Goal: Task Accomplishment & Management: Complete application form

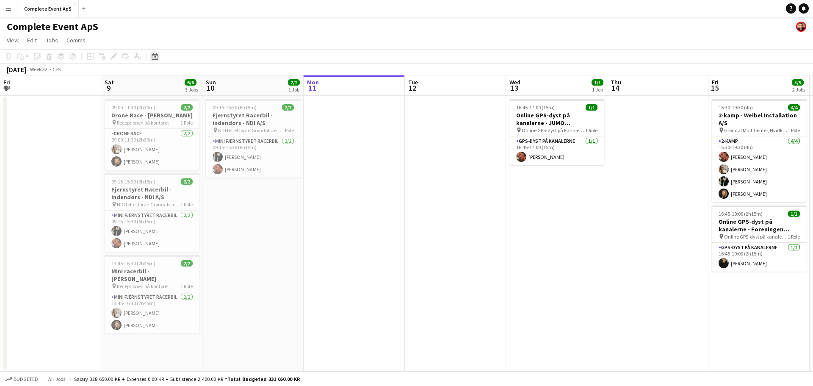
click at [155, 62] on app-toolbar "Copy Paste Paste Ctrl+V Paste with crew Ctrl+Shift+V Paste linked Job [GEOGRAPH…" at bounding box center [406, 56] width 813 height 14
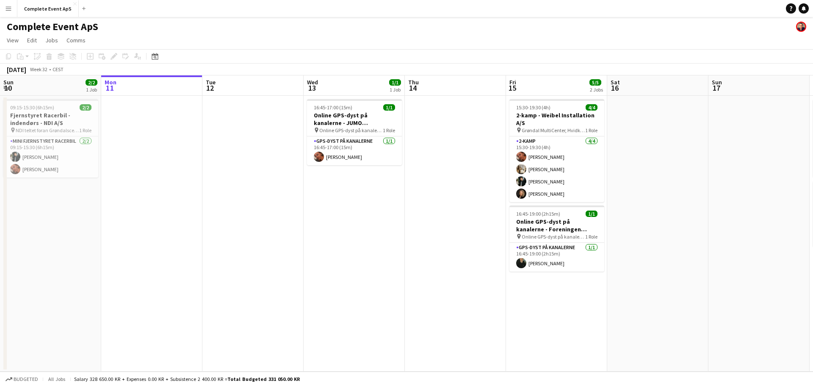
click at [154, 57] on icon "Date picker" at bounding box center [155, 56] width 7 height 7
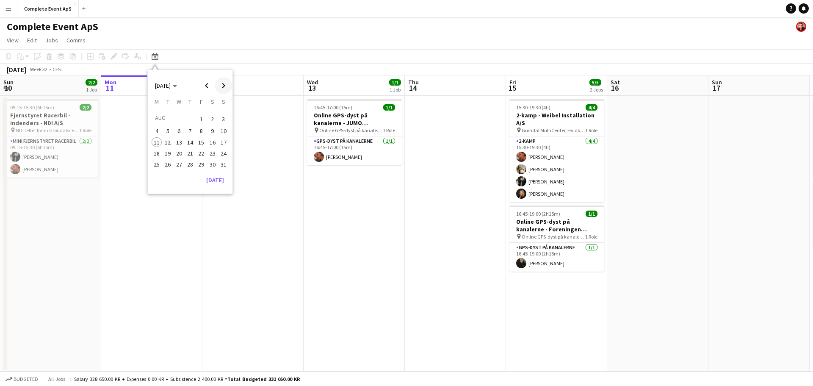
click at [224, 84] on span "Next month" at bounding box center [223, 85] width 17 height 17
click at [191, 141] on span "11" at bounding box center [190, 140] width 10 height 10
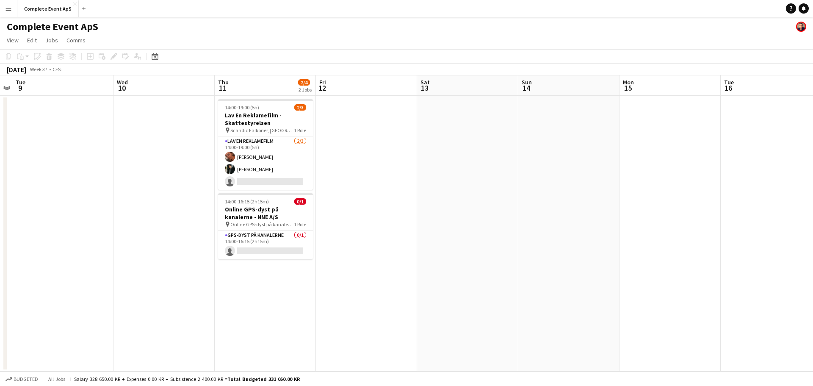
click at [286, 292] on app-date-cell "14:00-19:00 (5h) 2/3 Lav En Reklamefilm - Skattestyrelsen pin Scandic Falkoner,…" at bounding box center [265, 234] width 101 height 276
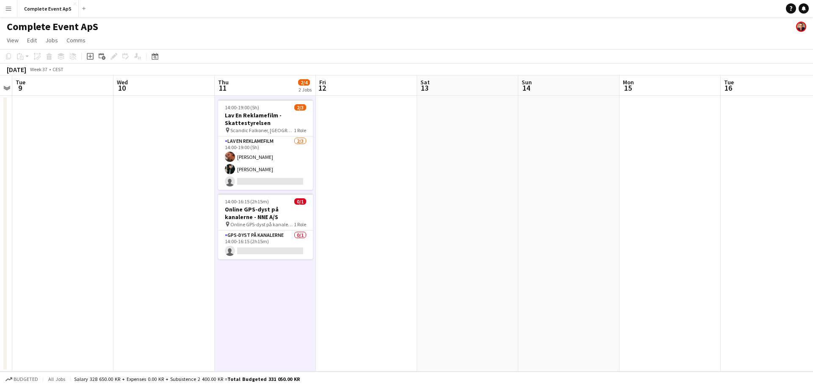
click at [91, 51] on app-toolbar "Copy Paste Paste Ctrl+V Paste with crew Ctrl+Shift+V Paste linked Job [GEOGRAPH…" at bounding box center [406, 56] width 813 height 14
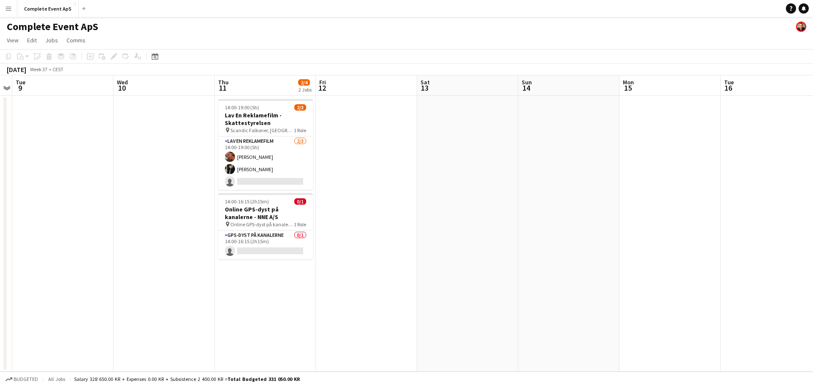
click at [280, 320] on app-date-cell "14:00-19:00 (5h) 2/3 Lav En Reklamefilm - Skattestyrelsen pin Scandic Falkoner,…" at bounding box center [265, 234] width 101 height 276
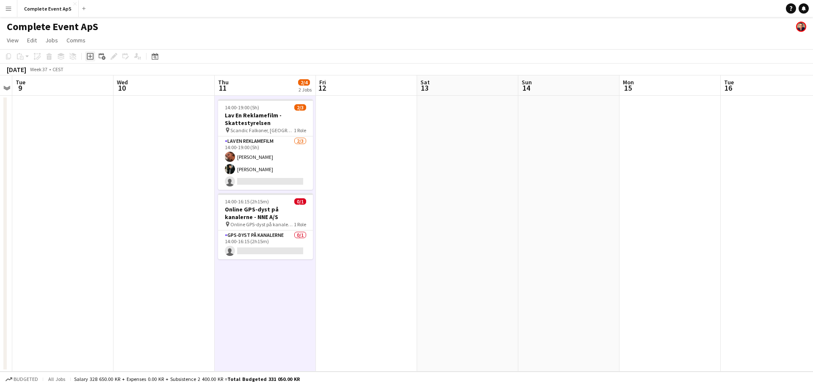
click at [89, 54] on icon "Add job" at bounding box center [90, 56] width 7 height 7
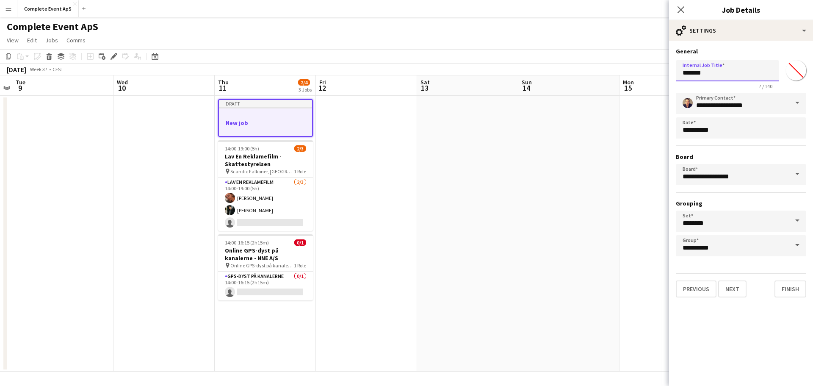
click at [715, 73] on input "*******" at bounding box center [727, 70] width 103 height 21
type input "*"
type input "**********"
drag, startPoint x: 731, startPoint y: 290, endPoint x: 713, endPoint y: 288, distance: 18.7
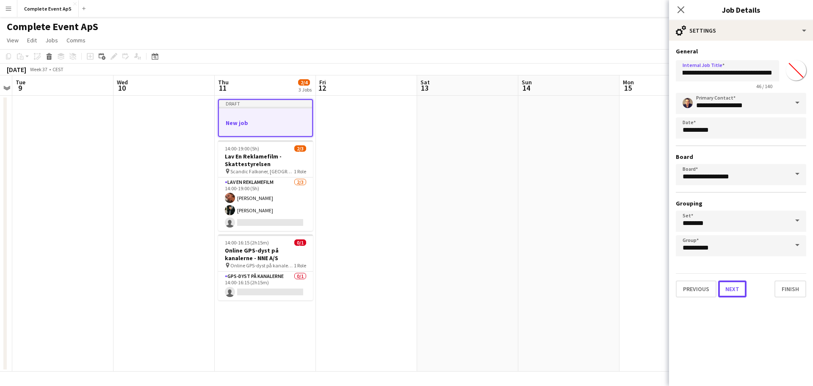
click at [732, 290] on button "Next" at bounding box center [732, 288] width 28 height 17
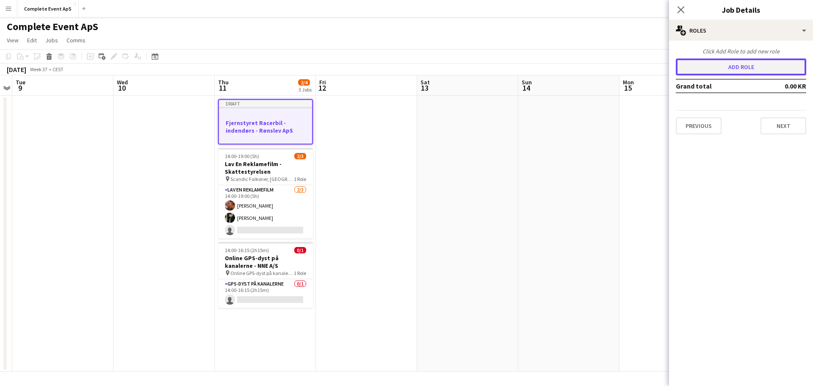
click at [741, 64] on button "Add role" at bounding box center [741, 66] width 130 height 17
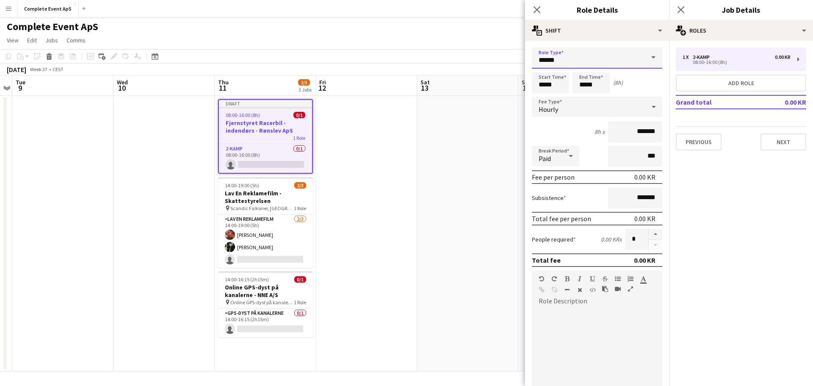
click at [571, 61] on input "******" at bounding box center [597, 57] width 130 height 21
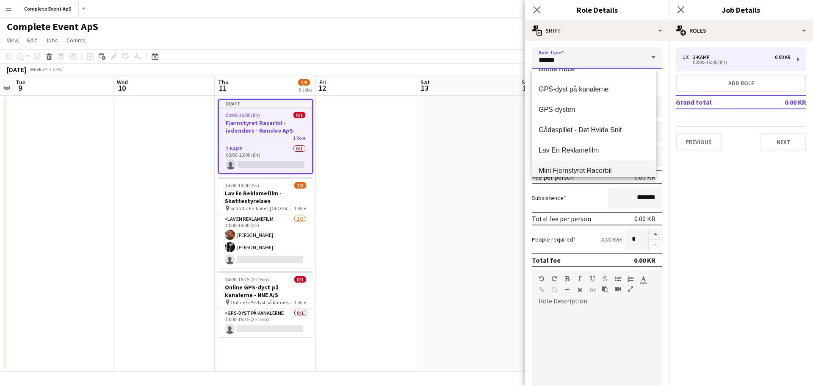
scroll to position [85, 0]
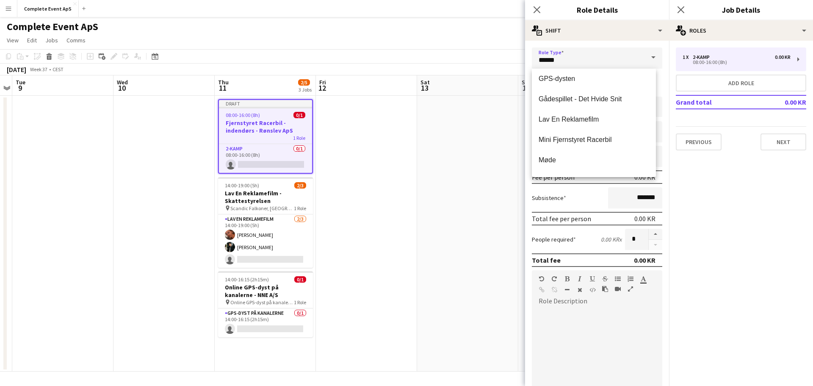
drag, startPoint x: 606, startPoint y: 141, endPoint x: 606, endPoint y: 130, distance: 11.0
click at [606, 140] on span "Mini Fjernstyret Racerbil" at bounding box center [593, 139] width 110 height 8
type input "**********"
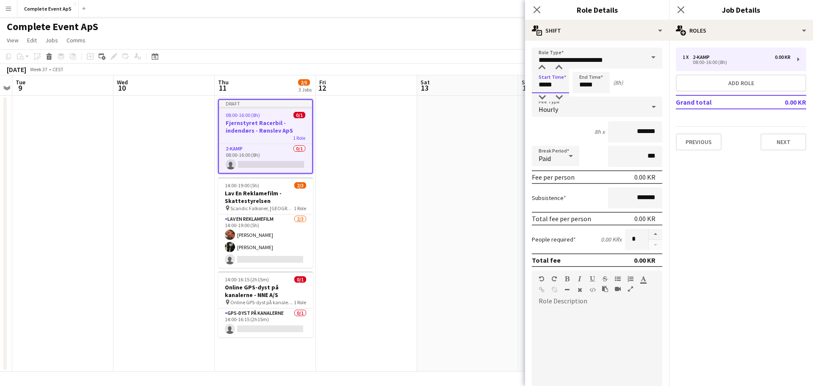
drag, startPoint x: 565, startPoint y: 85, endPoint x: 527, endPoint y: 85, distance: 38.5
click at [527, 85] on form "**********" at bounding box center [597, 276] width 144 height 458
drag, startPoint x: 559, startPoint y: 84, endPoint x: 511, endPoint y: 80, distance: 48.0
click at [511, 80] on body "Menu Boards Boards Boards All jobs Status Workforce Workforce My Workforce Recr…" at bounding box center [406, 193] width 813 height 386
type input "*****"
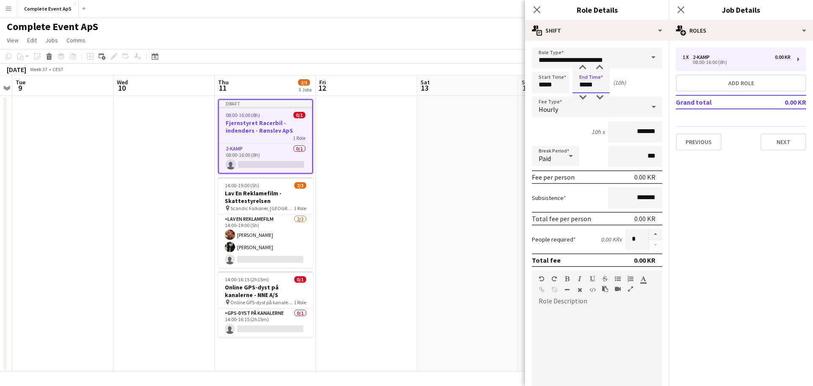
type input "*****"
click at [573, 108] on div "Hourly" at bounding box center [588, 107] width 113 height 20
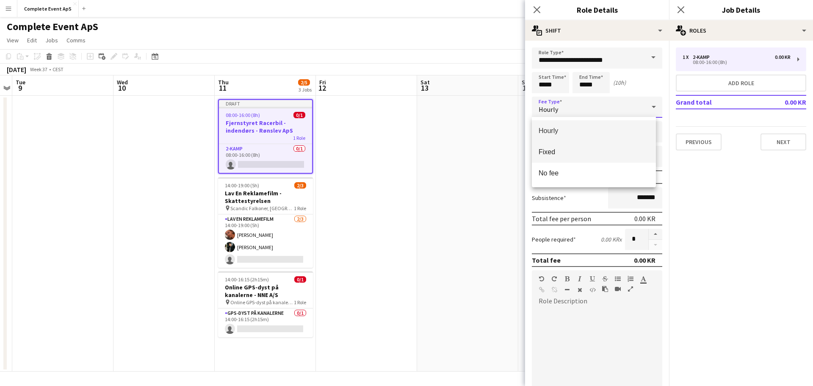
click at [565, 151] on span "Fixed" at bounding box center [593, 152] width 110 height 8
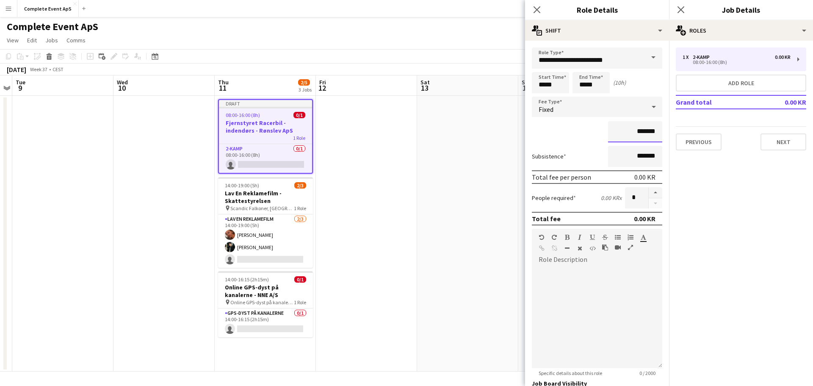
drag, startPoint x: 618, startPoint y: 133, endPoint x: 664, endPoint y: 136, distance: 45.4
click at [656, 136] on form "**********" at bounding box center [597, 255] width 144 height 416
type input "********"
click at [648, 192] on button "button" at bounding box center [655, 192] width 14 height 11
type input "*"
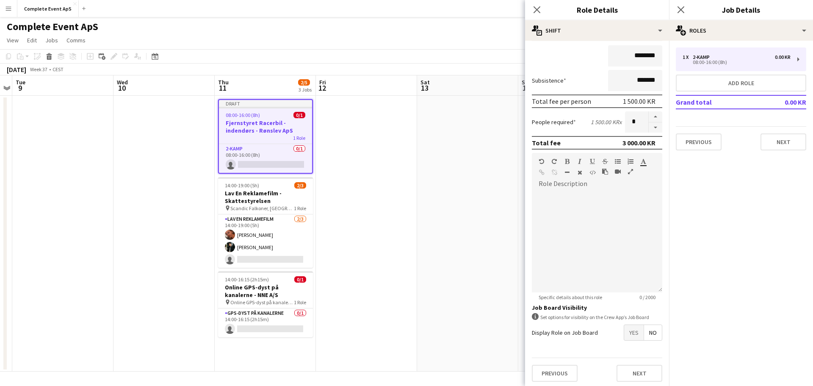
scroll to position [78, 0]
click at [629, 331] on span "Yes" at bounding box center [633, 329] width 19 height 15
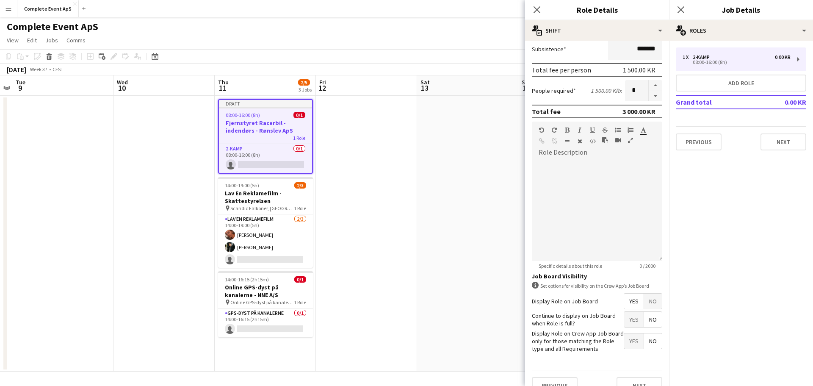
scroll to position [122, 0]
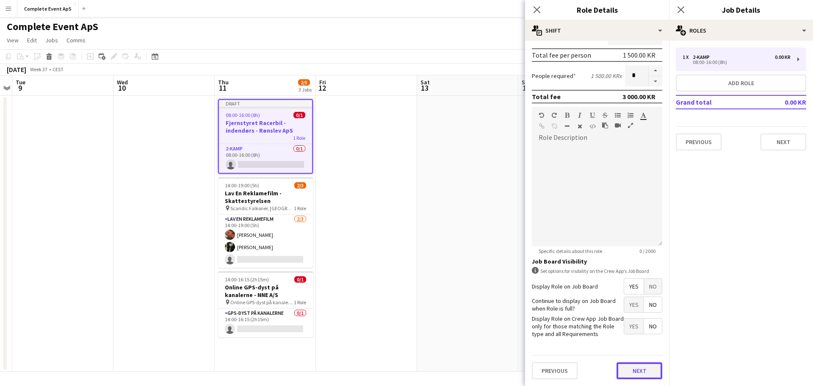
click at [628, 372] on button "Next" at bounding box center [639, 370] width 46 height 17
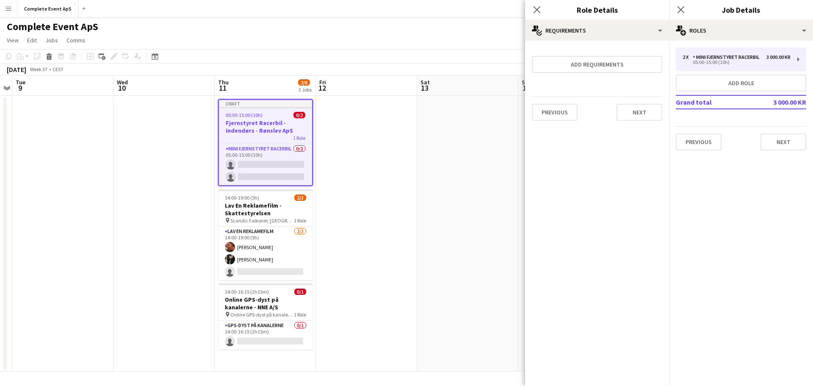
scroll to position [0, 0]
click at [634, 112] on button "Next" at bounding box center [639, 112] width 46 height 17
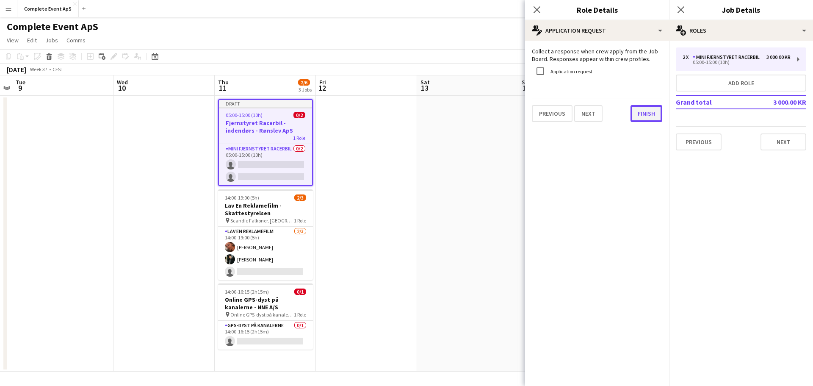
click at [645, 113] on button "Finish" at bounding box center [646, 113] width 32 height 17
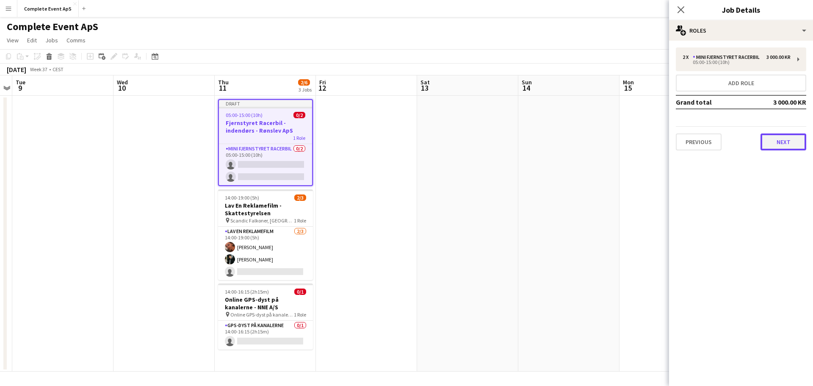
click at [784, 146] on button "Next" at bounding box center [783, 141] width 46 height 17
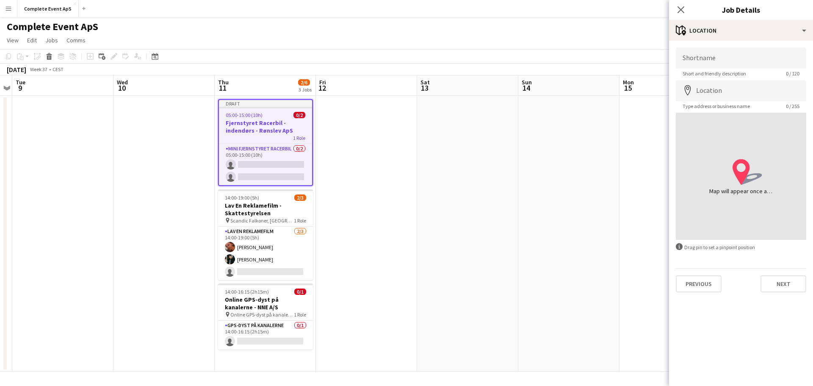
drag, startPoint x: 574, startPoint y: 157, endPoint x: 649, endPoint y: 120, distance: 83.7
click at [575, 157] on app-date-cell at bounding box center [568, 234] width 101 height 276
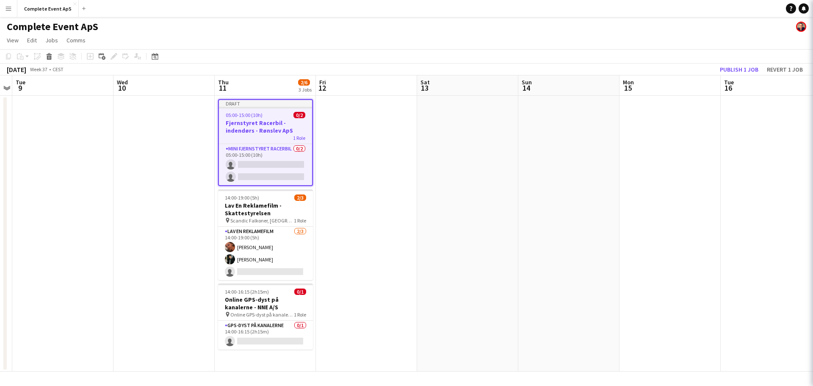
scroll to position [0, 290]
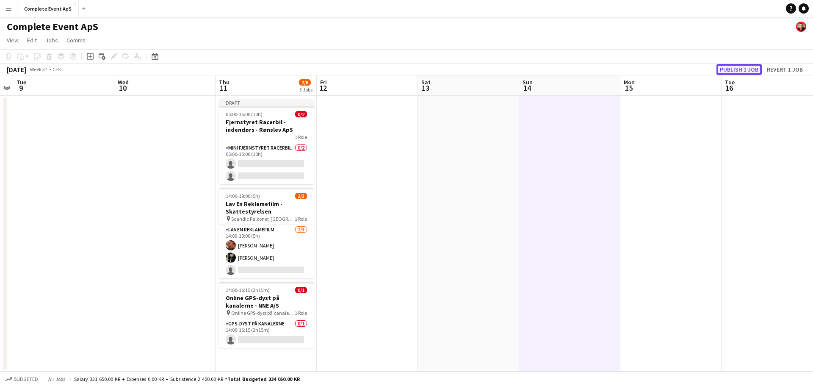
click at [731, 72] on button "Publish 1 job" at bounding box center [738, 69] width 45 height 11
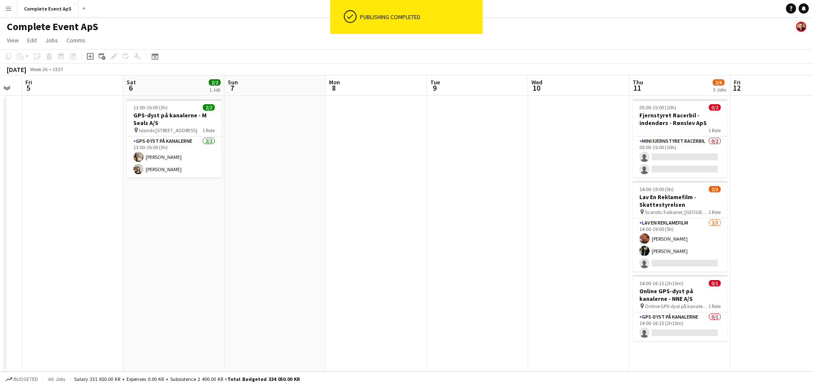
drag, startPoint x: 248, startPoint y: 196, endPoint x: 604, endPoint y: 211, distance: 355.9
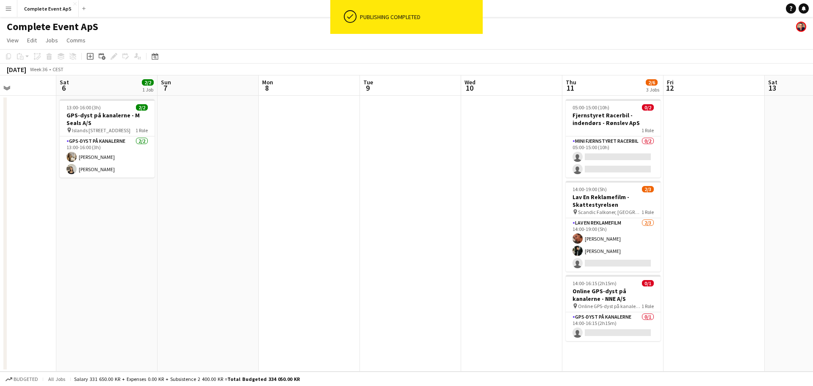
click at [610, 213] on app-calendar-viewport "Wed 3 Thu 4 Fri 5 Sat 6 2/2 1 Job Sun 7 Mon 8 Tue 9 Wed 10 Thu 11 2/6 3 Jobs Fr…" at bounding box center [406, 223] width 813 height 296
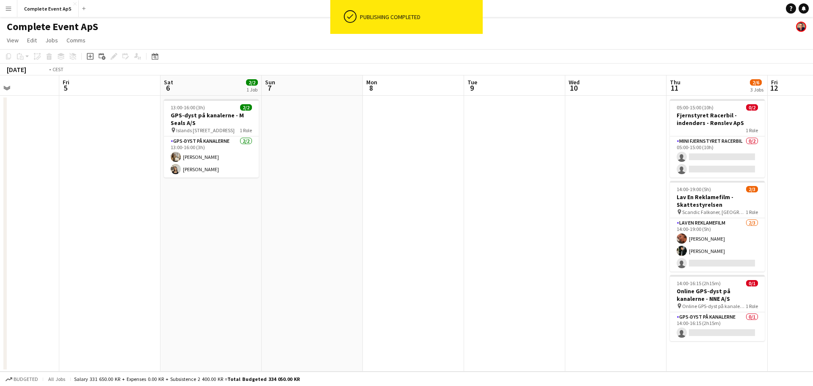
drag, startPoint x: 215, startPoint y: 188, endPoint x: 0, endPoint y: 156, distance: 217.4
click at [0, 157] on app-calendar-viewport "Tue 2 2/2 2 Jobs Wed 3 Thu 4 Fri 5 Sat 6 2/2 1 Job Sun 7 Mon 8 Tue 9 Wed 10 Thu…" at bounding box center [406, 223] width 813 height 296
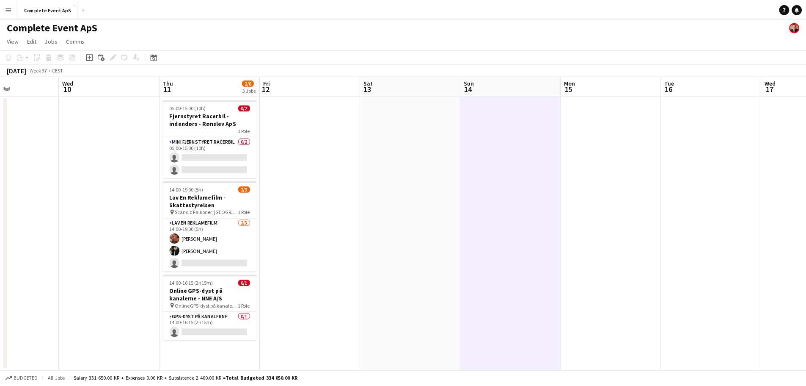
scroll to position [0, 277]
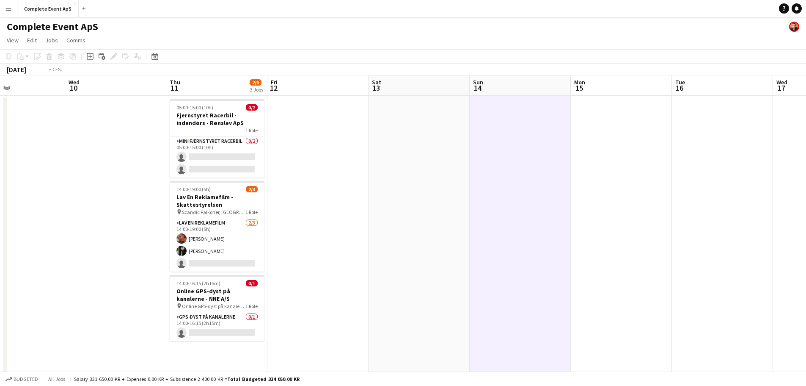
drag, startPoint x: 39, startPoint y: 216, endPoint x: 571, endPoint y: 260, distance: 534.2
click at [561, 259] on app-calendar-viewport "Sun 7 Mon 8 Tue 9 Wed 10 Thu 11 2/6 3 Jobs Fri 12 Sat 13 Sun 14 Mon 15 Tue 16 W…" at bounding box center [403, 328] width 806 height 507
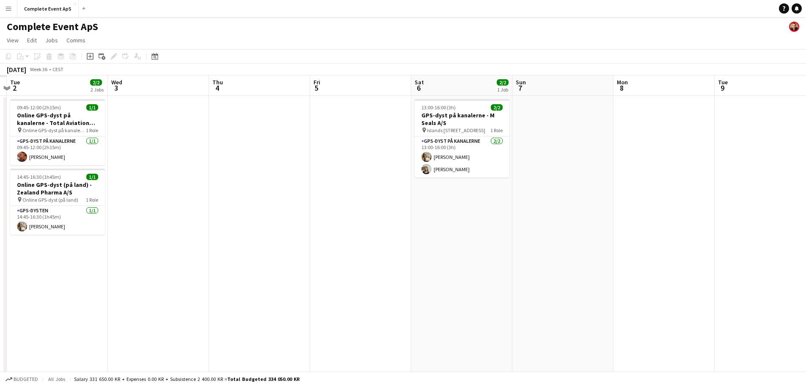
drag, startPoint x: 126, startPoint y: 229, endPoint x: 411, endPoint y: 247, distance: 285.0
click at [384, 248] on app-calendar-viewport "Sun 31 Mon 1 Tue 2 2/2 2 Jobs Wed 3 Thu 4 Fri 5 Sat 6 2/2 1 Job Sun 7 Mon 8 Tue…" at bounding box center [403, 328] width 806 height 507
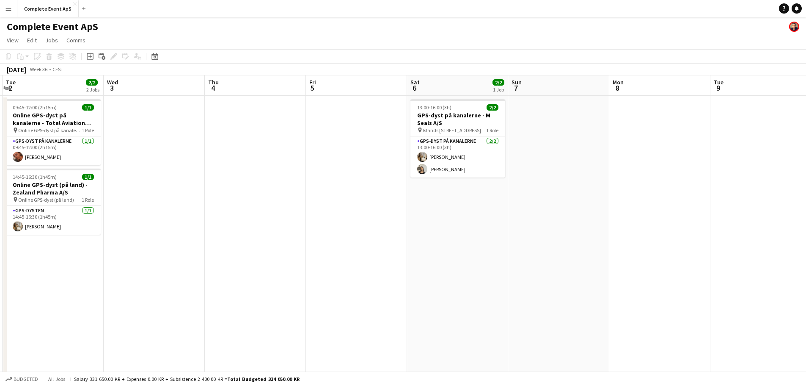
drag, startPoint x: 280, startPoint y: 237, endPoint x: 478, endPoint y: 263, distance: 199.9
click at [450, 260] on app-calendar-viewport "Sat 30 1/1 1 Job Sun 31 Mon 1 Tue 2 2/2 2 Jobs Wed 3 Thu 4 Fri 5 Sat 6 2/2 1 Jo…" at bounding box center [403, 328] width 806 height 507
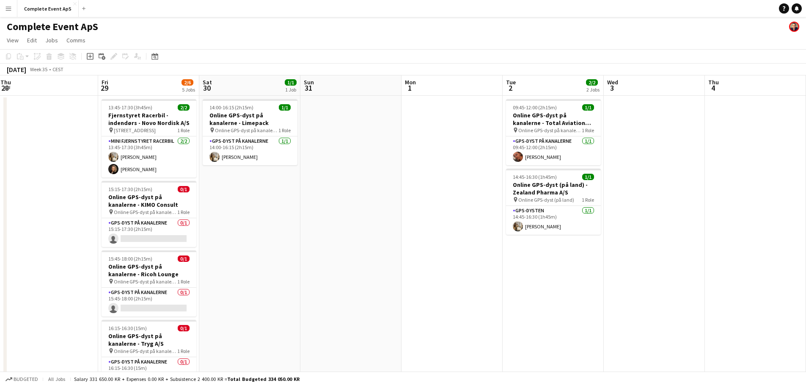
drag, startPoint x: 168, startPoint y: 225, endPoint x: 365, endPoint y: 252, distance: 198.7
click at [353, 251] on app-calendar-viewport "Tue 26 5/5 2 Jobs Wed 27 2/4 3 Jobs Thu 28 Fri 29 2/6 5 Jobs Sat 30 1/1 1 Job S…" at bounding box center [403, 328] width 806 height 507
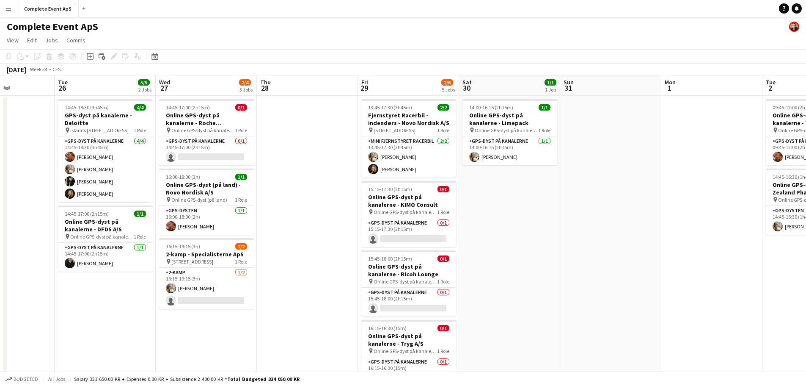
drag, startPoint x: 100, startPoint y: 210, endPoint x: 386, endPoint y: 243, distance: 287.6
click at [366, 242] on app-calendar-viewport "Sat 23 Sun 24 Mon 25 Tue 26 5/5 2 Jobs Wed 27 2/4 3 Jobs Thu 28 Fri 29 2/6 5 Jo…" at bounding box center [403, 328] width 806 height 507
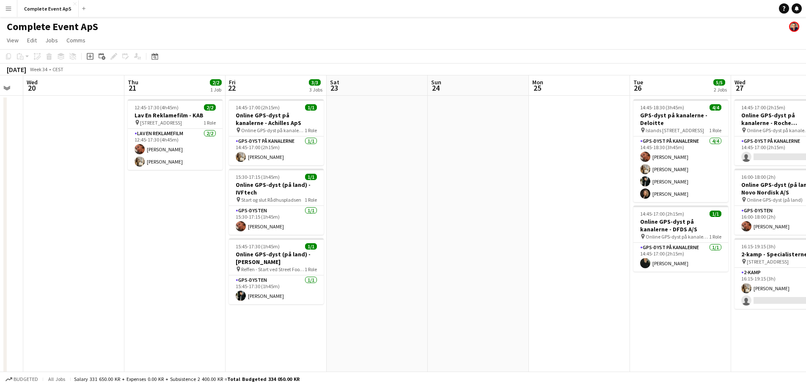
scroll to position [0, 248]
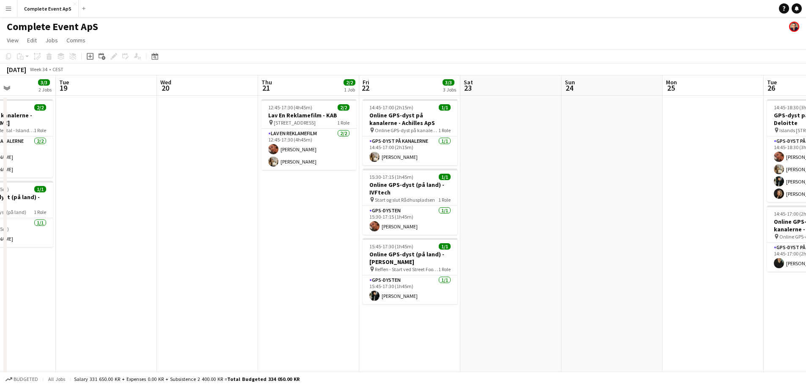
drag, startPoint x: 275, startPoint y: 252, endPoint x: 372, endPoint y: 262, distance: 97.9
click at [372, 262] on app-calendar-viewport "Sat 16 Sun 17 Mon 18 3/3 2 Jobs Tue 19 Wed 20 Thu 21 2/2 1 Job Fri 22 3/3 3 Job…" at bounding box center [403, 328] width 806 height 507
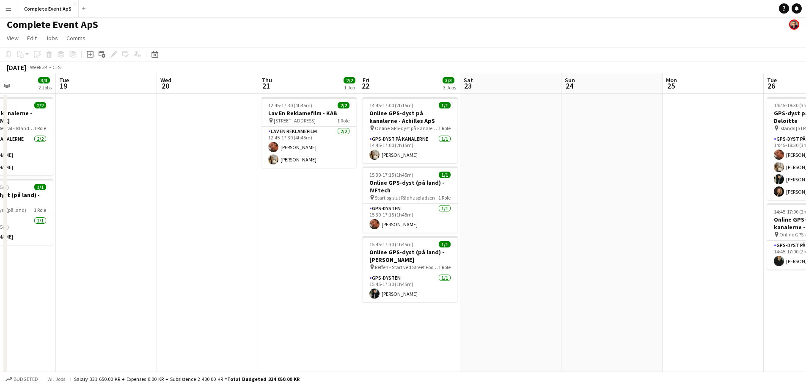
scroll to position [0, 0]
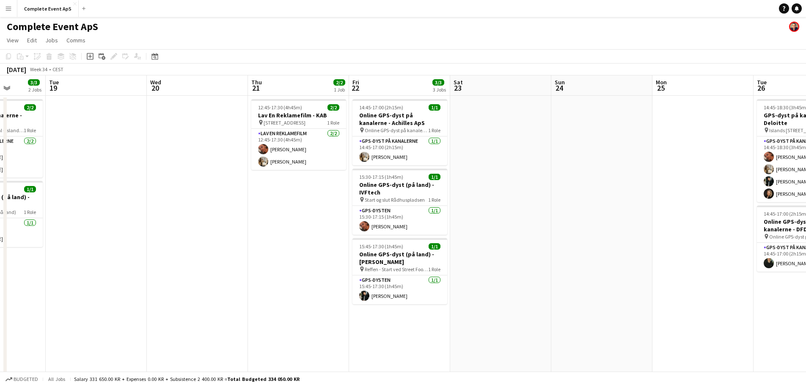
drag, startPoint x: 563, startPoint y: 200, endPoint x: 0, endPoint y: 160, distance: 564.4
click at [0, 160] on app-calendar-viewport "Sat 16 Sun 17 Mon 18 3/3 2 Jobs Tue 19 Wed 20 Thu 21 2/2 1 Job Fri 22 3/3 3 Job…" at bounding box center [403, 328] width 806 height 507
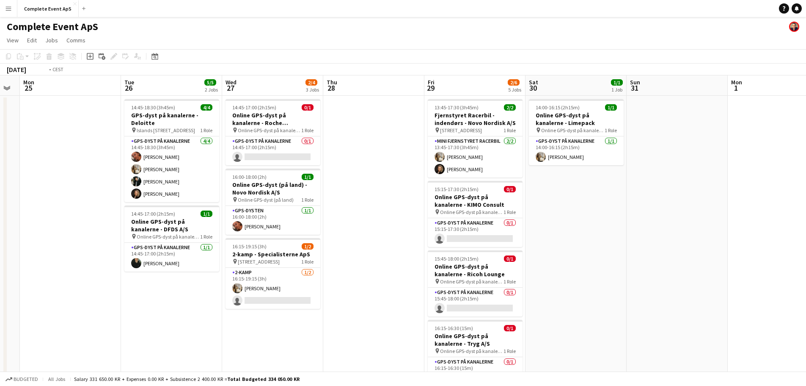
drag, startPoint x: 595, startPoint y: 222, endPoint x: 76, endPoint y: 211, distance: 519.5
click at [73, 212] on app-calendar-viewport "Fri 22 3/3 3 Jobs Sat 23 Sun 24 Mon 25 Tue 26 5/5 2 Jobs Wed 27 2/4 3 Jobs Thu …" at bounding box center [403, 328] width 806 height 507
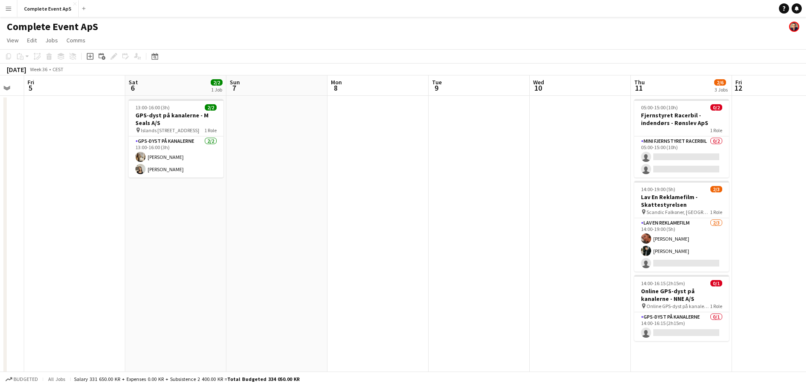
drag, startPoint x: 80, startPoint y: 219, endPoint x: 356, endPoint y: 257, distance: 279.4
click at [58, 215] on app-calendar-viewport "Tue 2 2/2 2 Jobs Wed 3 Thu 4 Fri 5 Sat 6 2/2 1 Job Sun 7 Mon 8 Tue 9 Wed 10 Thu…" at bounding box center [403, 328] width 806 height 507
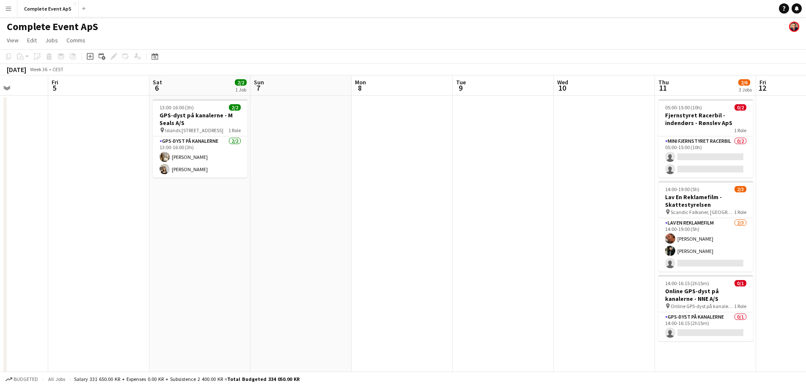
scroll to position [0, 212]
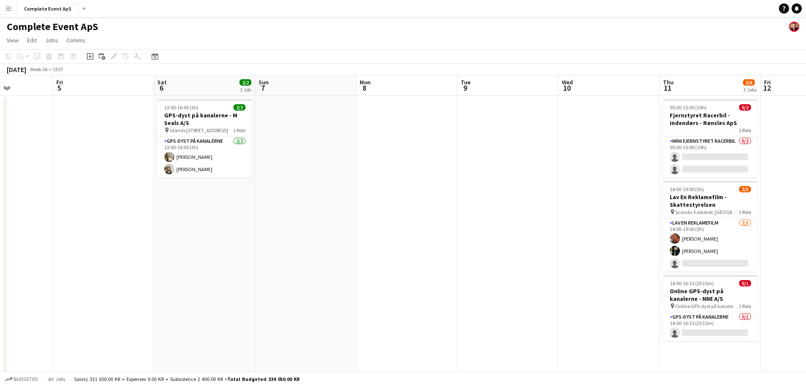
drag, startPoint x: 624, startPoint y: 271, endPoint x: 47, endPoint y: 221, distance: 578.6
click at [60, 226] on app-calendar-viewport "Tue 2 2/2 2 Jobs Wed 3 Thu 4 Fri 5 Sat 6 2/2 1 Job Sun 7 Mon 8 Tue 9 Wed 10 Thu…" at bounding box center [403, 328] width 806 height 507
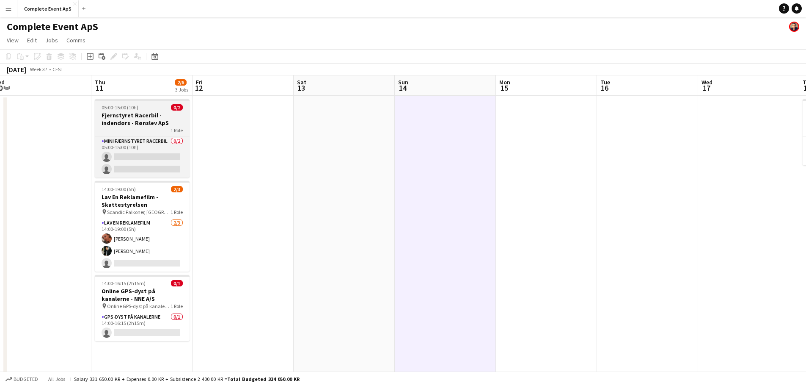
click at [152, 112] on h3 "Fjernstyret Racerbil - indendørs - Rønslev ApS" at bounding box center [142, 118] width 95 height 15
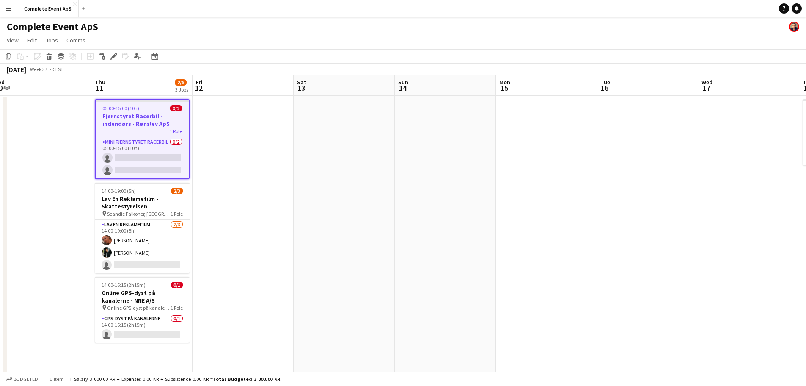
click at [152, 112] on app-job-card "05:00-15:00 (10h) 0/2 Fjernstyret Racerbil - indendørs - Rønslev ApS 1 Role Min…" at bounding box center [142, 139] width 95 height 80
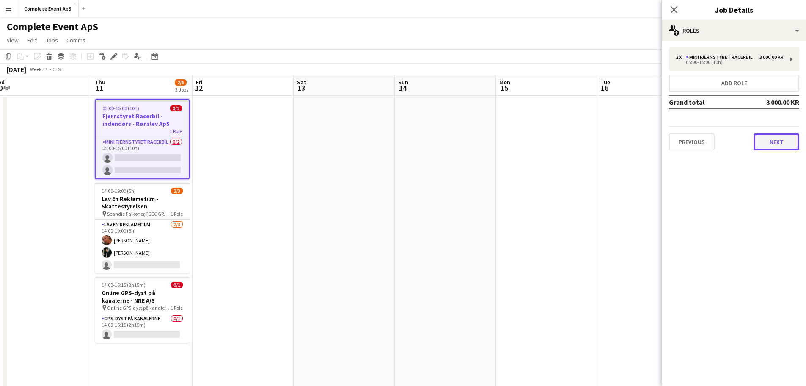
click at [772, 143] on button "Next" at bounding box center [777, 141] width 46 height 17
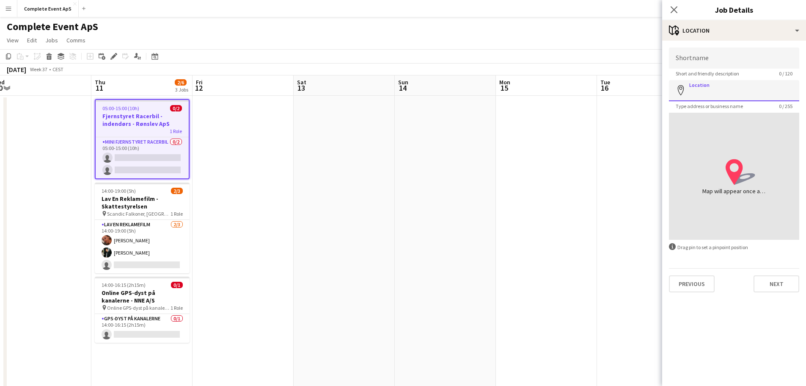
click at [709, 91] on input "Location" at bounding box center [734, 90] width 130 height 21
paste input "**********"
type input "**********"
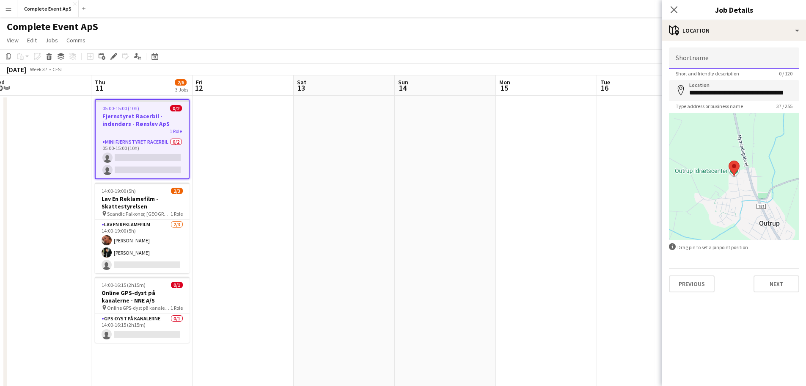
click at [712, 63] on input "Shortname" at bounding box center [734, 57] width 130 height 21
paste input "**********"
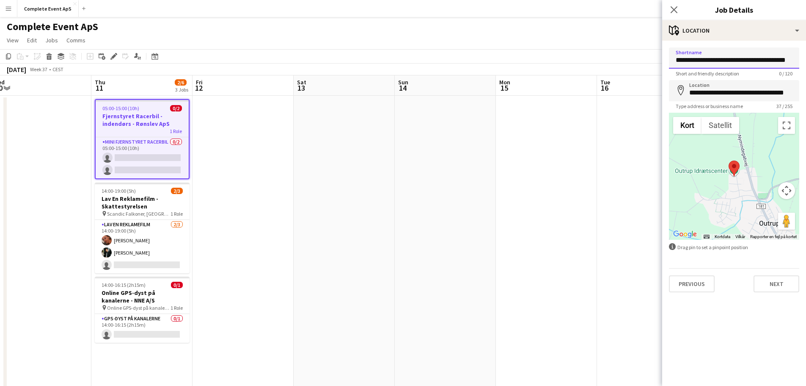
scroll to position [0, 11]
type input "**********"
click at [784, 283] on button "Next" at bounding box center [777, 283] width 46 height 17
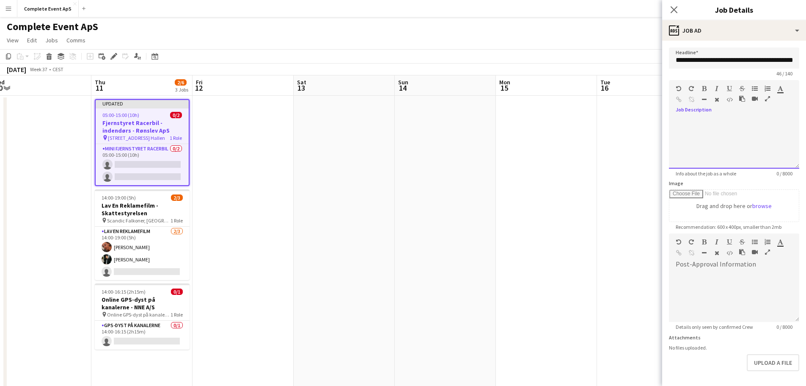
click at [717, 127] on div at bounding box center [734, 143] width 130 height 51
paste div
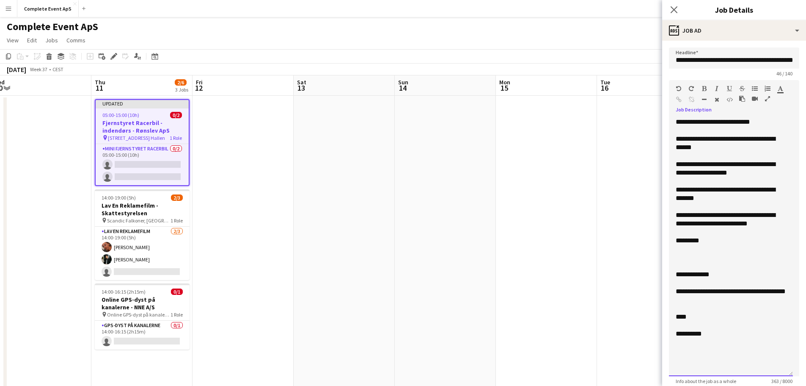
drag, startPoint x: 791, startPoint y: 165, endPoint x: 804, endPoint y: 377, distance: 212.4
click at [804, 377] on mat-expansion-panel "**********" at bounding box center [734, 213] width 144 height 345
drag, startPoint x: 748, startPoint y: 340, endPoint x: 669, endPoint y: 283, distance: 98.2
click at [669, 283] on form "**********" at bounding box center [734, 335] width 144 height 576
click at [772, 121] on div "**********" at bounding box center [731, 122] width 110 height 8
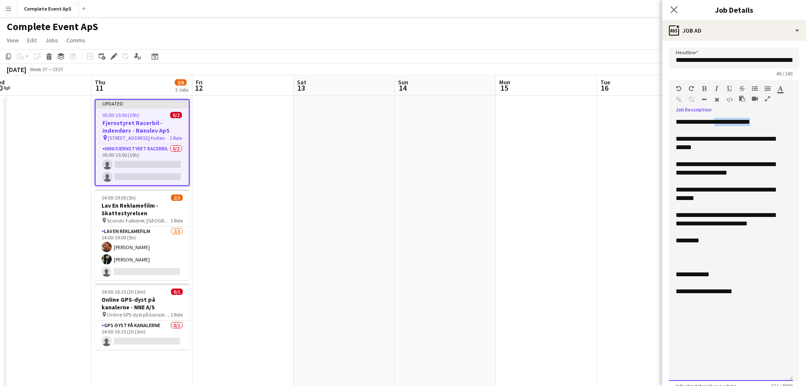
click at [722, 122] on div "**********" at bounding box center [731, 122] width 110 height 8
drag, startPoint x: 769, startPoint y: 141, endPoint x: 756, endPoint y: 144, distance: 13.3
click at [769, 141] on div "**********" at bounding box center [731, 143] width 110 height 17
click at [706, 150] on div "**********" at bounding box center [731, 143] width 110 height 17
click at [724, 191] on div "**********" at bounding box center [731, 193] width 110 height 17
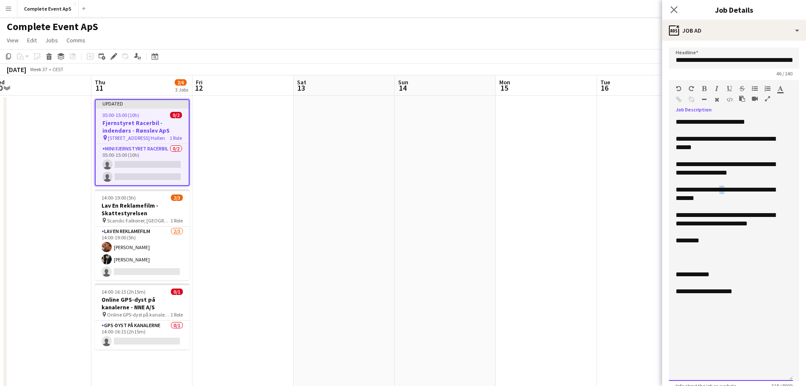
click at [723, 191] on div "**********" at bounding box center [731, 193] width 110 height 17
click at [682, 199] on div "**********" at bounding box center [731, 193] width 110 height 17
click at [677, 197] on div "**********" at bounding box center [731, 193] width 110 height 17
click at [779, 222] on div "**********" at bounding box center [731, 219] width 110 height 17
click at [692, 216] on div "**********" at bounding box center [731, 219] width 110 height 17
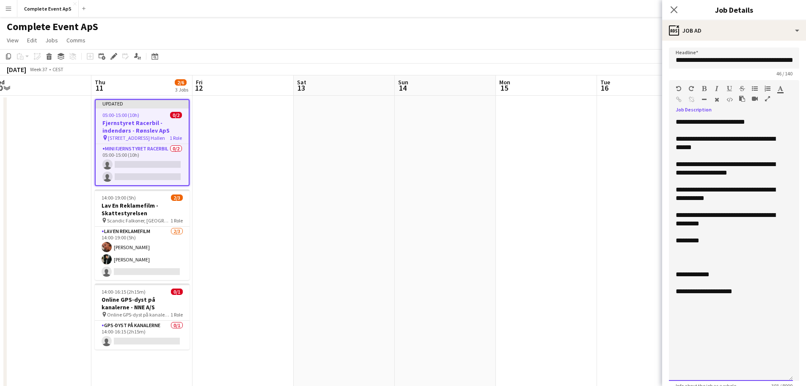
click at [695, 250] on div at bounding box center [731, 249] width 110 height 8
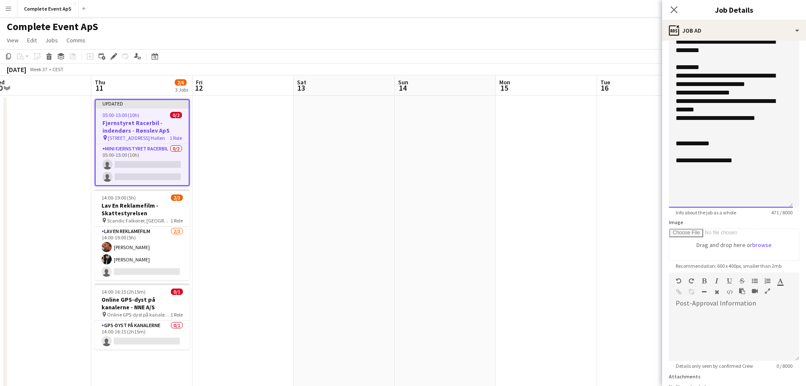
scroll to position [245, 0]
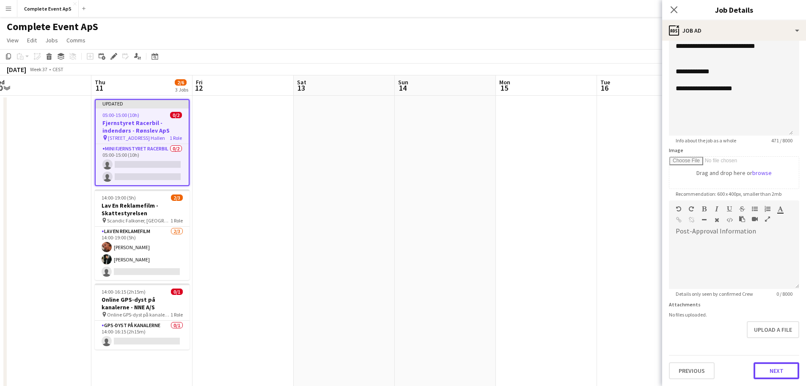
click at [780, 373] on button "Next" at bounding box center [777, 370] width 46 height 17
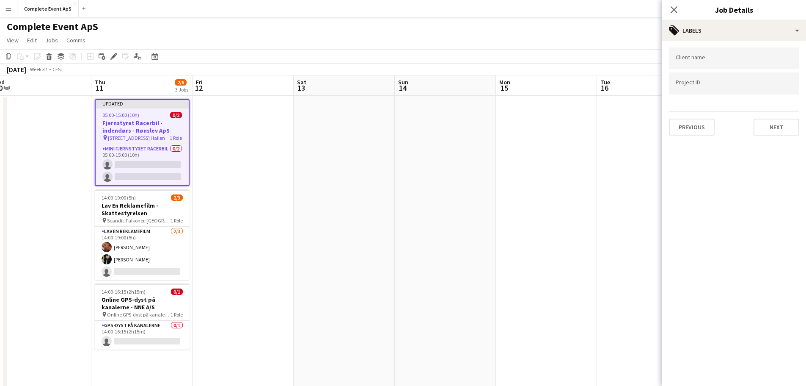
scroll to position [0, 0]
click at [790, 135] on button "Next" at bounding box center [777, 127] width 46 height 17
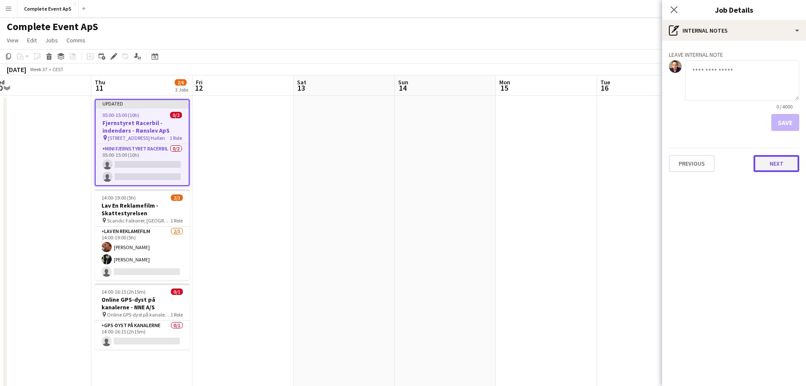
click at [778, 158] on button "Next" at bounding box center [777, 163] width 46 height 17
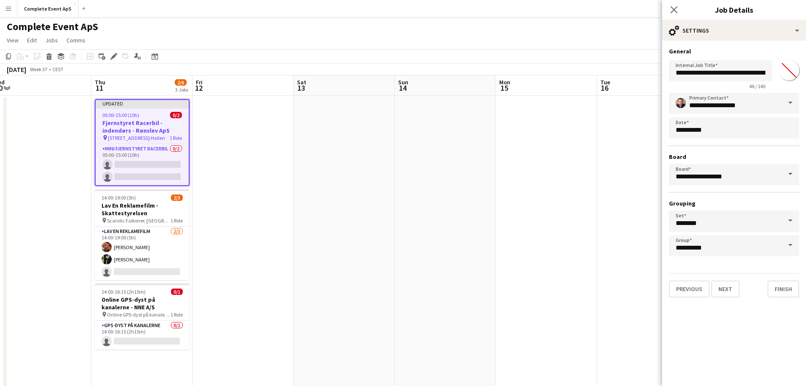
click at [629, 179] on app-date-cell at bounding box center [647, 339] width 101 height 486
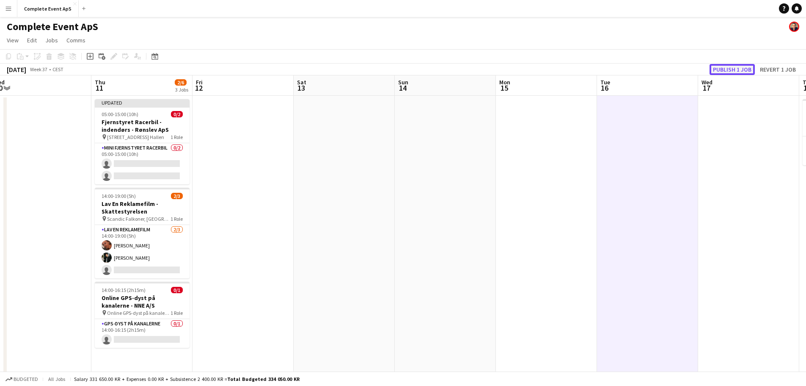
click at [719, 73] on button "Publish 1 job" at bounding box center [732, 69] width 45 height 11
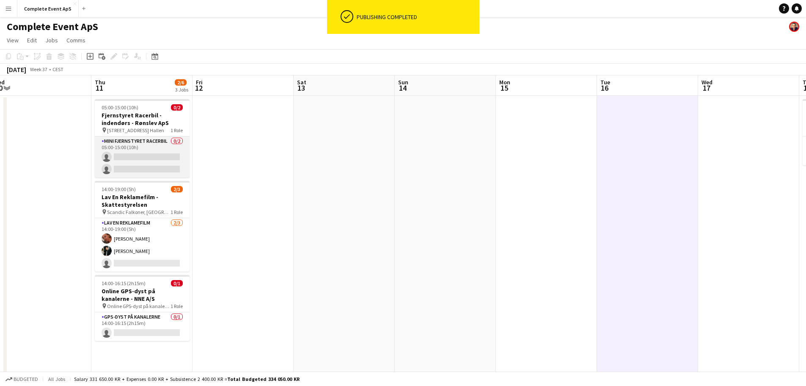
click at [138, 155] on app-card-role "Mini Fjernstyret Racerbil 0/2 05:00-15:00 (10h) single-neutral-actions single-n…" at bounding box center [142, 156] width 95 height 41
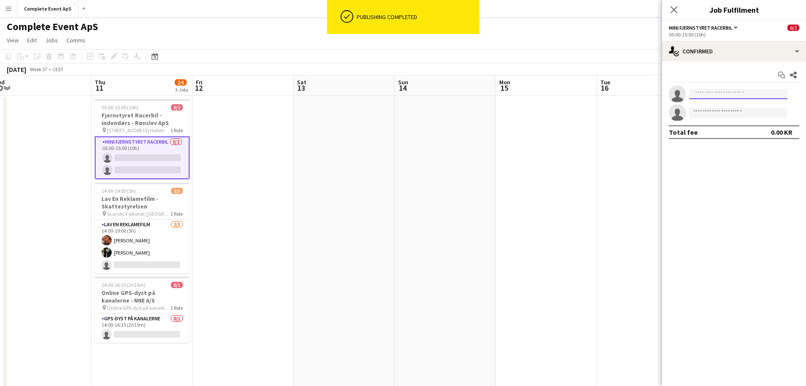
click at [705, 93] on input at bounding box center [738, 94] width 98 height 10
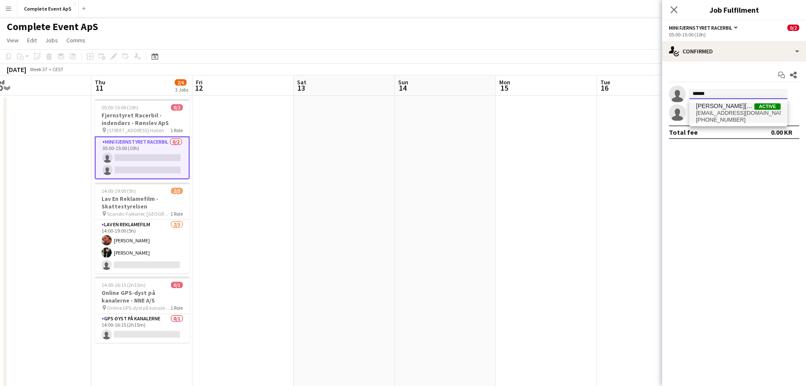
type input "******"
click at [710, 116] on span "[EMAIL_ADDRESS][DOMAIN_NAME]" at bounding box center [738, 113] width 85 height 7
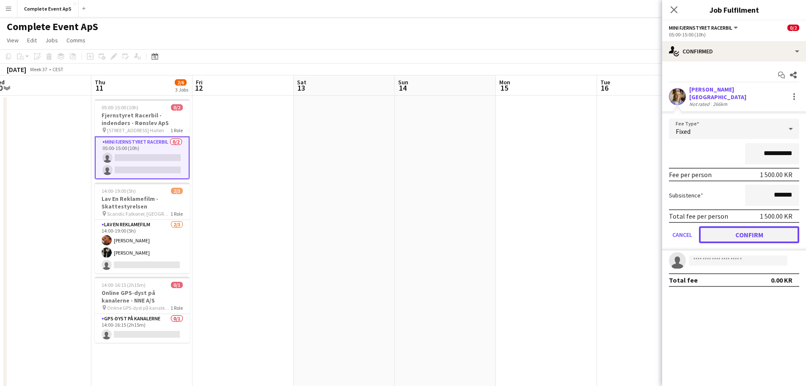
click at [753, 229] on button "Confirm" at bounding box center [749, 234] width 100 height 17
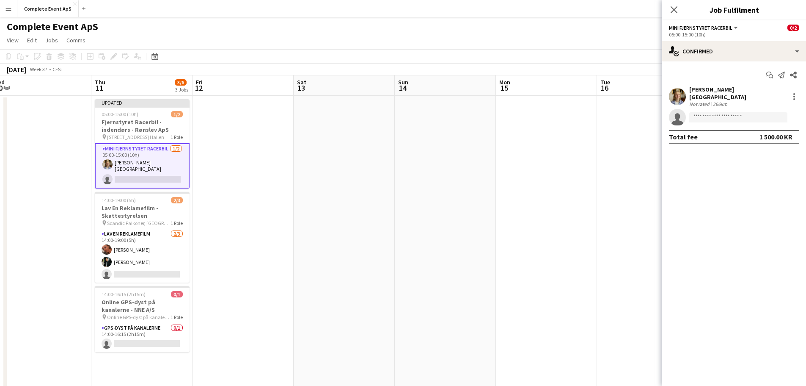
click at [583, 215] on app-date-cell at bounding box center [546, 339] width 101 height 486
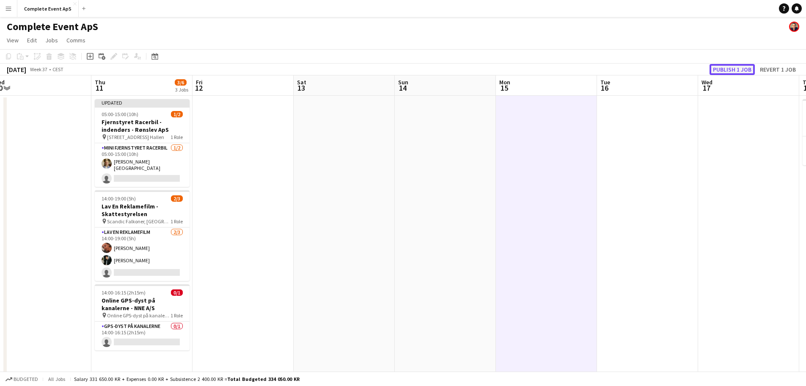
click at [733, 68] on button "Publish 1 job" at bounding box center [732, 69] width 45 height 11
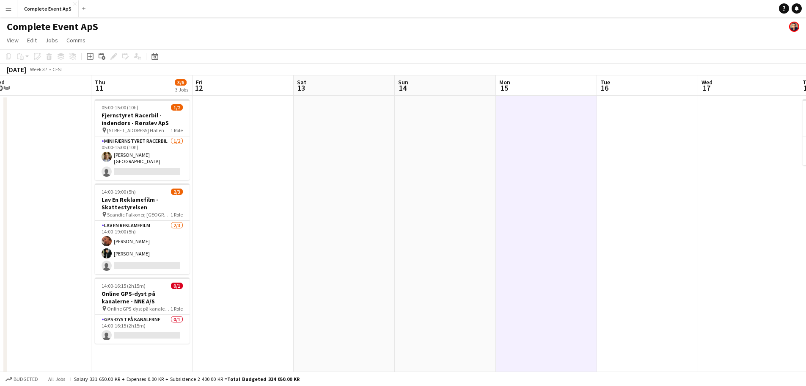
drag, startPoint x: 248, startPoint y: 171, endPoint x: 243, endPoint y: 166, distance: 6.9
click at [248, 171] on app-date-cell at bounding box center [243, 339] width 101 height 486
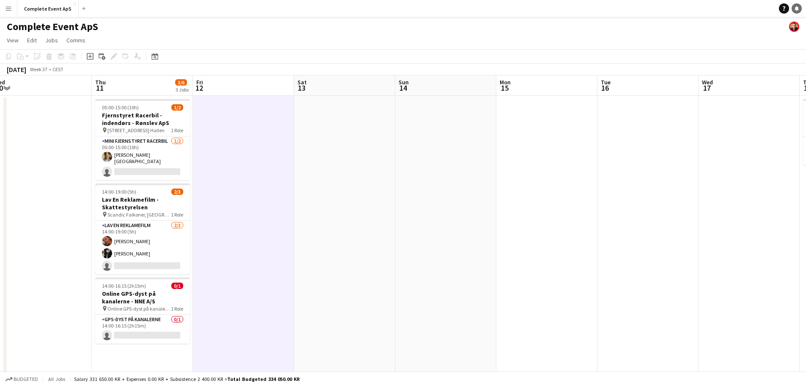
click at [797, 9] on icon at bounding box center [797, 8] width 4 height 4
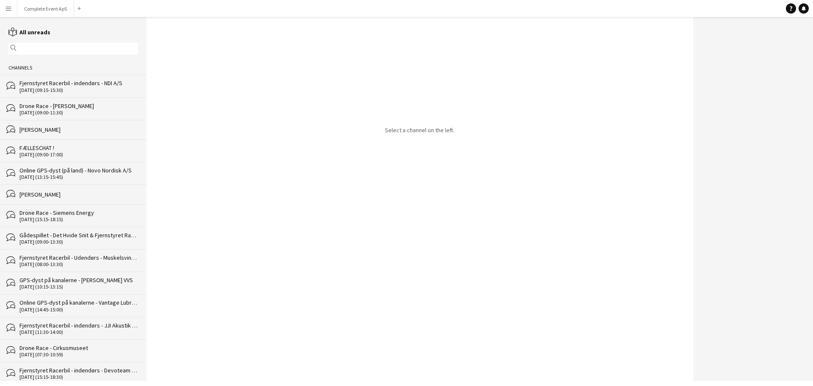
click at [97, 84] on div "Fjernstyret Racerbil - indendørs - NDI A/S" at bounding box center [78, 83] width 119 height 8
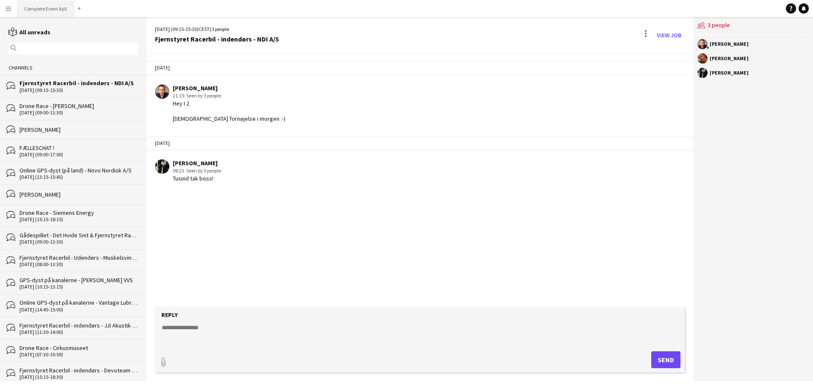
click at [39, 2] on button "Complete Event ApS Close" at bounding box center [45, 8] width 57 height 17
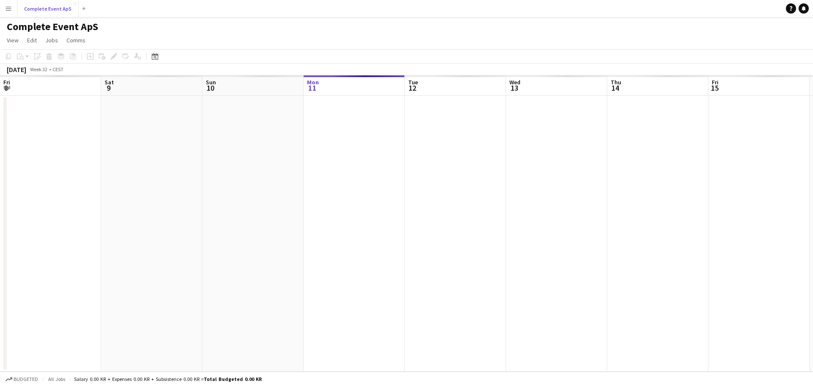
scroll to position [0, 202]
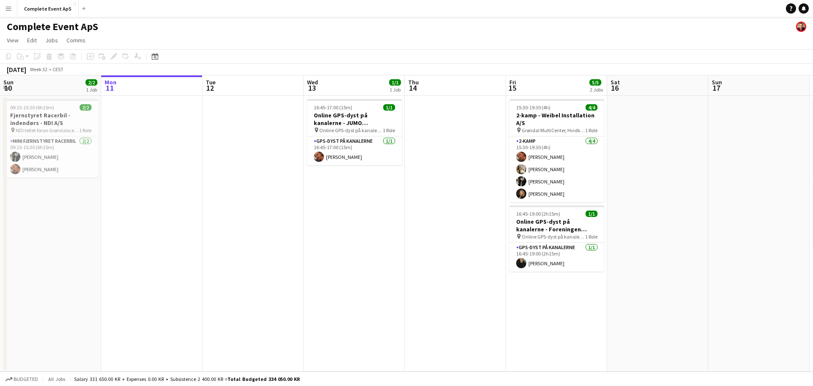
click at [160, 58] on div "Date picker [DATE] [DATE] [DATE] M [DATE] T [DATE] W [DATE] T [DATE] F [DATE] S…" at bounding box center [152, 56] width 19 height 10
click at [155, 57] on icon at bounding box center [155, 57] width 3 height 3
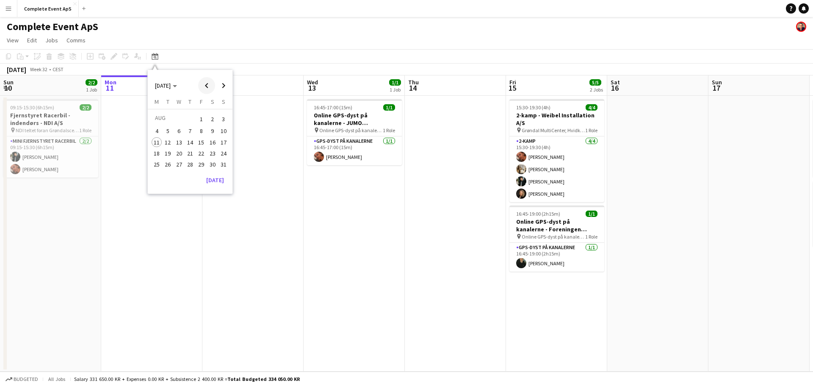
drag, startPoint x: 225, startPoint y: 85, endPoint x: 212, endPoint y: 93, distance: 14.8
click at [226, 85] on span "Next month" at bounding box center [223, 85] width 17 height 17
click at [191, 143] on span "11" at bounding box center [190, 140] width 10 height 10
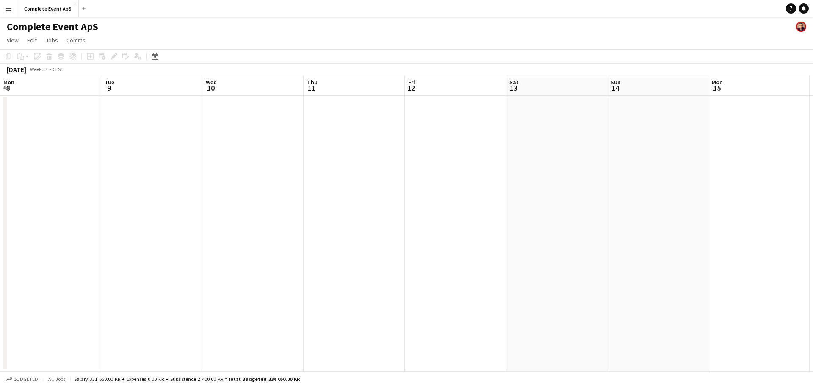
scroll to position [0, 291]
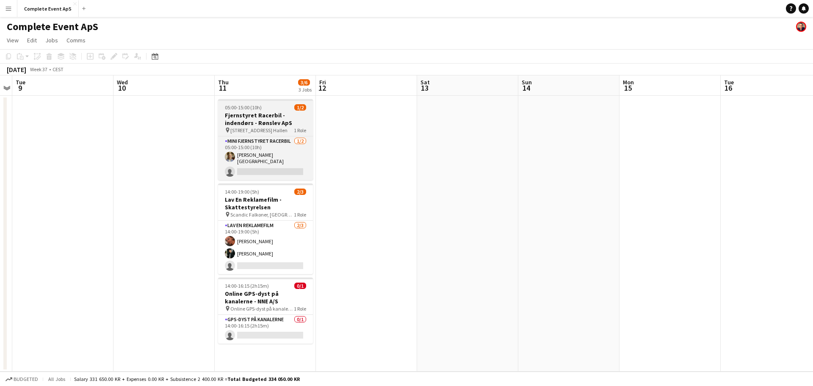
click at [275, 108] on div "05:00-15:00 (10h) 1/2" at bounding box center [265, 107] width 95 height 6
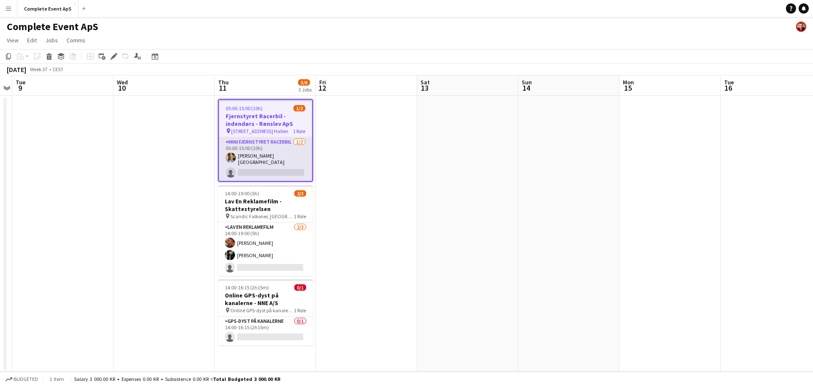
click at [263, 154] on app-card-role "Mini Fjernstyret Racerbil [DATE] 05:00-15:00 (10h) [PERSON_NAME][GEOGRAPHIC_DAT…" at bounding box center [265, 159] width 93 height 44
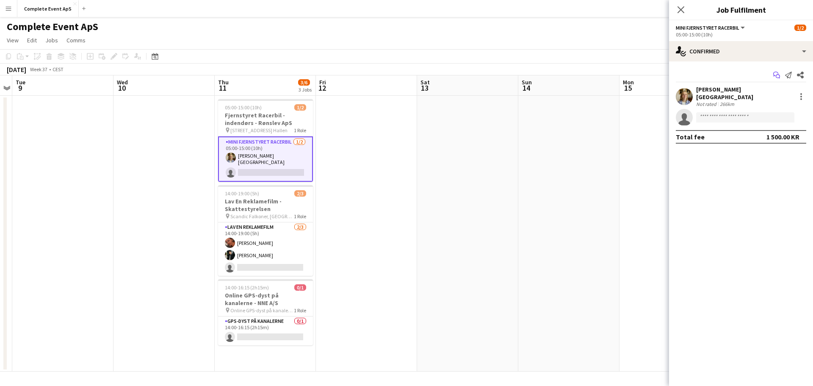
click at [778, 74] on icon "Start chat" at bounding box center [776, 75] width 7 height 7
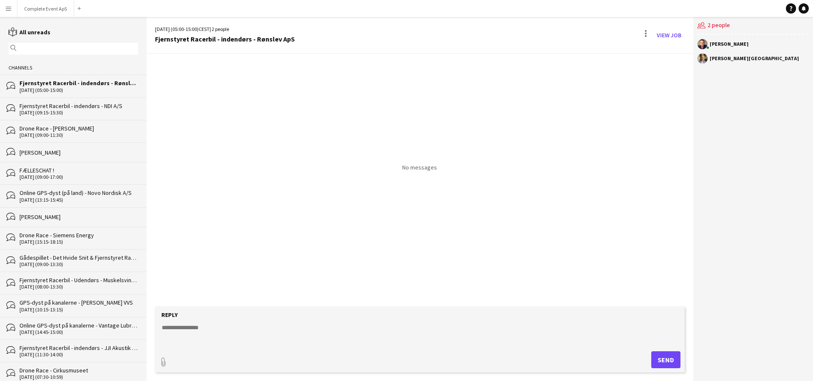
click at [245, 334] on textarea at bounding box center [421, 334] width 521 height 22
type textarea "**********"
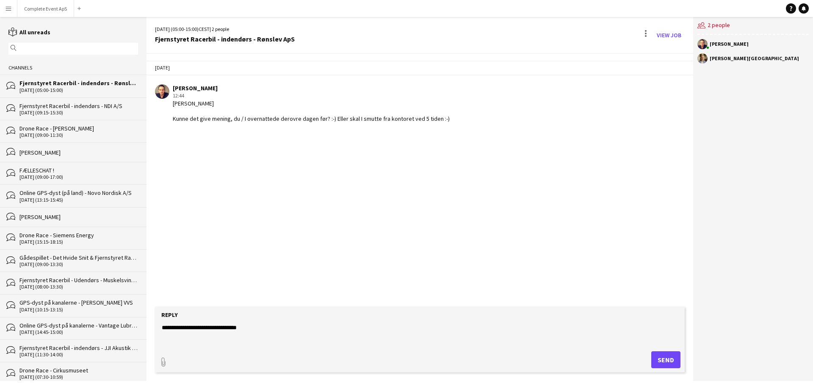
click at [196, 328] on textarea "**********" at bounding box center [421, 334] width 521 height 22
type textarea "**********"
click at [46, 8] on button "Complete Event ApS Close" at bounding box center [45, 8] width 57 height 17
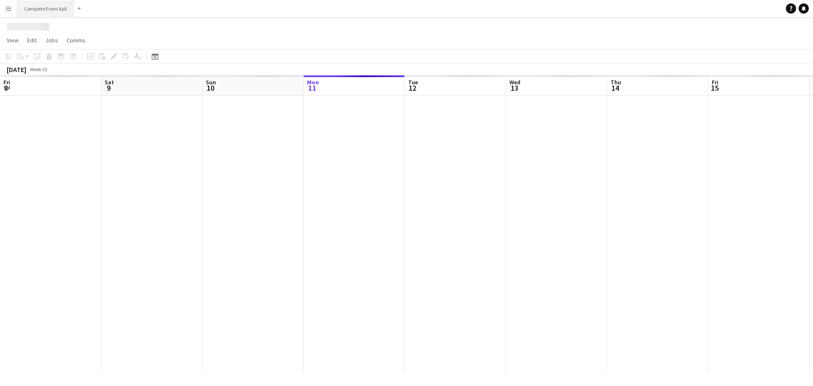
scroll to position [0, 202]
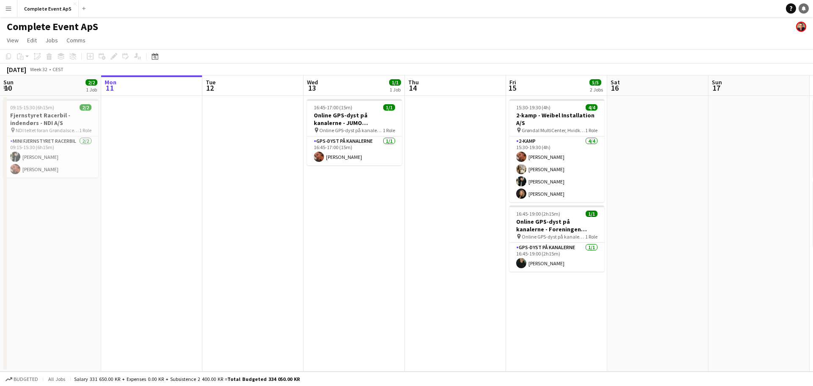
click at [806, 7] on link "Notifications" at bounding box center [803, 8] width 10 height 10
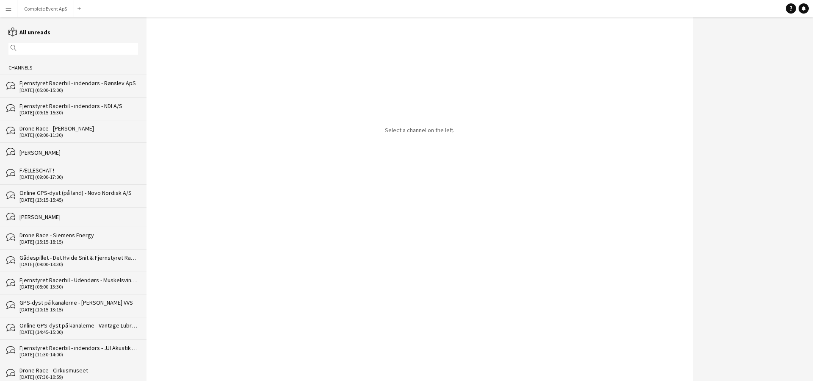
click at [97, 78] on div "bubbles Fjernstyret Racerbil - indendørs - Rønslev ApS [DATE] (05:00-15:00)" at bounding box center [73, 85] width 146 height 22
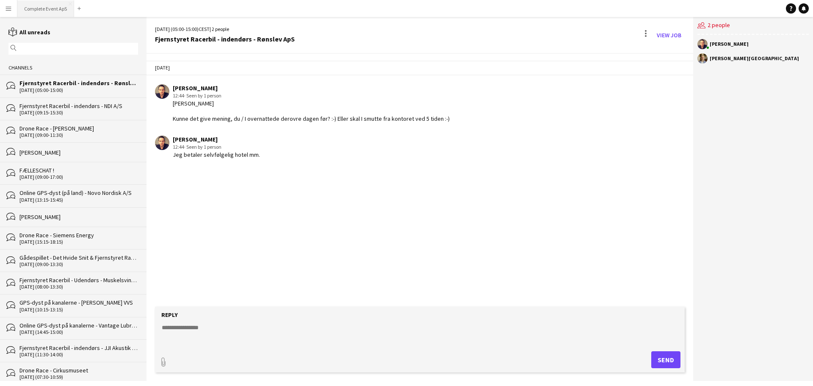
click at [47, 7] on button "Complete Event ApS Close" at bounding box center [45, 8] width 57 height 17
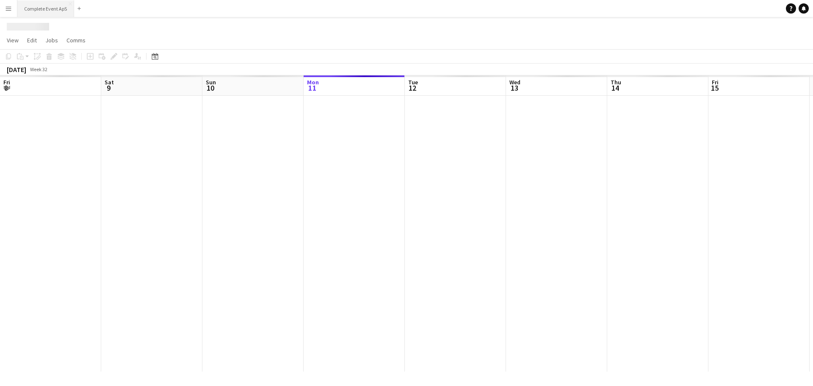
scroll to position [0, 202]
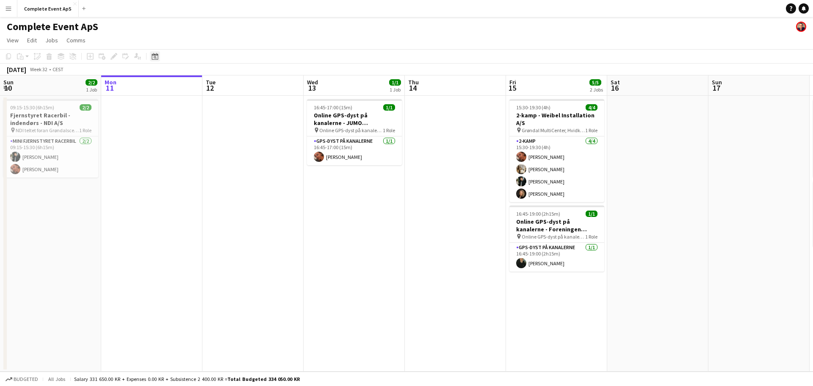
click at [153, 56] on icon "Date picker" at bounding box center [155, 56] width 7 height 7
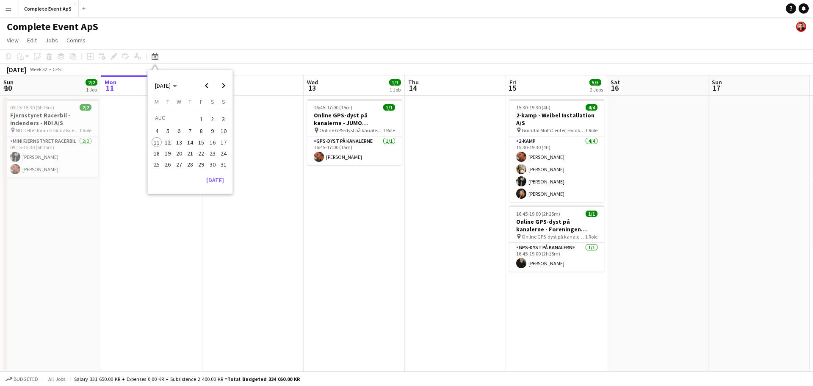
click at [201, 162] on span "29" at bounding box center [201, 164] width 10 height 10
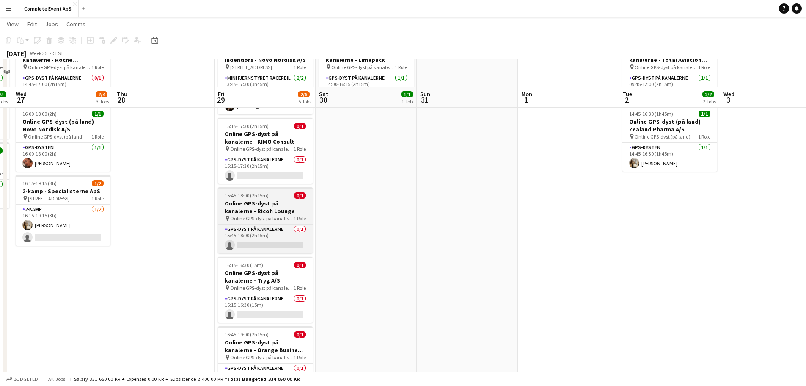
scroll to position [103, 0]
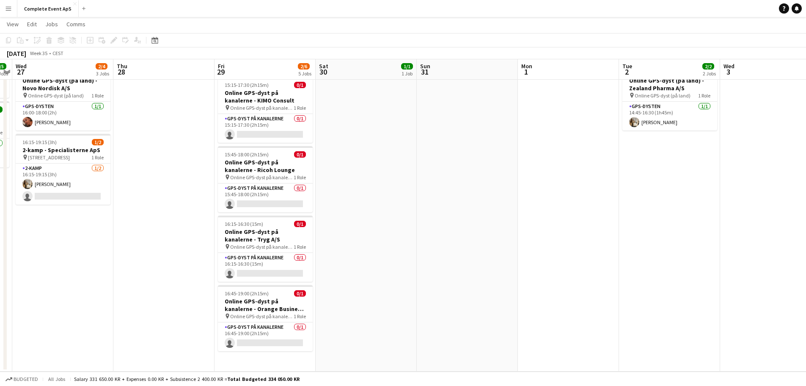
click at [274, 366] on app-date-cell "13:45-17:30 (3h45m) 2/2 Fjernstyret Racerbil - indendørs - Novo Nordisk A/S pin…" at bounding box center [265, 182] width 101 height 380
click at [88, 41] on icon "Add job" at bounding box center [90, 40] width 7 height 7
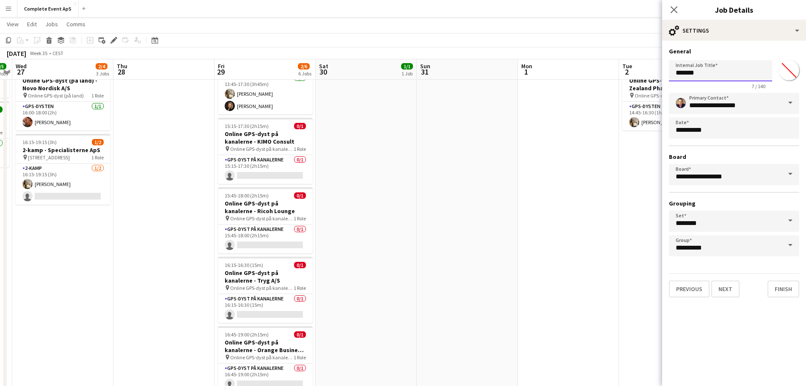
click at [723, 78] on input "*******" at bounding box center [720, 70] width 103 height 21
type input "**********"
click at [728, 289] on button "Next" at bounding box center [725, 288] width 28 height 17
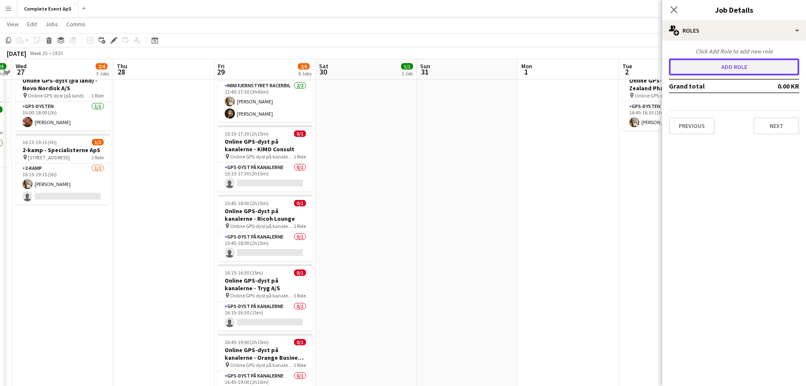
click at [711, 65] on button "Add role" at bounding box center [734, 66] width 130 height 17
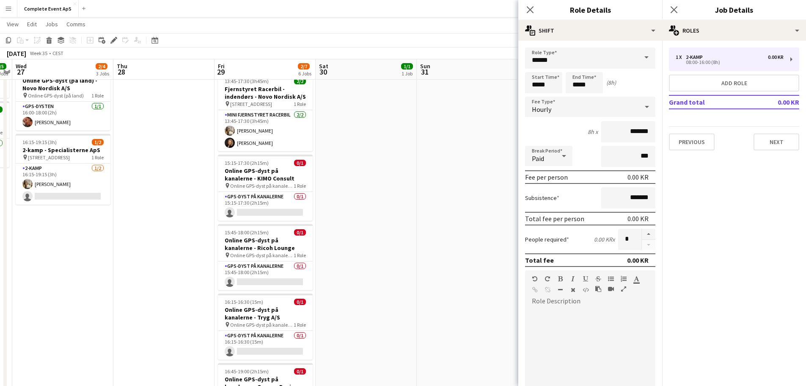
click at [620, 108] on div "Hourly" at bounding box center [581, 107] width 113 height 20
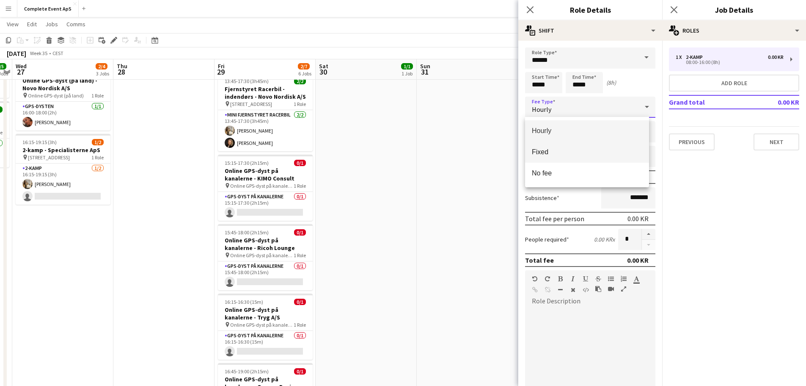
click at [560, 152] on span "Fixed" at bounding box center [587, 152] width 110 height 8
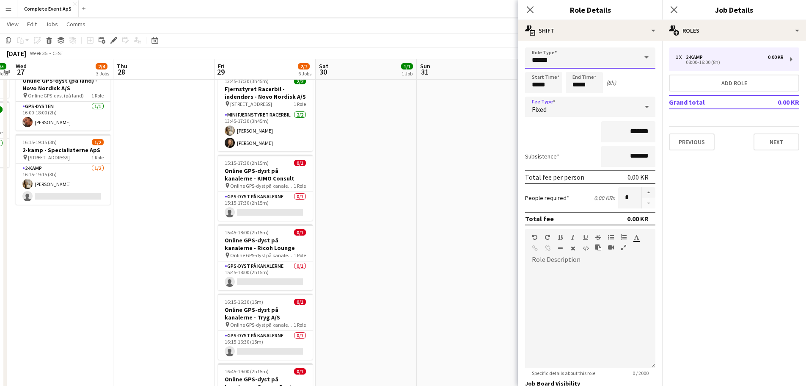
click at [573, 61] on input "******" at bounding box center [590, 57] width 130 height 21
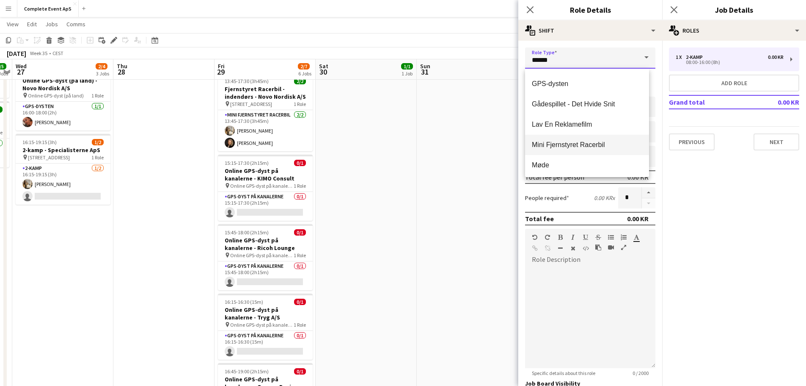
scroll to position [37, 0]
click at [575, 144] on span "Gådespillet - Det Hvide Snit" at bounding box center [587, 146] width 110 height 8
type input "**********"
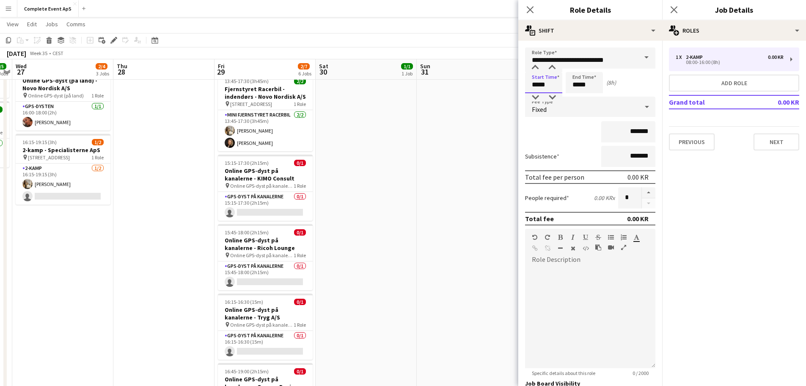
drag, startPoint x: 549, startPoint y: 85, endPoint x: 518, endPoint y: 84, distance: 30.9
click at [518, 84] on body "Menu Boards Boards Boards All jobs Status Workforce Workforce My Workforce Recr…" at bounding box center [403, 161] width 806 height 529
click at [551, 83] on input "*****" at bounding box center [543, 82] width 37 height 21
drag, startPoint x: 556, startPoint y: 85, endPoint x: 521, endPoint y: 84, distance: 35.2
click at [521, 84] on form "**********" at bounding box center [590, 255] width 144 height 416
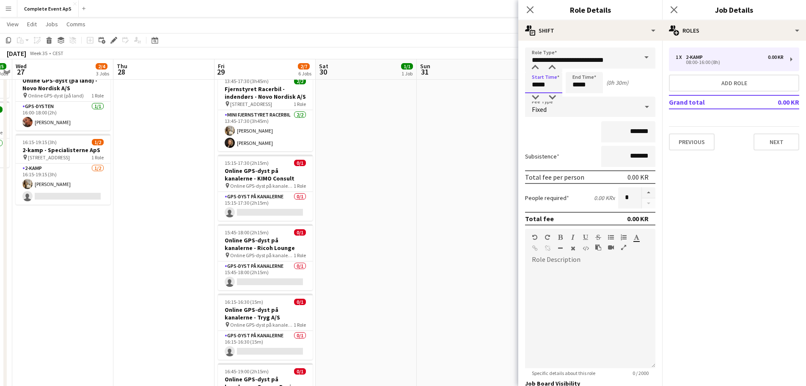
type input "*****"
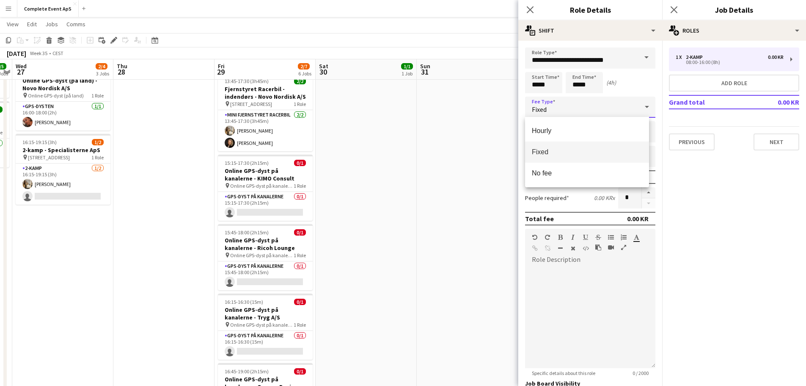
click at [558, 147] on mat-option "Fixed" at bounding box center [587, 151] width 124 height 21
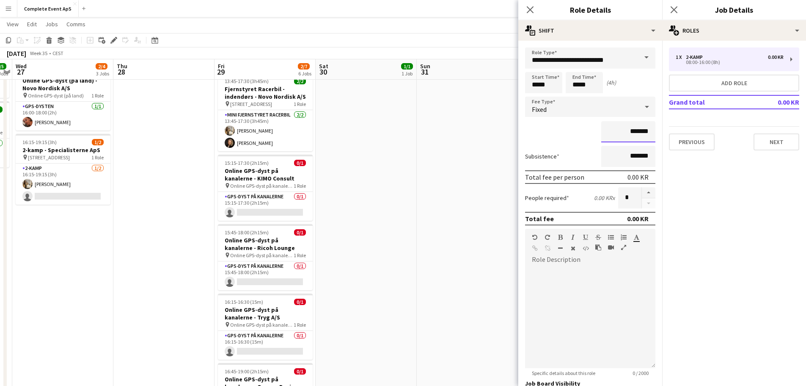
drag, startPoint x: 618, startPoint y: 135, endPoint x: 695, endPoint y: 143, distance: 77.8
click at [662, 138] on mat-expansion-panel "**********" at bounding box center [590, 213] width 144 height 345
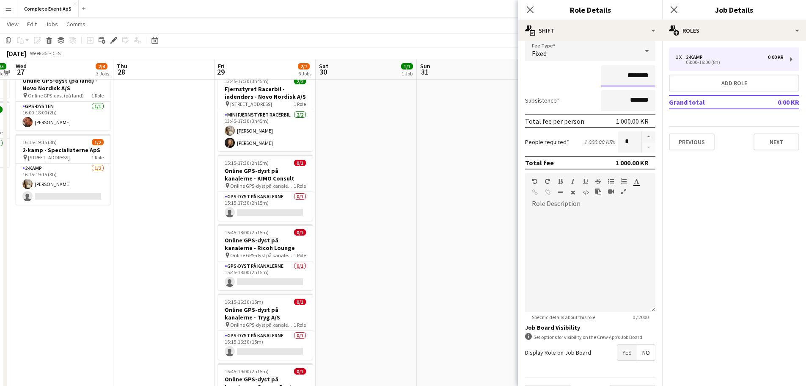
scroll to position [78, 0]
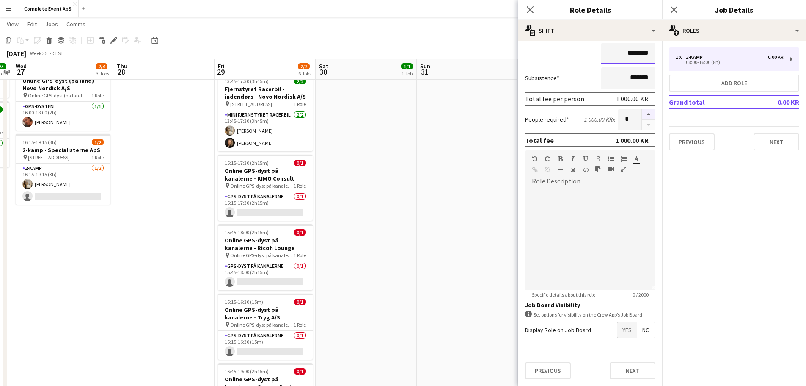
type input "********"
click at [642, 116] on button "button" at bounding box center [649, 114] width 14 height 11
type input "*"
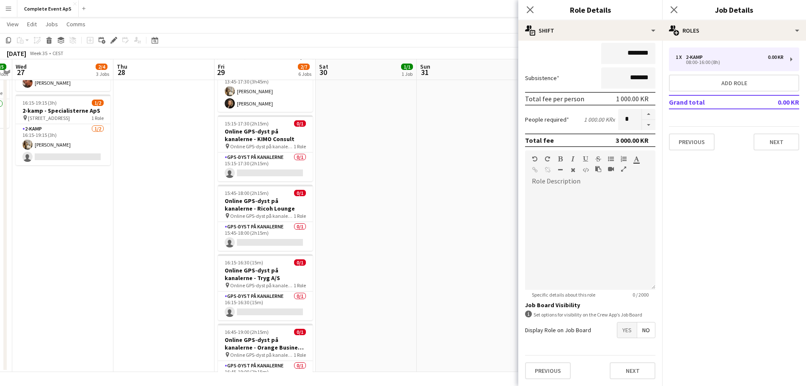
scroll to position [143, 0]
click at [618, 332] on span "Yes" at bounding box center [627, 329] width 19 height 15
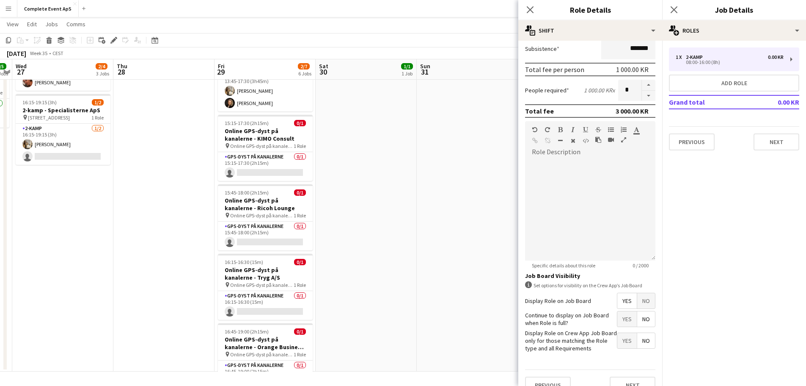
scroll to position [122, 0]
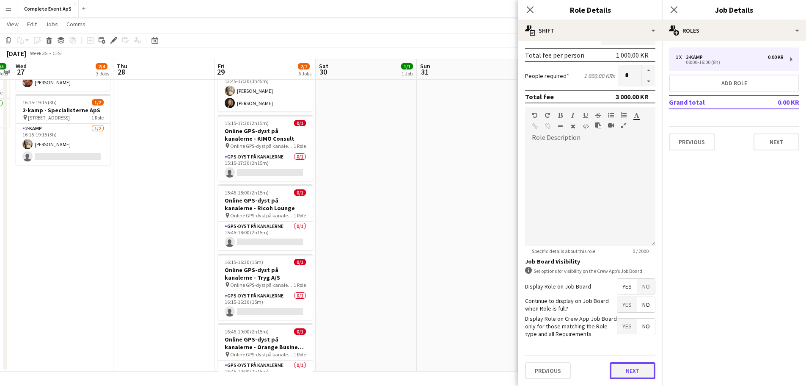
click at [632, 371] on button "Next" at bounding box center [633, 370] width 46 height 17
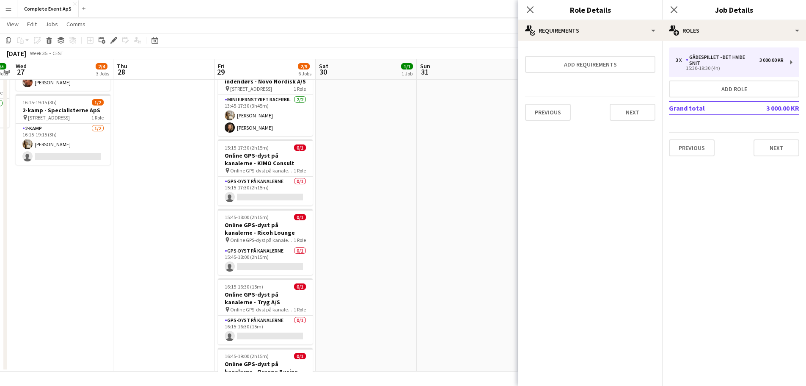
scroll to position [0, 0]
click at [629, 121] on div "Previous Next" at bounding box center [590, 112] width 130 height 31
drag, startPoint x: 632, startPoint y: 113, endPoint x: 633, endPoint y: 106, distance: 6.4
click at [633, 108] on button "Next" at bounding box center [633, 112] width 46 height 17
click at [644, 117] on button "Finish" at bounding box center [640, 113] width 32 height 17
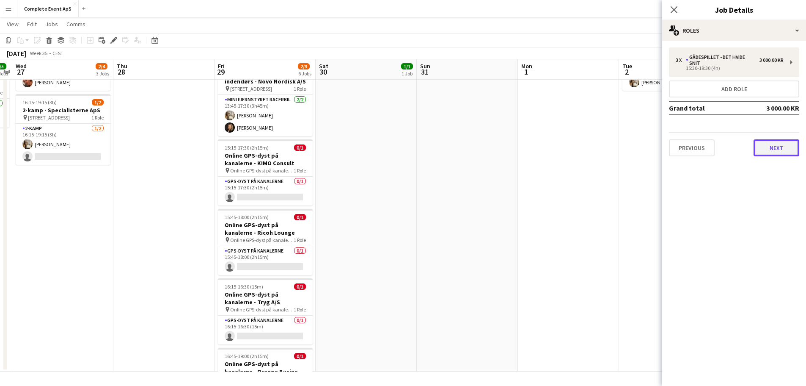
click at [772, 149] on button "Next" at bounding box center [777, 147] width 46 height 17
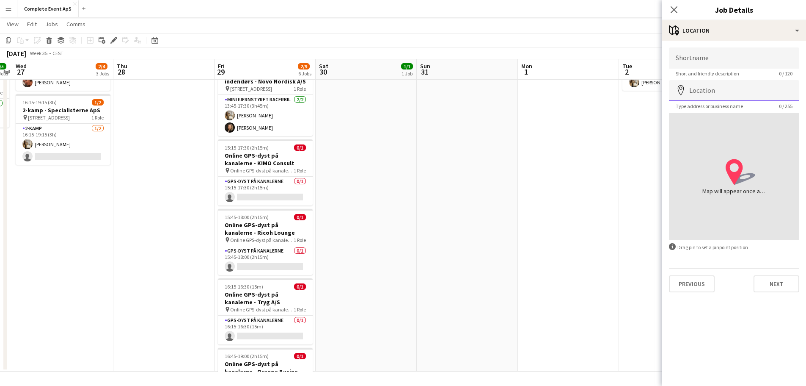
click at [739, 95] on input "Location" at bounding box center [734, 90] width 130 height 21
paste input "**********"
type input "**********"
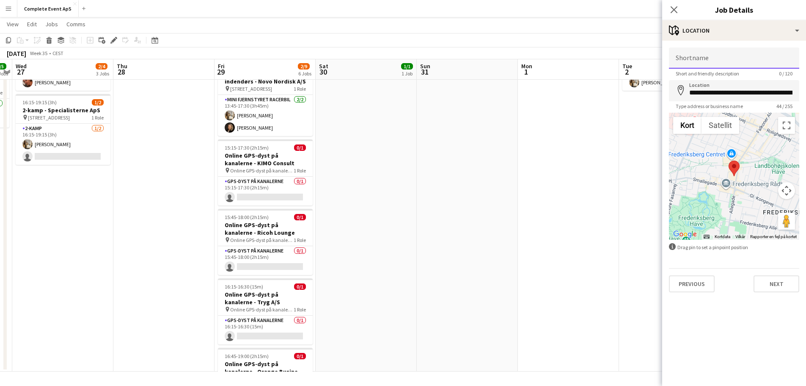
click at [734, 55] on input "Shortname" at bounding box center [734, 57] width 130 height 21
paste input "**********"
type input "**********"
drag, startPoint x: 771, startPoint y: 287, endPoint x: 768, endPoint y: 281, distance: 6.8
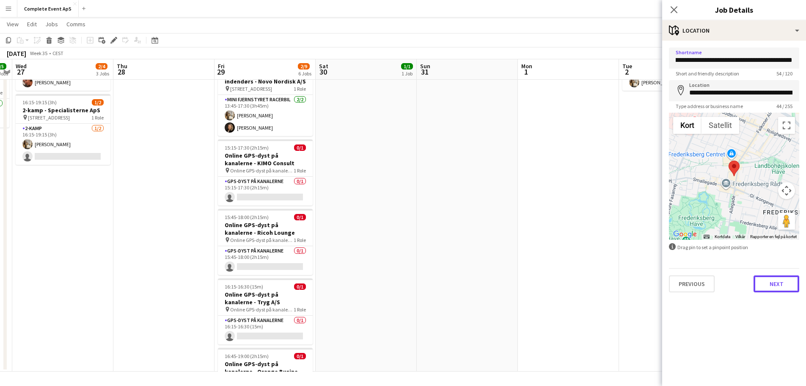
click at [771, 287] on button "Next" at bounding box center [777, 283] width 46 height 17
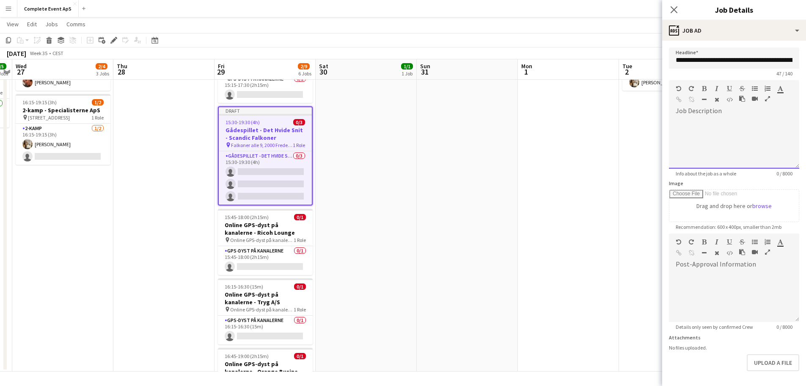
click at [717, 135] on div at bounding box center [734, 143] width 130 height 51
paste div
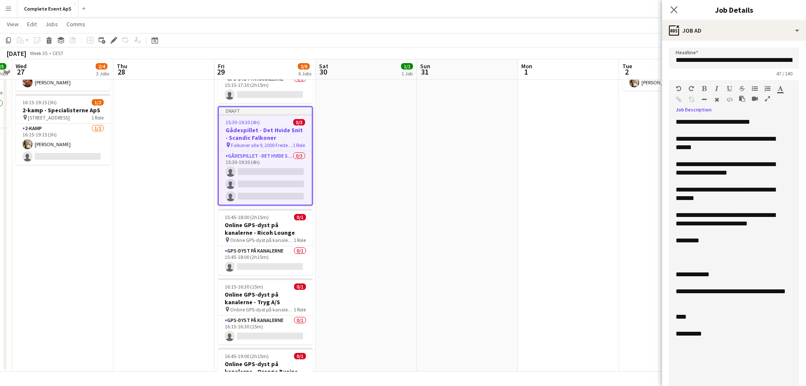
drag, startPoint x: 791, startPoint y: 165, endPoint x: 803, endPoint y: 391, distance: 226.3
click at [803, 385] on html "Menu Boards Boards Boards All jobs Status Workforce Workforce My Workforce Recr…" at bounding box center [403, 121] width 806 height 529
click at [774, 118] on div "**********" at bounding box center [731, 122] width 110 height 8
click at [721, 123] on div "**********" at bounding box center [731, 122] width 110 height 8
click at [768, 141] on div "**********" at bounding box center [731, 143] width 110 height 17
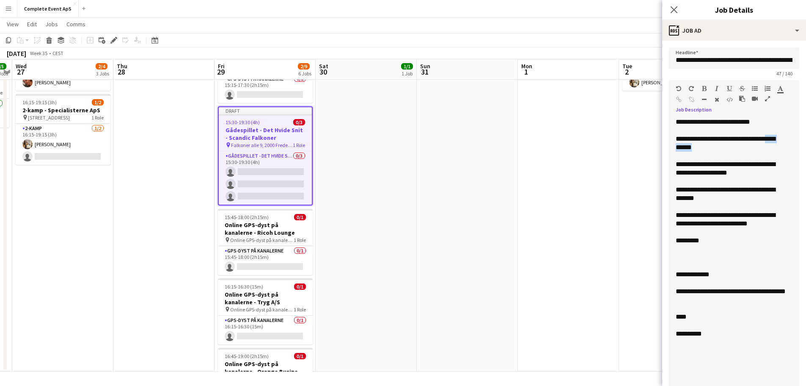
click at [707, 146] on div "**********" at bounding box center [731, 143] width 110 height 17
click at [703, 165] on div "**********" at bounding box center [731, 168] width 110 height 17
click at [703, 163] on div "**********" at bounding box center [731, 168] width 110 height 17
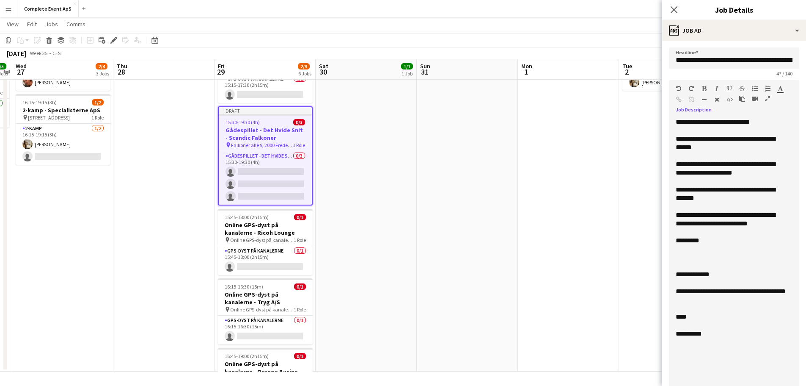
click at [727, 188] on div "**********" at bounding box center [731, 193] width 110 height 17
click at [780, 222] on div "**********" at bounding box center [731, 219] width 110 height 17
click at [691, 214] on div "**********" at bounding box center [731, 219] width 110 height 17
click at [692, 215] on div "**********" at bounding box center [731, 219] width 110 height 17
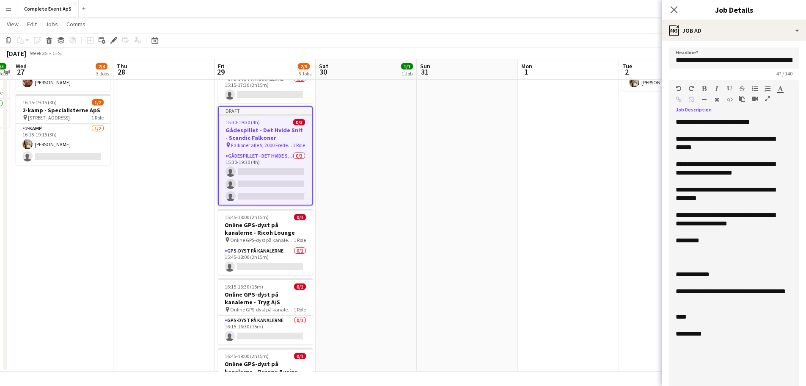
click at [714, 249] on div at bounding box center [731, 249] width 110 height 8
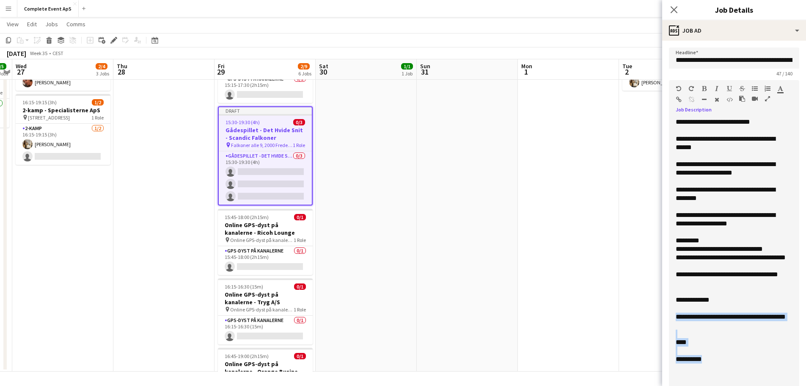
drag, startPoint x: 724, startPoint y: 362, endPoint x: 675, endPoint y: 319, distance: 65.4
click at [675, 319] on div "**********" at bounding box center [731, 256] width 124 height 277
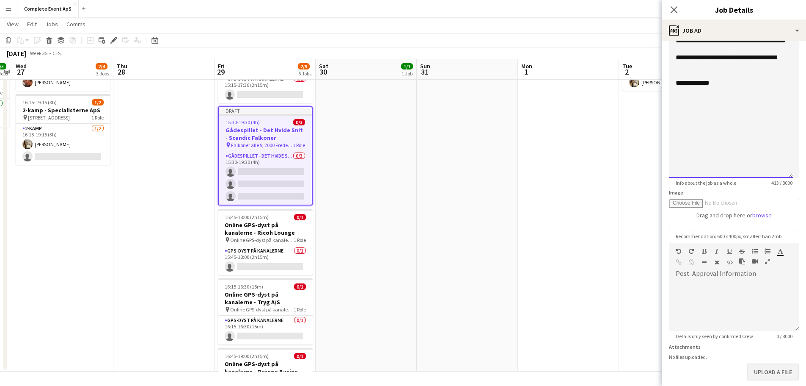
scroll to position [254, 0]
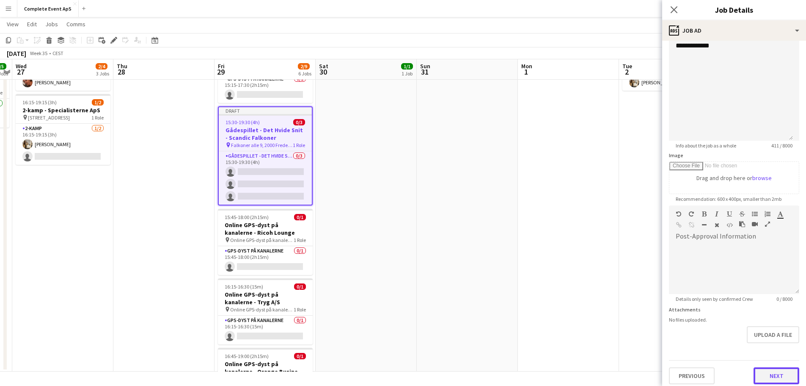
click at [772, 375] on button "Next" at bounding box center [777, 375] width 46 height 17
type input "*******"
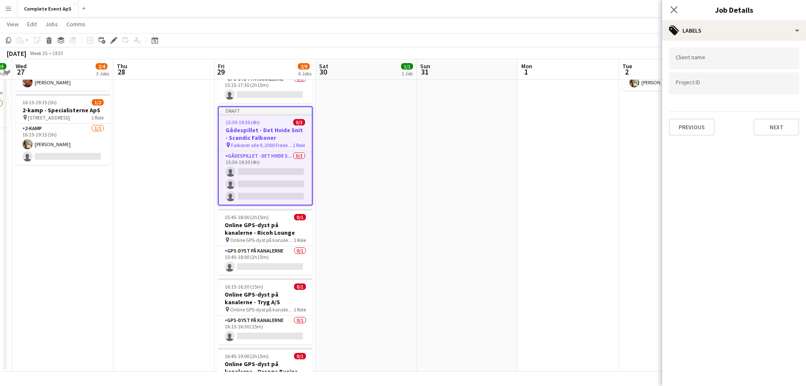
scroll to position [0, 0]
click at [781, 132] on button "Next" at bounding box center [777, 127] width 46 height 17
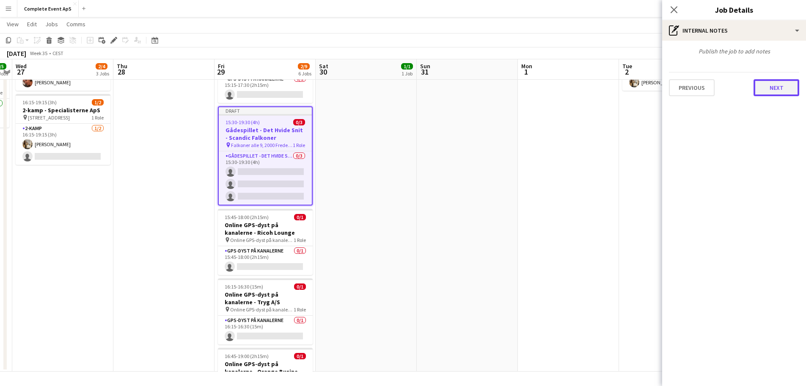
click at [769, 85] on button "Next" at bounding box center [777, 87] width 46 height 17
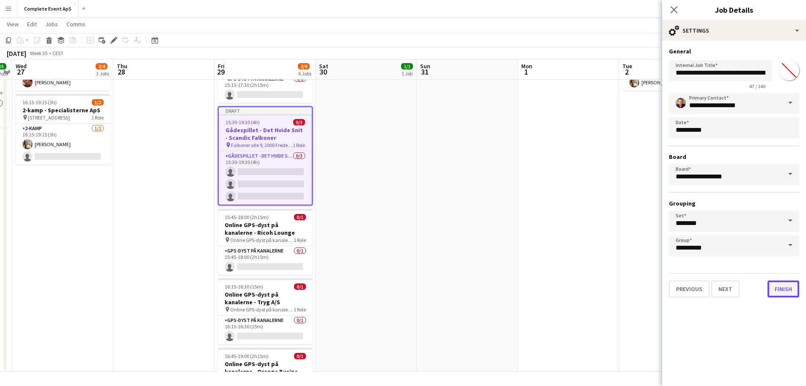
click at [785, 292] on button "Finish" at bounding box center [784, 288] width 32 height 17
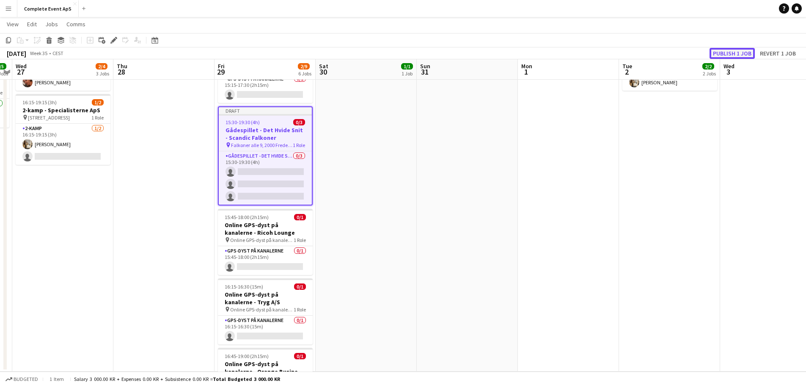
click at [725, 52] on button "Publish 1 job" at bounding box center [732, 53] width 45 height 11
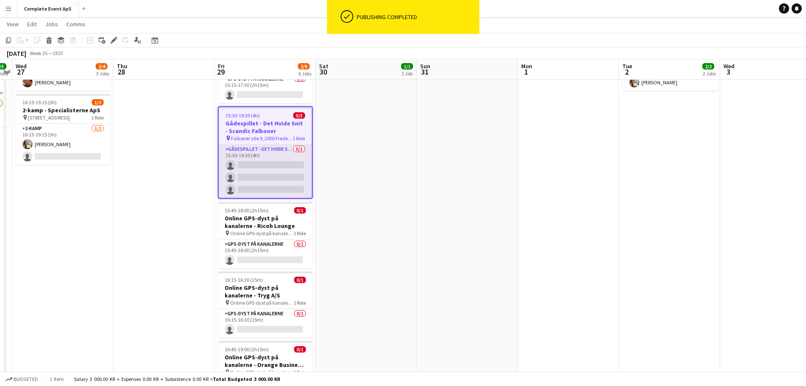
click at [266, 164] on app-card-role "Gådespillet - Det Hvide Snit 0/3 15:30-19:30 (4h) single-neutral-actions single…" at bounding box center [265, 170] width 93 height 53
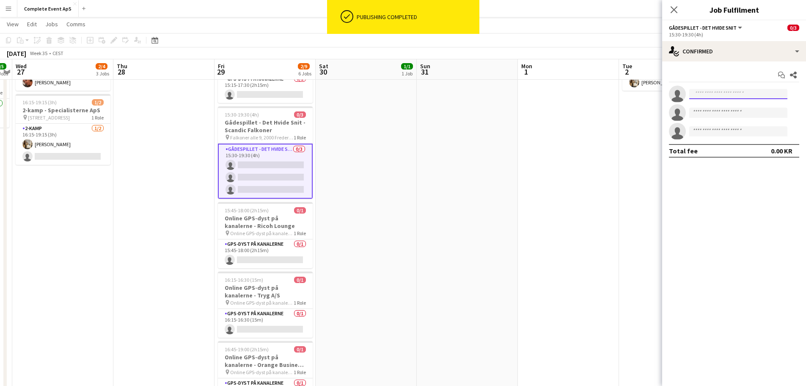
click at [703, 93] on input at bounding box center [738, 94] width 98 height 10
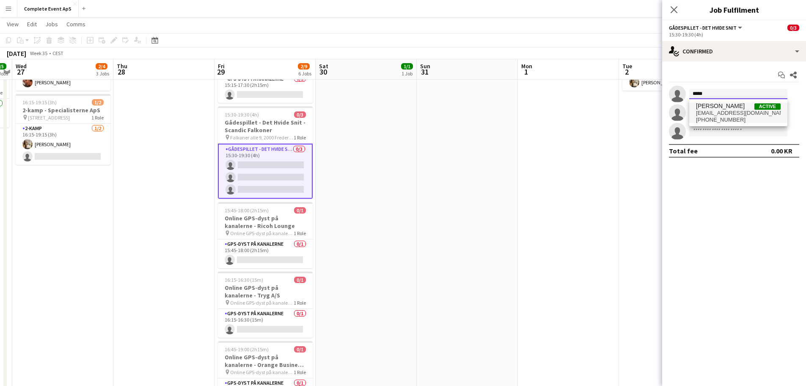
type input "*****"
click at [717, 109] on span "[PERSON_NAME]" at bounding box center [720, 105] width 49 height 7
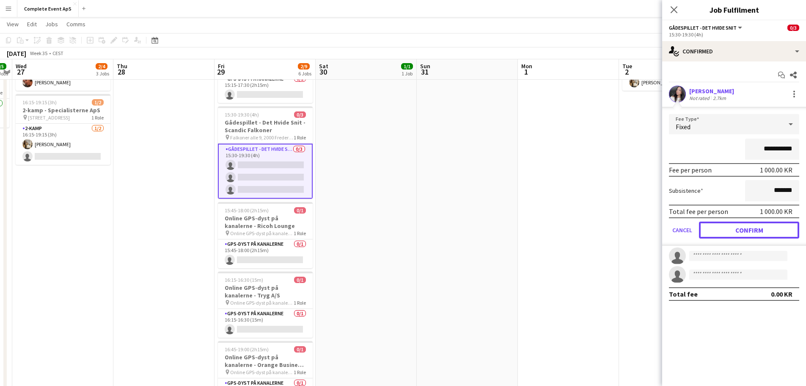
click at [746, 227] on button "Confirm" at bounding box center [749, 229] width 100 height 17
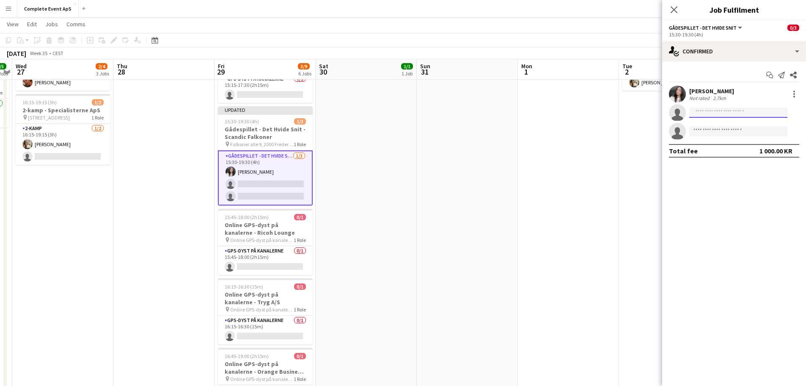
click at [711, 114] on input at bounding box center [738, 113] width 98 height 10
type input "******"
click at [718, 131] on span "[EMAIL_ADDRESS][DOMAIN_NAME]" at bounding box center [738, 131] width 85 height 7
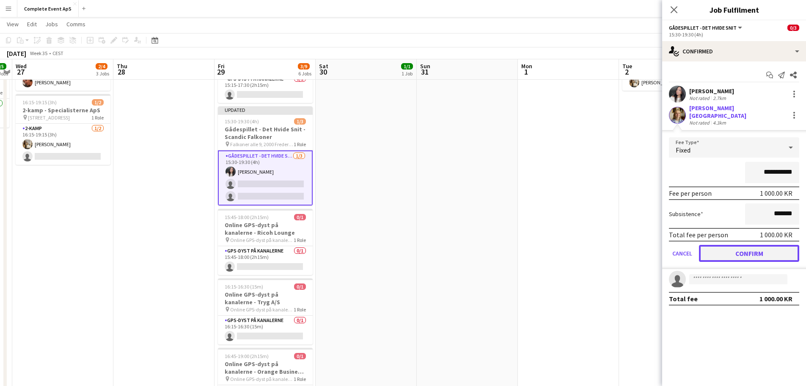
click at [750, 248] on button "Confirm" at bounding box center [749, 253] width 100 height 17
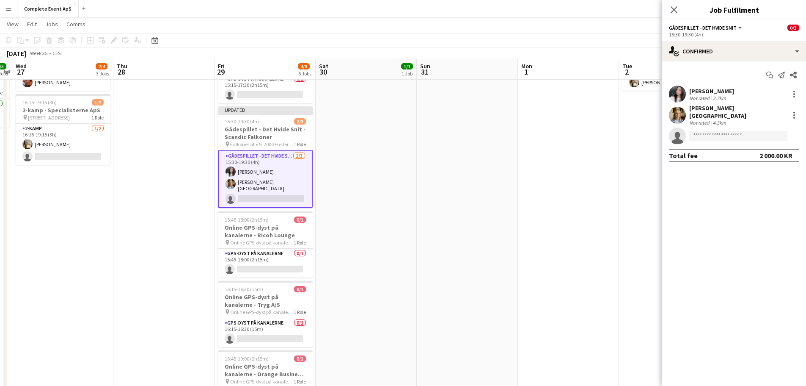
drag, startPoint x: 618, startPoint y: 161, endPoint x: 627, endPoint y: 152, distance: 13.5
click at [618, 161] on app-date-cell at bounding box center [568, 189] width 101 height 474
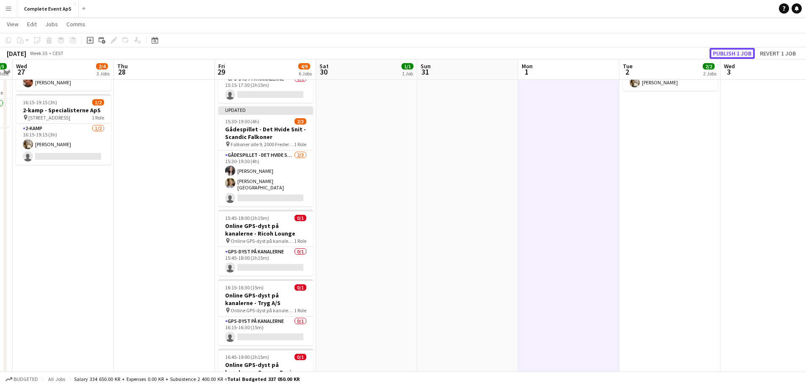
click at [722, 55] on button "Publish 1 job" at bounding box center [732, 53] width 45 height 11
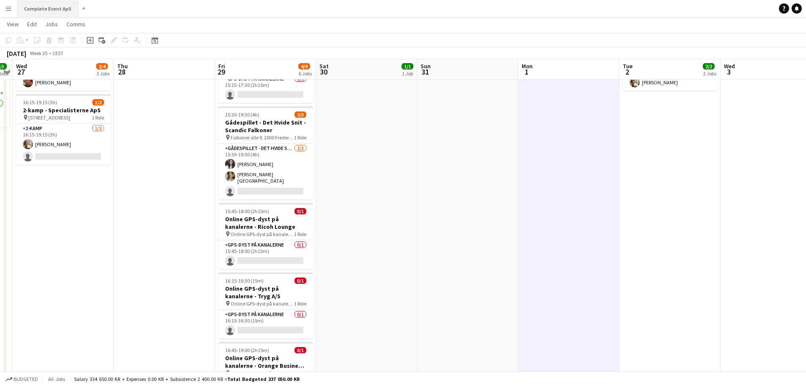
click at [49, 11] on button "Complete Event ApS Close" at bounding box center [47, 8] width 61 height 17
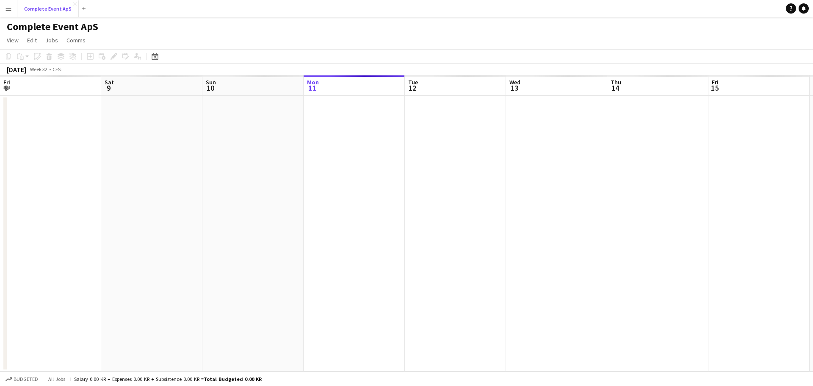
scroll to position [0, 202]
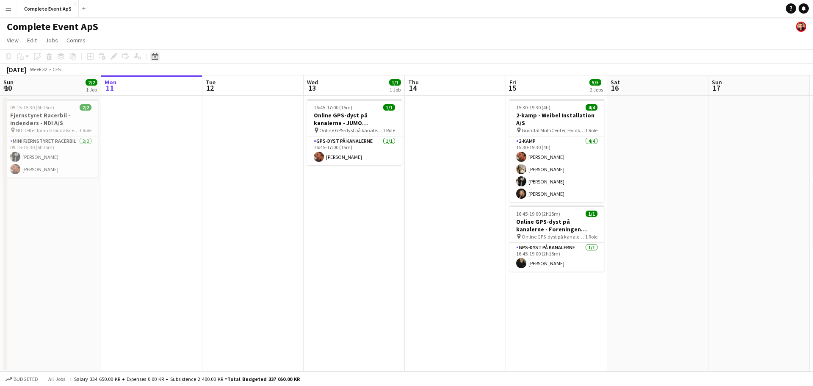
click at [154, 59] on icon at bounding box center [155, 56] width 6 height 7
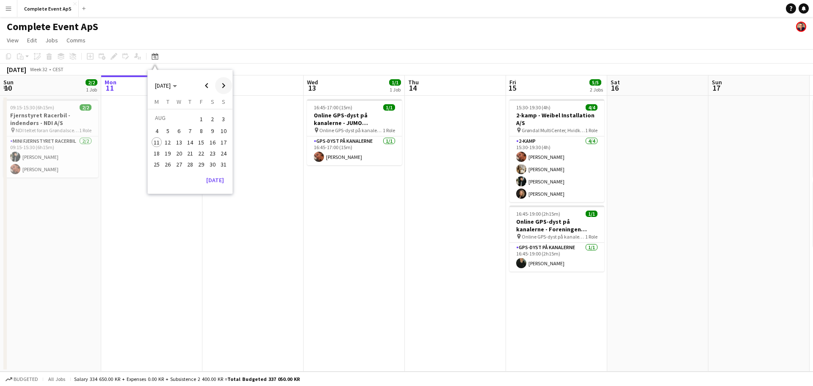
click at [221, 82] on span "Next month" at bounding box center [223, 85] width 17 height 17
click at [190, 139] on span "11" at bounding box center [190, 140] width 10 height 10
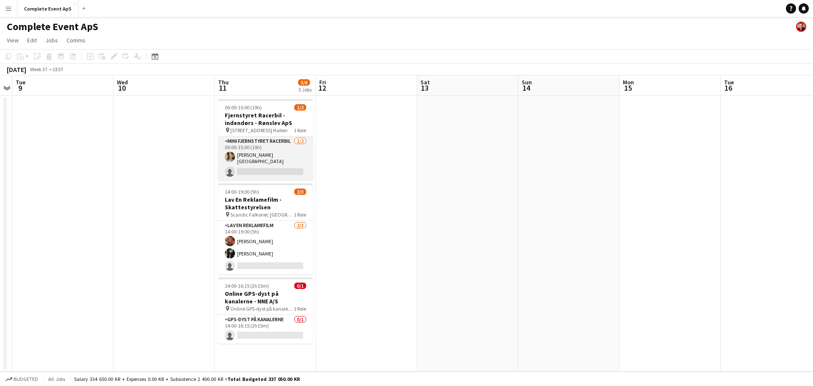
click at [254, 171] on app-card-role "Mini Fjernstyret Racerbil [DATE] 05:00-15:00 (10h) [PERSON_NAME][GEOGRAPHIC_DAT…" at bounding box center [265, 158] width 95 height 44
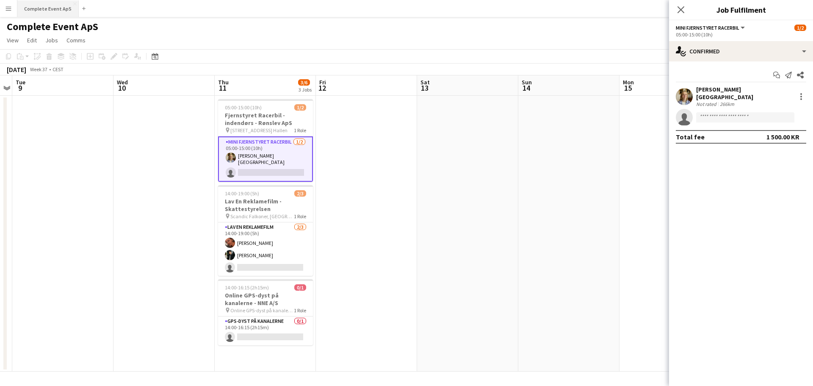
click at [41, 11] on button "Complete Event ApS Close" at bounding box center [47, 8] width 61 height 17
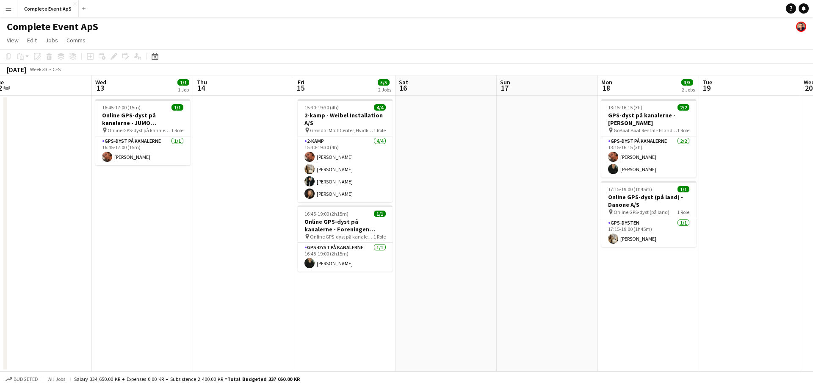
drag, startPoint x: 19, startPoint y: 28, endPoint x: 0, endPoint y: -51, distance: 81.9
click at [0, 0] on html "Menu Boards Boards Boards All jobs Status Workforce Workforce My Workforce Recr…" at bounding box center [406, 193] width 813 height 386
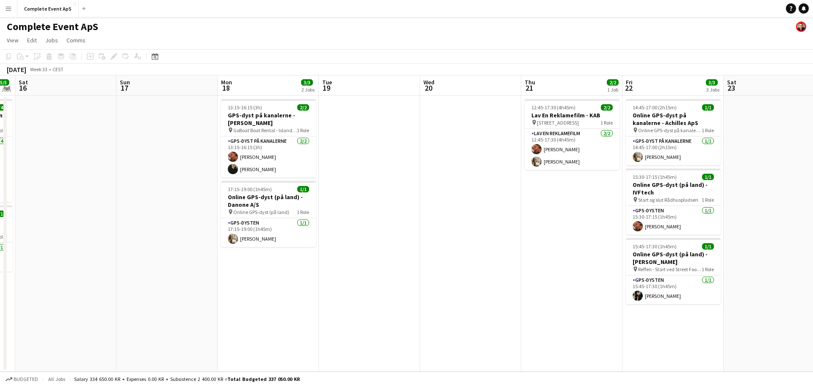
drag, startPoint x: 551, startPoint y: 267, endPoint x: 209, endPoint y: 120, distance: 372.2
click at [209, 120] on app-calendar-viewport "Wed 13 1/1 1 Job Thu 14 Fri 15 5/5 2 Jobs Sat 16 Sun 17 Mon 18 3/3 2 Jobs Tue 1…" at bounding box center [406, 223] width 813 height 296
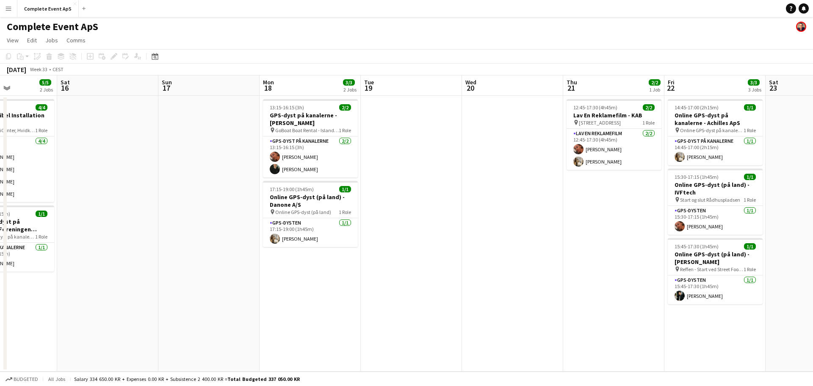
scroll to position [0, 253]
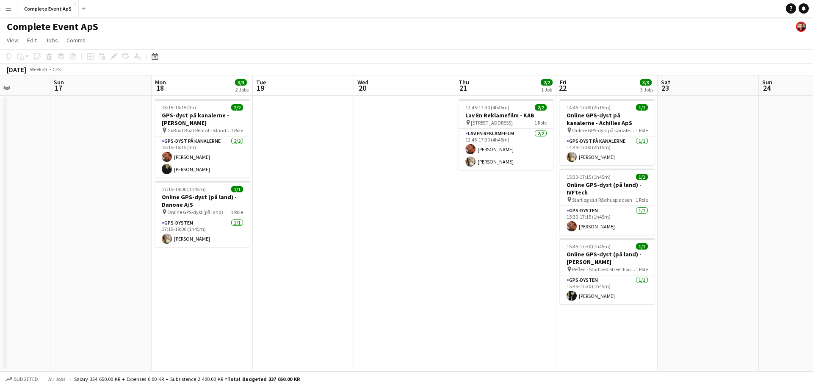
drag, startPoint x: 493, startPoint y: 230, endPoint x: 427, endPoint y: 221, distance: 66.6
click at [427, 221] on app-calendar-viewport "Thu 14 Fri 15 5/5 2 Jobs Sat 16 Sun 17 Mon 18 3/3 2 Jobs Tue 19 Wed 20 Thu 21 2…" at bounding box center [406, 223] width 813 height 296
click at [52, 13] on button "Complete Event ApS Close" at bounding box center [47, 8] width 61 height 17
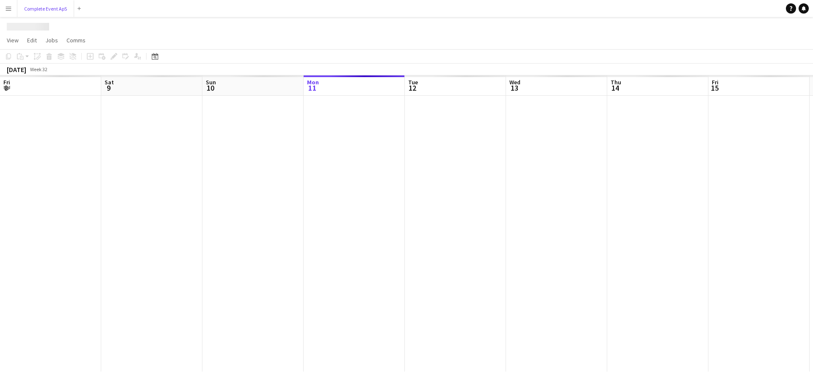
scroll to position [0, 202]
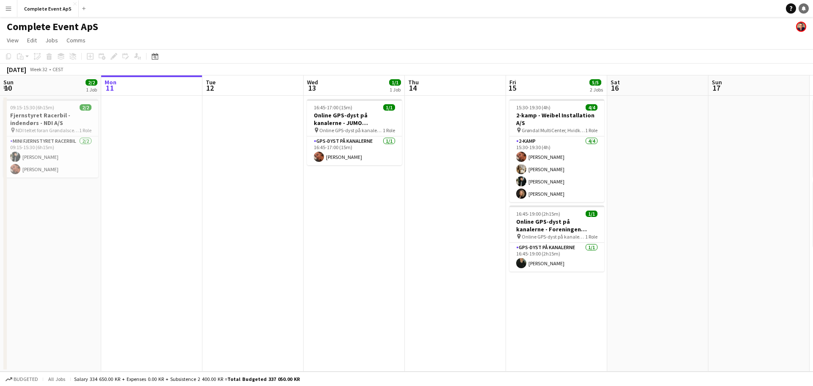
click at [802, 11] on icon "Notifications" at bounding box center [803, 8] width 5 height 5
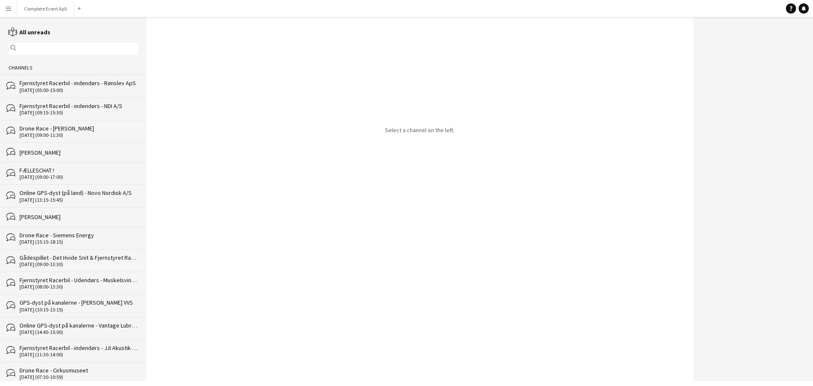
click at [63, 84] on div "Fjernstyret Racerbil - indendørs - Rønslev ApS" at bounding box center [78, 83] width 119 height 8
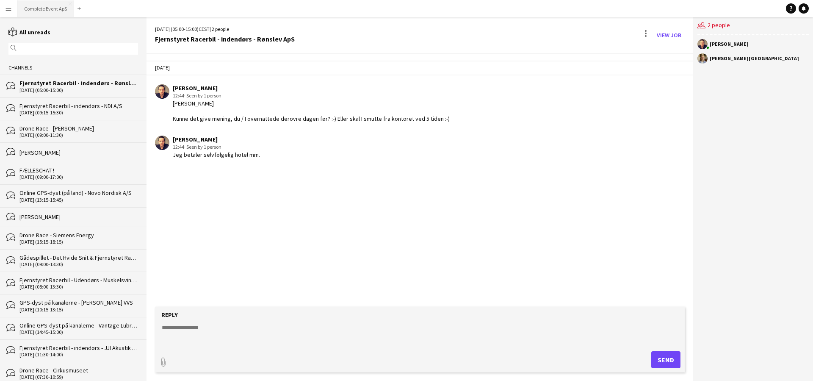
click at [42, 8] on button "Complete Event ApS Close" at bounding box center [45, 8] width 57 height 17
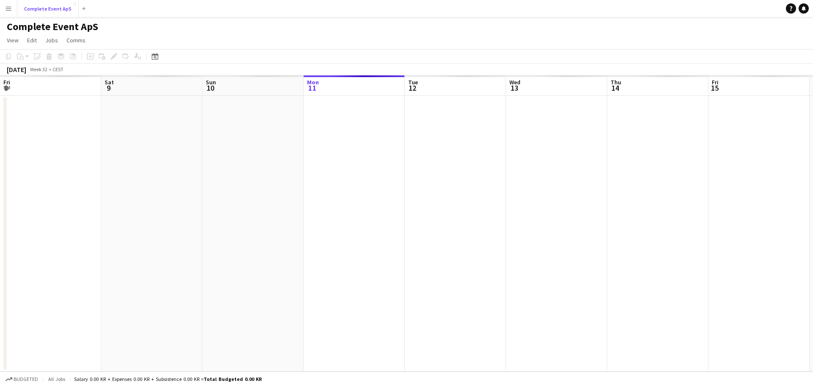
scroll to position [0, 202]
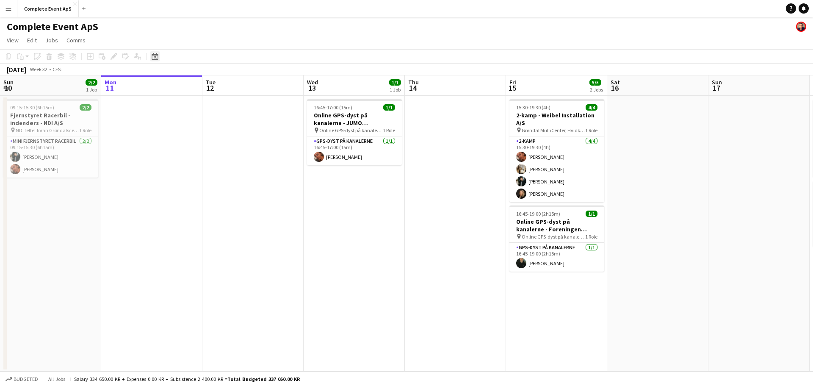
click at [159, 58] on div "Date picker" at bounding box center [155, 56] width 10 height 10
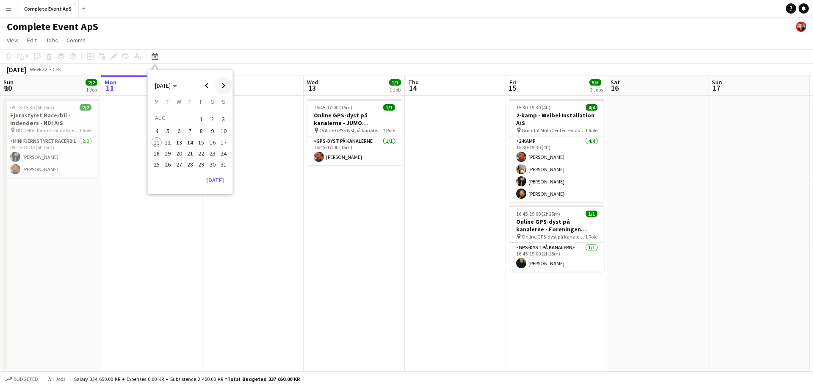
click at [225, 87] on span "Next month" at bounding box center [223, 85] width 17 height 17
click at [190, 141] on span "11" at bounding box center [190, 140] width 10 height 10
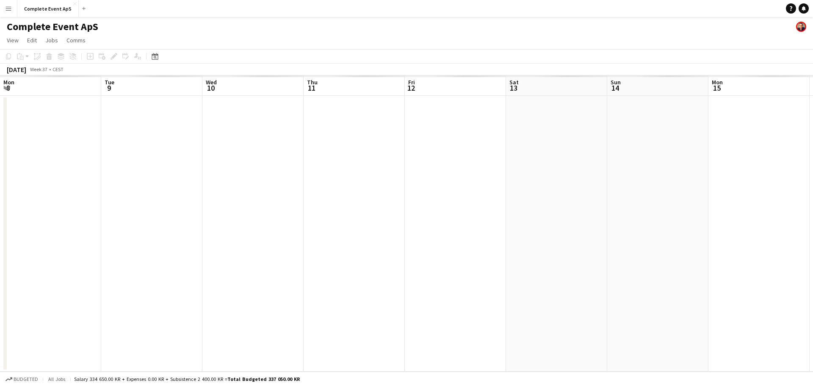
scroll to position [0, 291]
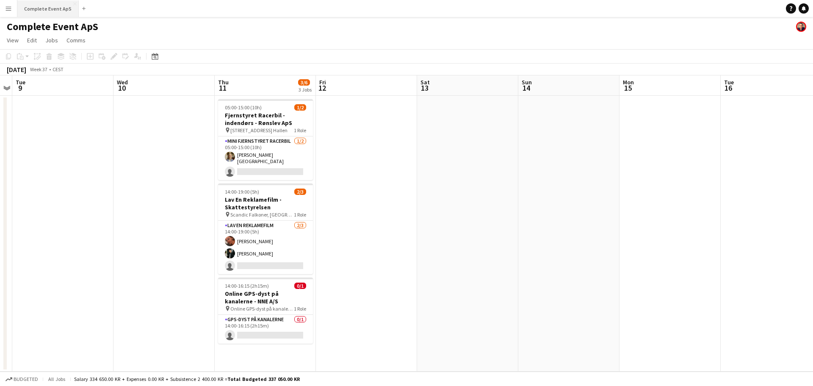
click at [37, 3] on button "Complete Event ApS Close" at bounding box center [47, 8] width 61 height 17
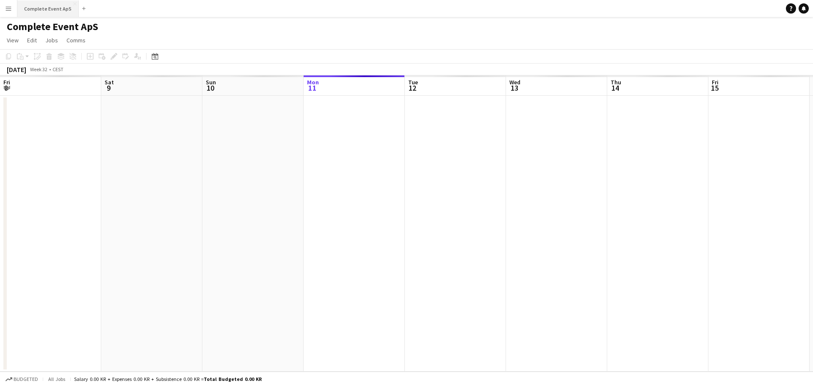
scroll to position [0, 202]
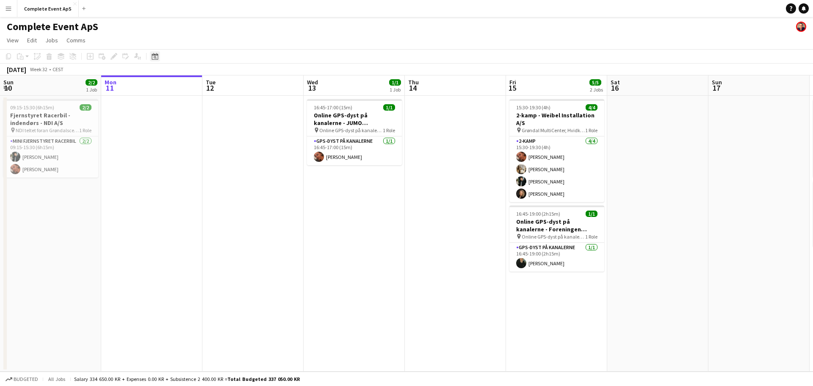
click at [157, 55] on icon at bounding box center [155, 56] width 6 height 7
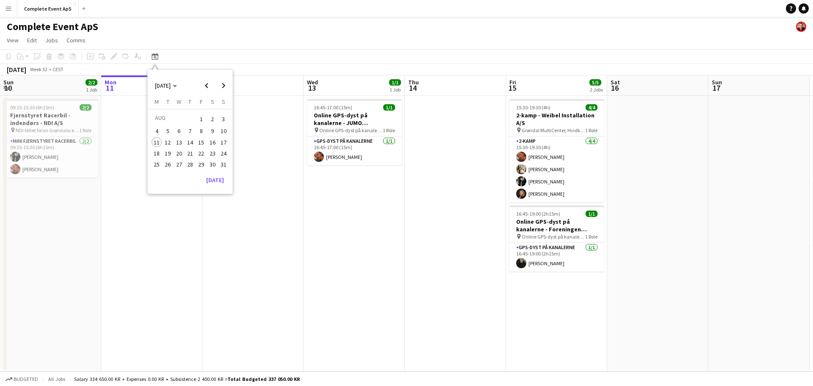
click at [201, 164] on span "29" at bounding box center [201, 164] width 10 height 10
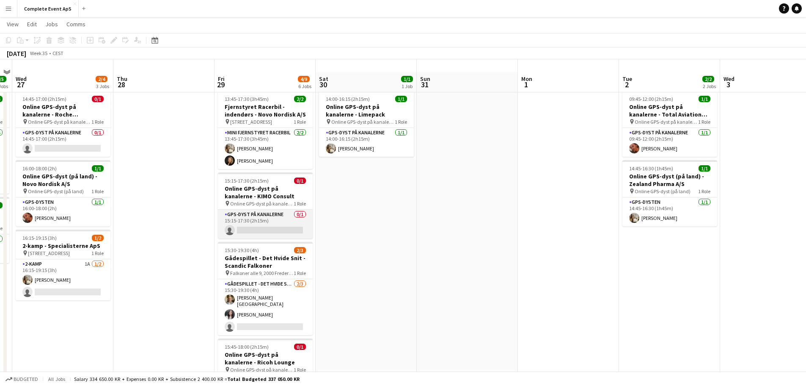
scroll to position [0, 0]
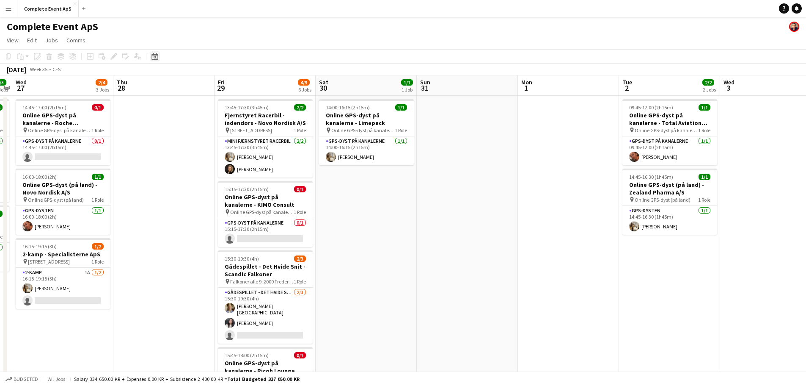
click at [155, 58] on icon at bounding box center [155, 57] width 3 height 3
click at [223, 85] on span "Next month" at bounding box center [223, 85] width 17 height 17
click at [177, 131] on span "3" at bounding box center [179, 129] width 10 height 10
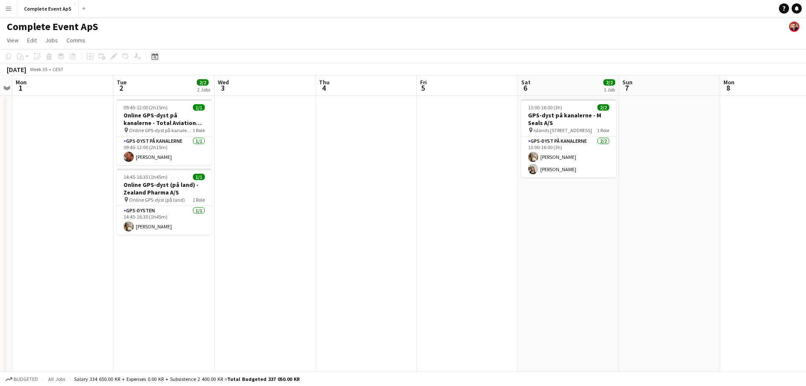
click at [159, 61] on div "Date picker" at bounding box center [155, 56] width 10 height 10
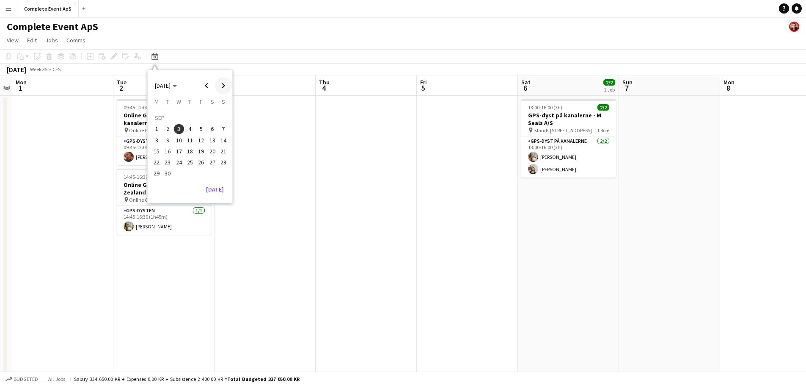
click at [220, 85] on span "Next month" at bounding box center [223, 85] width 17 height 17
click at [207, 84] on span "Previous month" at bounding box center [206, 85] width 17 height 17
click at [190, 141] on span "11" at bounding box center [190, 140] width 10 height 10
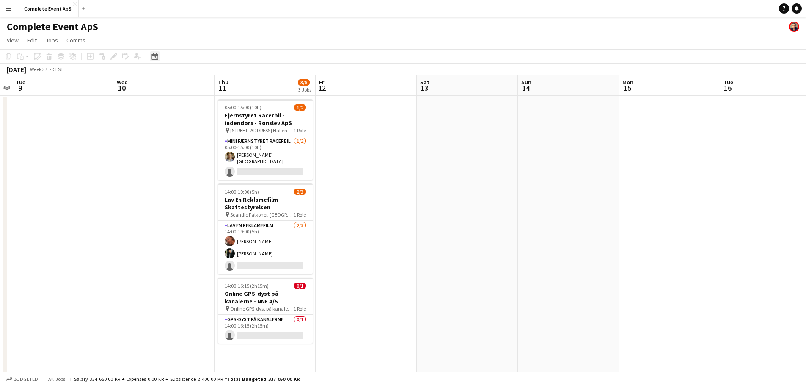
click at [156, 57] on icon "Date picker" at bounding box center [155, 56] width 7 height 7
click at [201, 84] on span "Previous month" at bounding box center [206, 85] width 17 height 17
click at [188, 152] on span "21" at bounding box center [190, 153] width 10 height 10
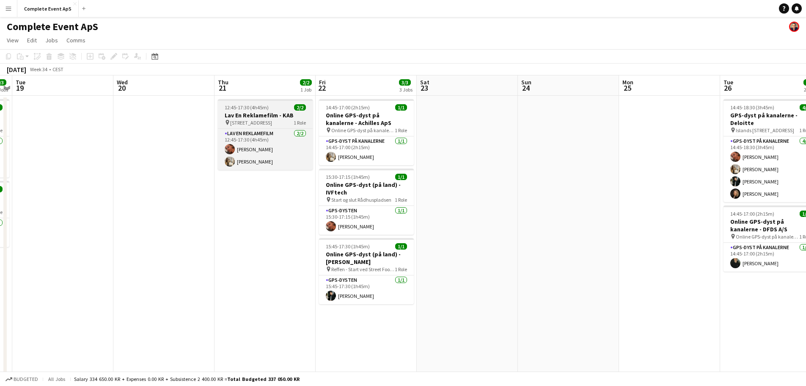
click at [274, 108] on div "12:45-17:30 (4h45m) 2/2" at bounding box center [265, 107] width 95 height 6
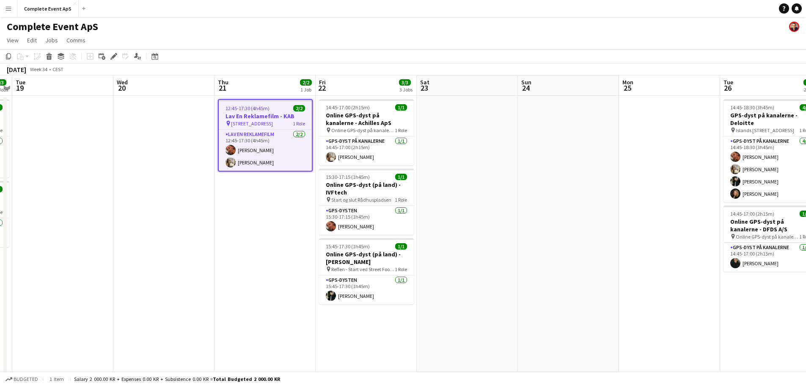
click at [274, 108] on div "12:45-17:30 (4h45m) 2/2" at bounding box center [265, 108] width 93 height 6
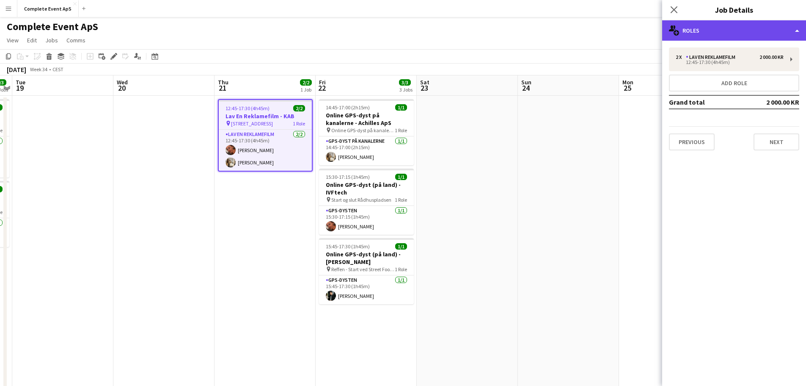
click at [727, 35] on div "multiple-users-add Roles" at bounding box center [734, 30] width 144 height 20
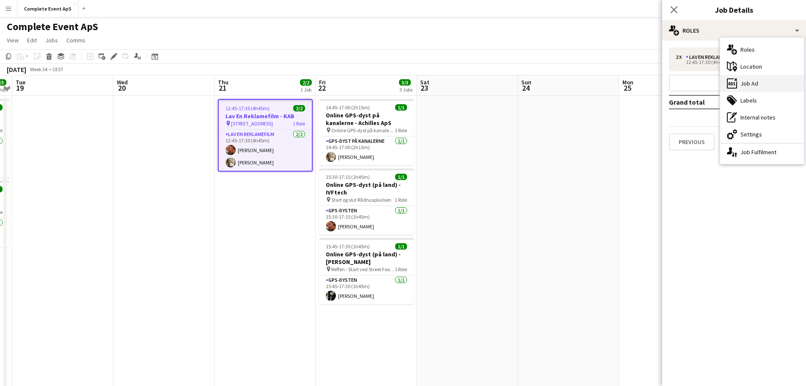
click at [749, 78] on div "ads-window Job Ad" at bounding box center [762, 83] width 84 height 17
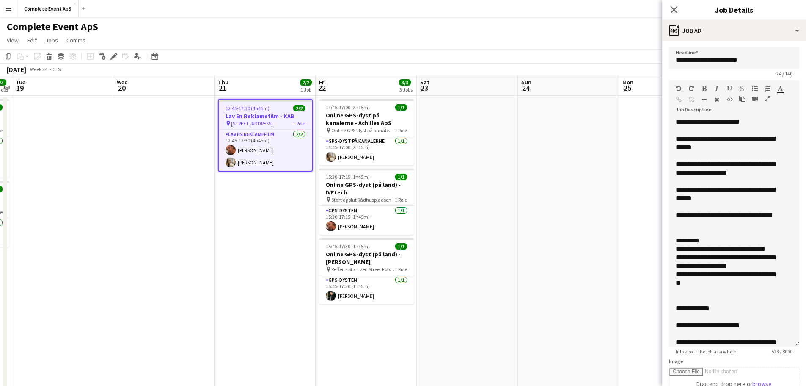
drag, startPoint x: 785, startPoint y: 174, endPoint x: 772, endPoint y: 353, distance: 178.7
click at [772, 353] on app-form-group "**********" at bounding box center [734, 217] width 130 height 274
click at [730, 190] on div "**********" at bounding box center [728, 193] width 104 height 17
drag, startPoint x: 571, startPoint y: 263, endPoint x: 579, endPoint y: 213, distance: 50.6
click at [570, 263] on app-date-cell at bounding box center [568, 333] width 101 height 474
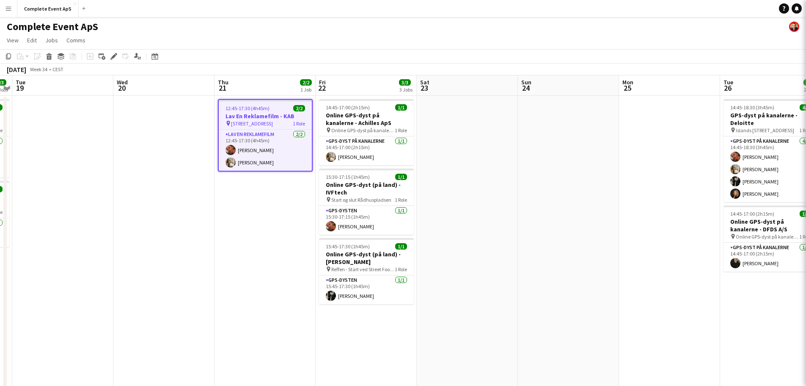
scroll to position [0, 292]
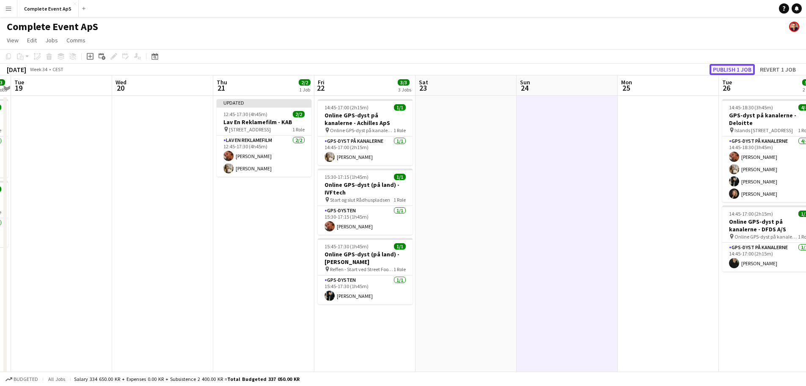
click at [719, 68] on button "Publish 1 job" at bounding box center [732, 69] width 45 height 11
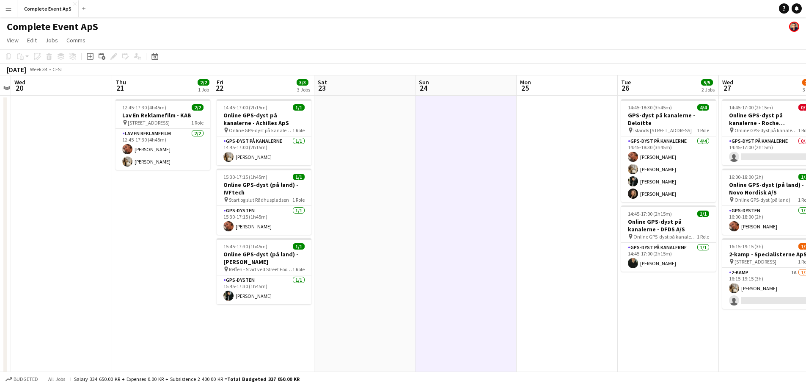
scroll to position [0, 335]
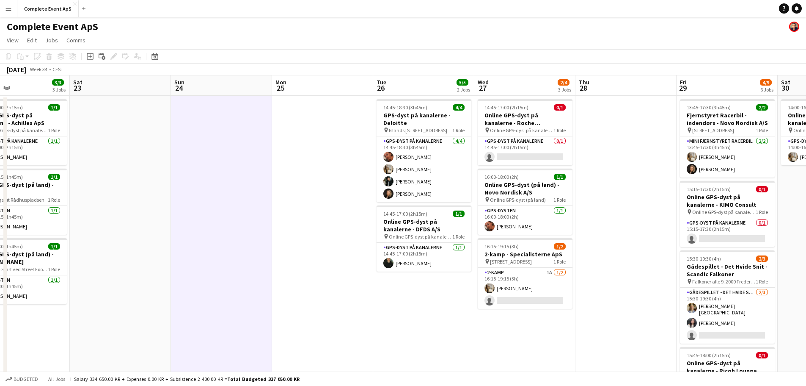
drag, startPoint x: 465, startPoint y: 184, endPoint x: 181, endPoint y: 184, distance: 283.6
click at [181, 184] on app-calendar-viewport "Tue 19 Wed 20 Thu 21 2/2 1 Job Fri 22 3/3 3 Jobs Sat 23 Sun 24 Mon 25 Tue 26 5/…" at bounding box center [403, 322] width 806 height 494
click at [532, 278] on app-card-role "2-kamp 1A [DATE] 16:15-19:15 (3h) [PERSON_NAME] single-neutral-actions" at bounding box center [525, 287] width 95 height 41
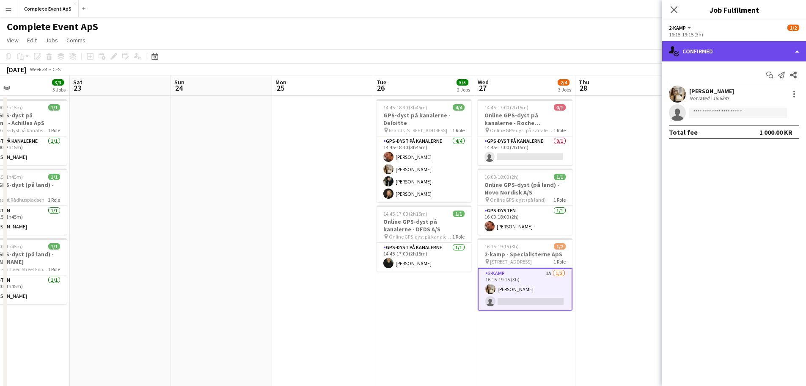
click at [720, 50] on div "single-neutral-actions-check-2 Confirmed" at bounding box center [734, 51] width 144 height 20
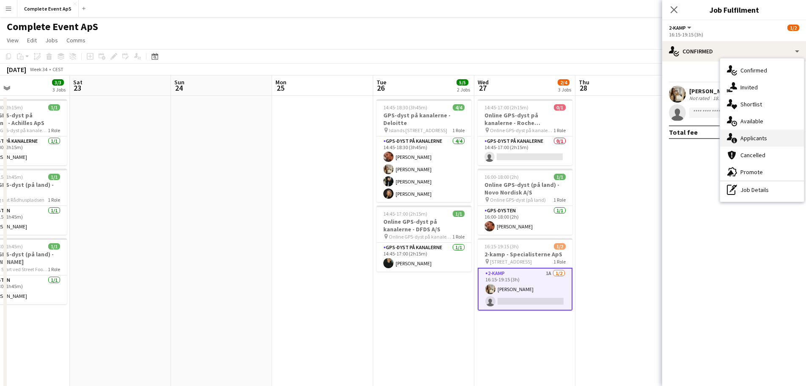
click at [758, 137] on div "single-neutral-actions-information Applicants" at bounding box center [762, 138] width 84 height 17
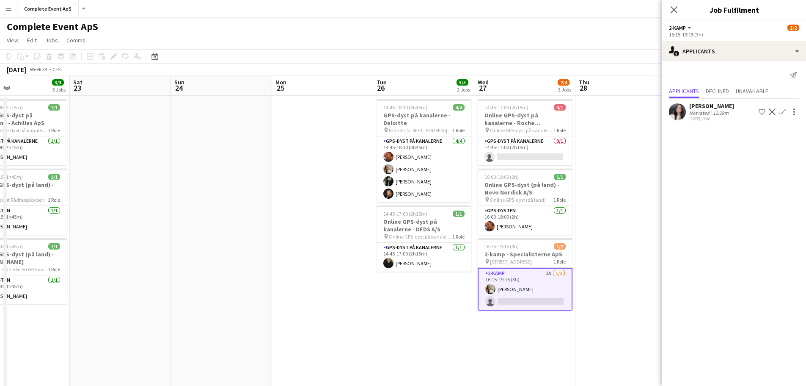
click at [782, 110] on app-icon "Confirm" at bounding box center [782, 111] width 7 height 7
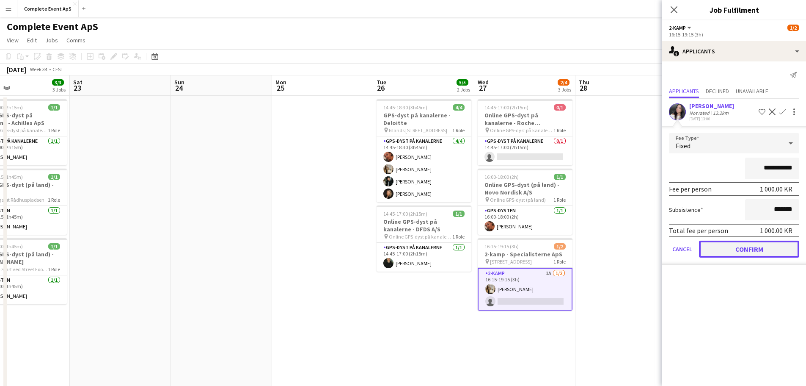
click at [755, 251] on button "Confirm" at bounding box center [749, 248] width 100 height 17
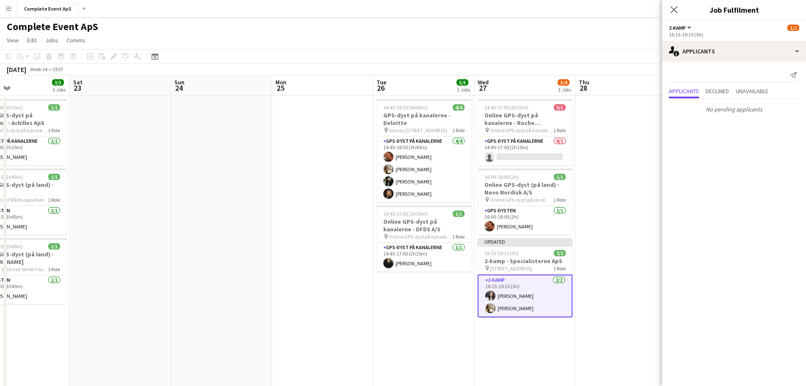
click at [632, 234] on app-date-cell at bounding box center [626, 333] width 101 height 474
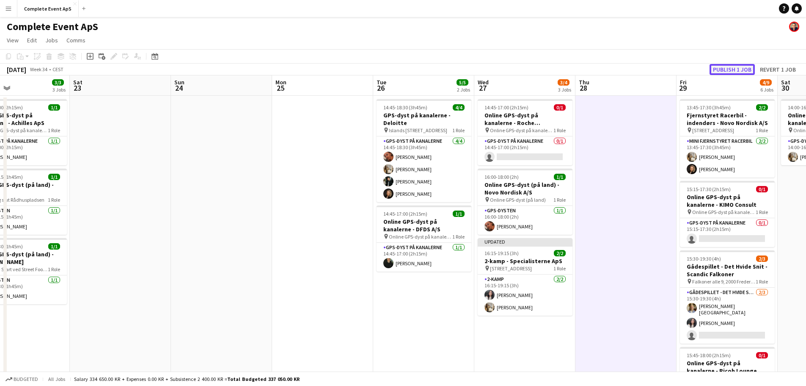
click at [727, 69] on button "Publish 1 job" at bounding box center [732, 69] width 45 height 11
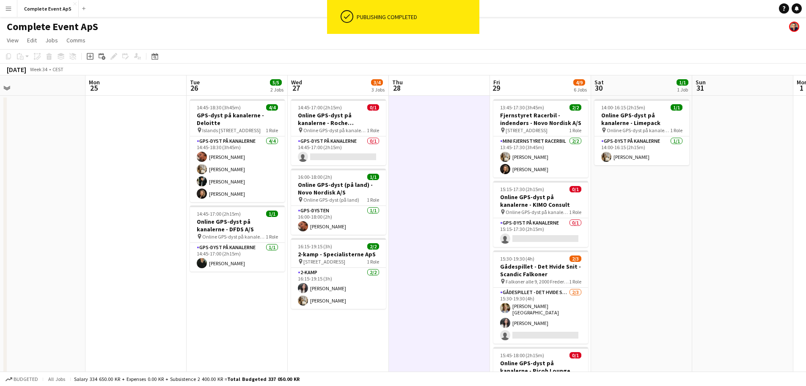
drag, startPoint x: 622, startPoint y: 229, endPoint x: 435, endPoint y: 221, distance: 187.2
click at [435, 223] on app-calendar-viewport "Thu 21 2/2 1 Job Fri 22 3/3 3 Jobs Sat 23 Sun 24 Mon 25 Tue 26 5/5 2 Jobs Wed 2…" at bounding box center [403, 322] width 806 height 494
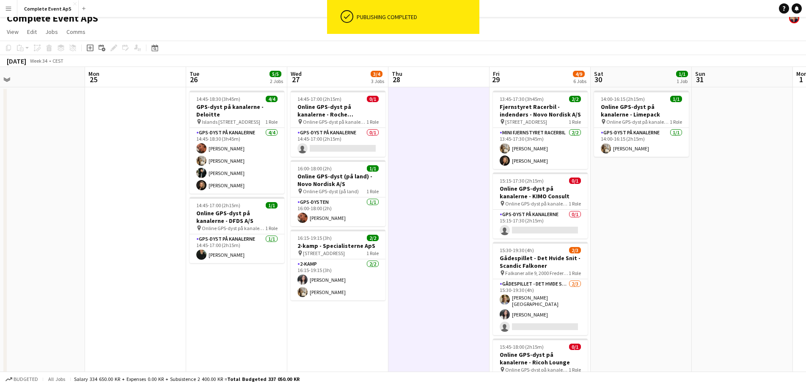
scroll to position [0, 0]
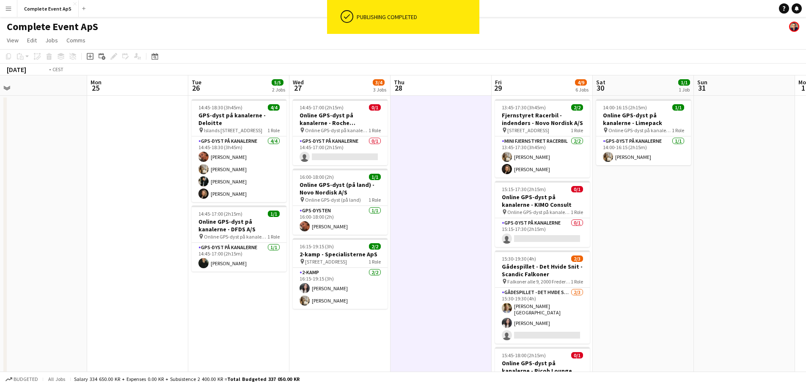
drag, startPoint x: 596, startPoint y: 258, endPoint x: 266, endPoint y: 243, distance: 330.0
click at [267, 243] on app-calendar-viewport "Thu 21 2/2 1 Job Fri 22 3/3 3 Jobs Sat 23 Sun 24 Mon 25 Tue 26 5/5 2 Jobs Wed 2…" at bounding box center [403, 322] width 806 height 494
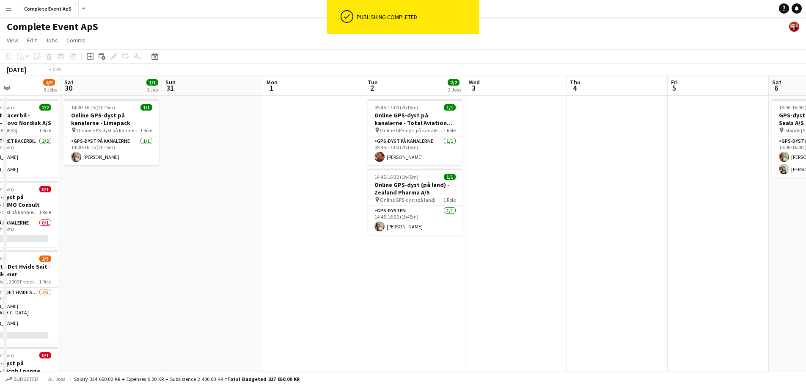
drag, startPoint x: 630, startPoint y: 276, endPoint x: 176, endPoint y: 245, distance: 454.8
click at [176, 245] on app-calendar-viewport "Tue 26 5/5 2 Jobs Wed 27 3/4 3 Jobs Thu 28 Fri 29 4/9 6 Jobs Sat 30 1/1 1 Job S…" at bounding box center [403, 322] width 806 height 494
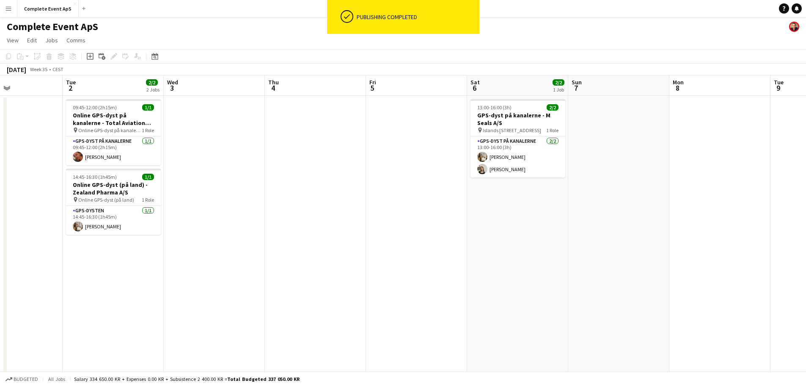
drag, startPoint x: 574, startPoint y: 263, endPoint x: 90, endPoint y: 227, distance: 485.1
click at [93, 229] on app-calendar-viewport "Sat 30 1/1 1 Job Sun 31 Mon 1 Tue 2 2/2 2 Jobs Wed 3 Thu 4 Fri 5 Sat 6 2/2 1 Jo…" at bounding box center [403, 322] width 806 height 494
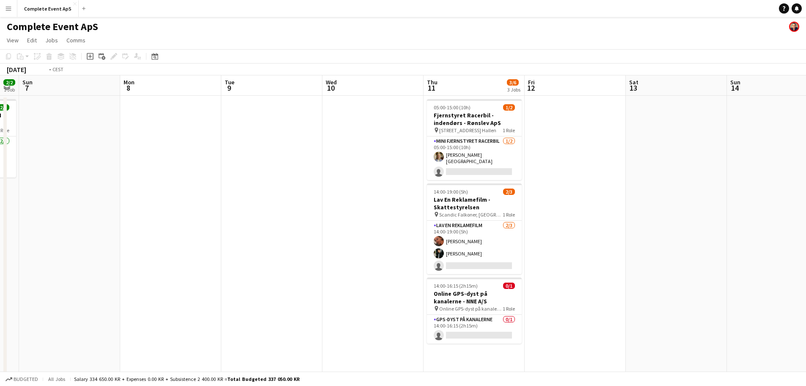
drag, startPoint x: 642, startPoint y: 257, endPoint x: 137, endPoint y: 241, distance: 504.8
click at [147, 242] on app-calendar-viewport "Thu 4 Fri 5 Sat 6 2/2 1 Job Sun 7 Mon 8 Tue 9 Wed 10 Thu 11 3/6 3 Jobs Fri 12 S…" at bounding box center [403, 322] width 806 height 494
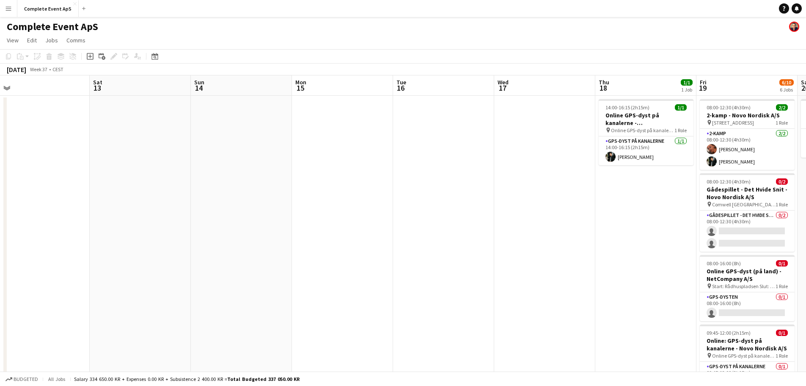
scroll to position [0, 253]
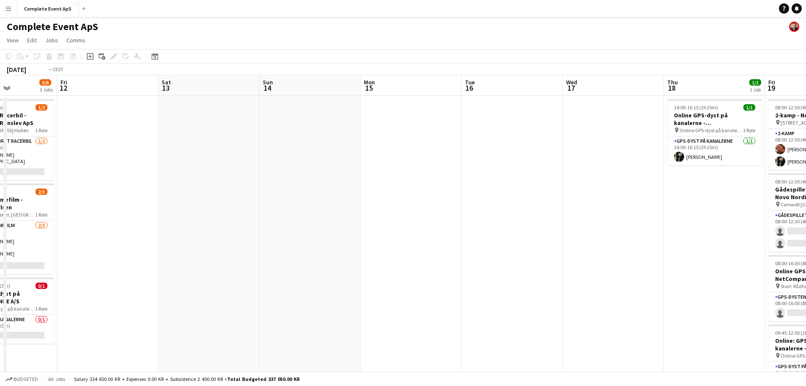
drag, startPoint x: 427, startPoint y: 253, endPoint x: 143, endPoint y: 231, distance: 284.9
click at [146, 232] on app-calendar-viewport "Tue 9 Wed 10 Thu 11 3/6 3 Jobs Fri 12 Sat 13 Sun 14 Mon 15 Tue 16 Wed 17 Thu 18…" at bounding box center [403, 328] width 806 height 507
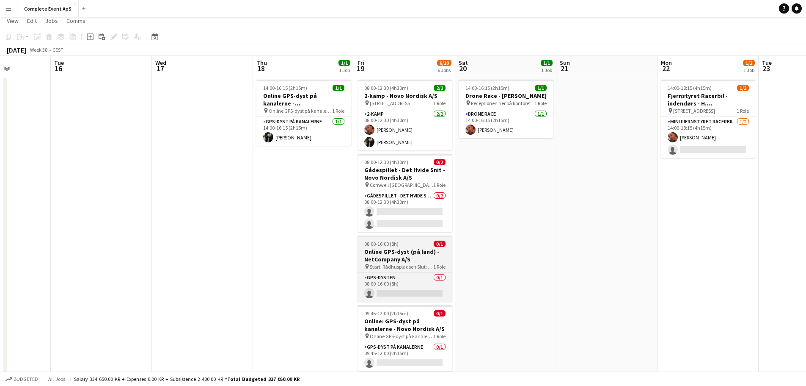
scroll to position [0, 0]
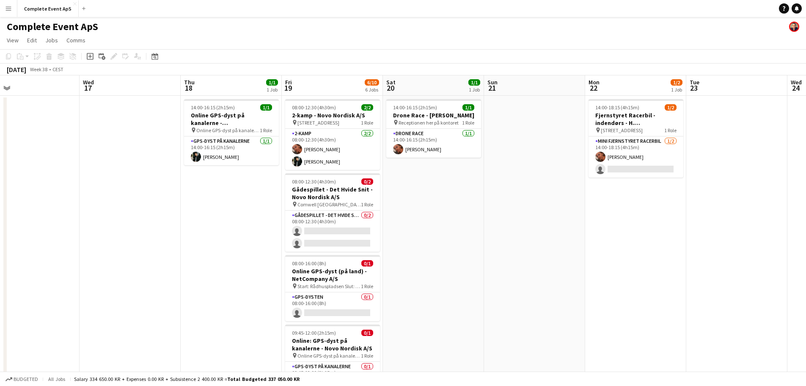
drag, startPoint x: 472, startPoint y: 264, endPoint x: 218, endPoint y: 254, distance: 255.0
click at [124, 251] on app-calendar-viewport "Sat 13 Sun 14 Mon 15 Tue 16 Wed 17 Thu 18 1/1 1 Job Fri 19 6/10 6 Jobs Sat 20 1…" at bounding box center [403, 328] width 806 height 507
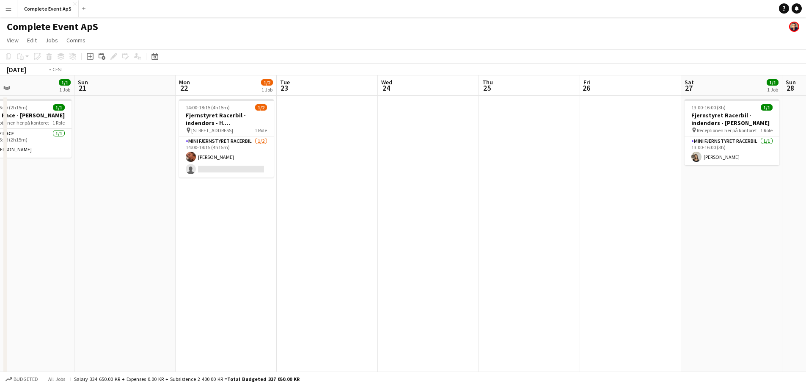
drag, startPoint x: 438, startPoint y: 248, endPoint x: 51, endPoint y: 229, distance: 386.9
click at [75, 230] on app-calendar-viewport "Thu 18 1/1 1 Job Fri 19 6/10 6 Jobs Sat 20 1/1 1 Job Sun 21 Mon 22 1/2 1 Job Tu…" at bounding box center [403, 328] width 806 height 507
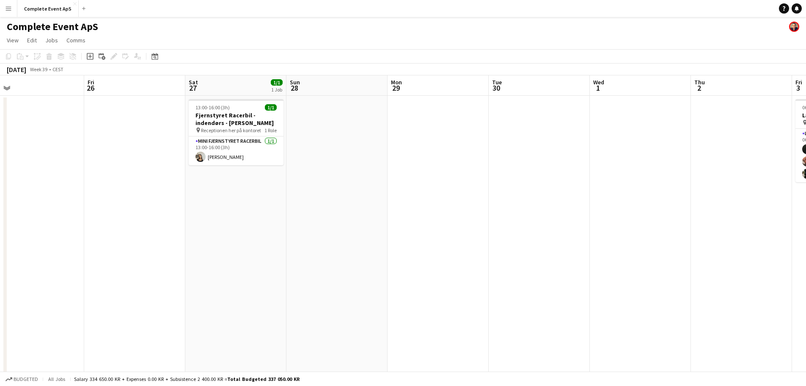
drag, startPoint x: 408, startPoint y: 255, endPoint x: 0, endPoint y: 203, distance: 411.7
click at [2, 205] on app-calendar-viewport "Mon 22 1/2 1 Job Tue 23 Wed 24 Thu 25 Fri 26 Sat 27 1/1 1 Job Sun 28 Mon 29 Tue…" at bounding box center [403, 328] width 806 height 507
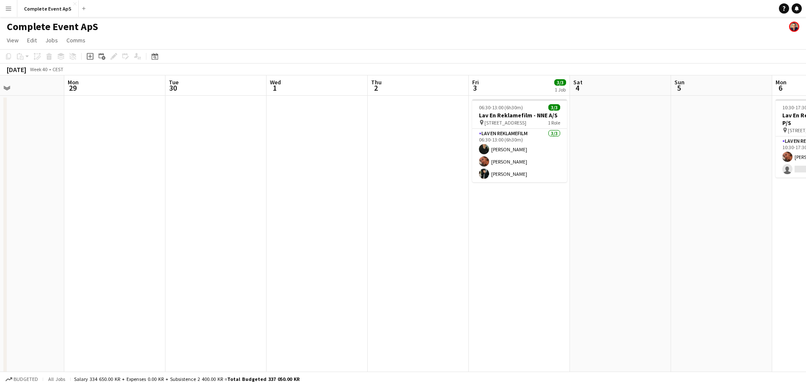
click at [79, 214] on app-calendar-viewport "Fri 26 Sat 27 1/1 1 Job Sun 28 Mon 29 Tue 30 Wed 1 Thu 2 Fri 3 3/3 1 Job Sat 4 …" at bounding box center [403, 328] width 806 height 507
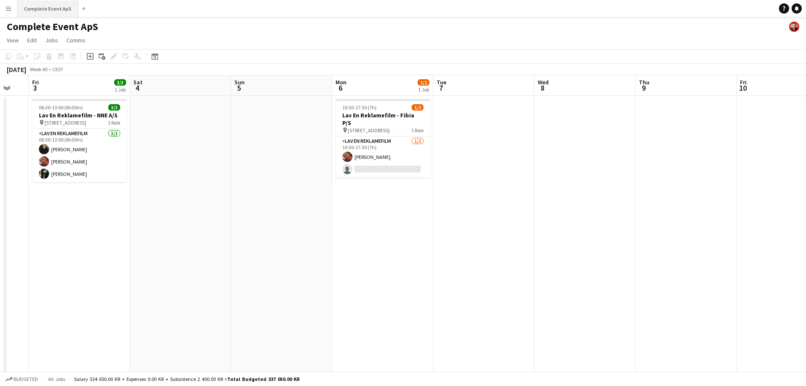
click at [33, 2] on button "Complete Event ApS Close" at bounding box center [47, 8] width 61 height 17
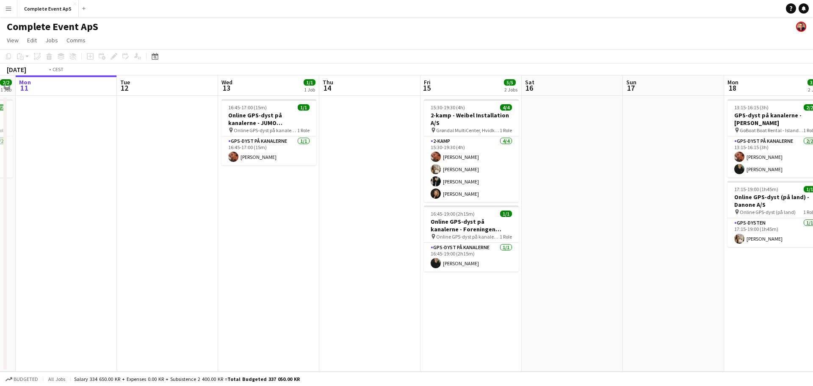
drag, startPoint x: 465, startPoint y: 223, endPoint x: 98, endPoint y: 205, distance: 367.4
click at [94, 206] on app-calendar-viewport "Fri 8 Sat 9 6/6 3 Jobs Sun 10 2/2 1 Job Mon 11 Tue 12 Wed 13 1/1 1 Job Thu 14 F…" at bounding box center [406, 223] width 813 height 296
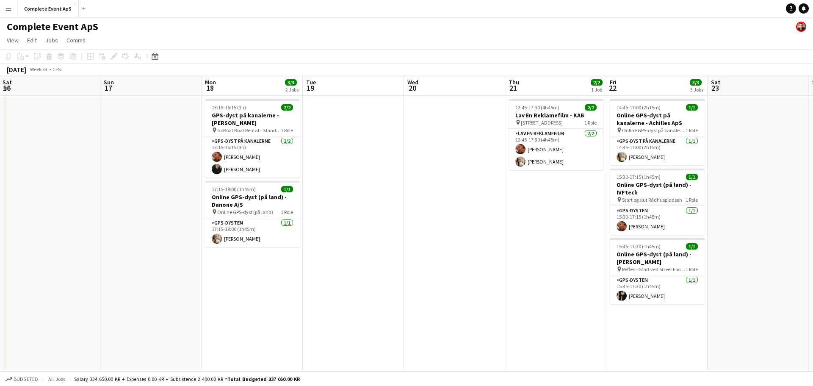
scroll to position [0, 242]
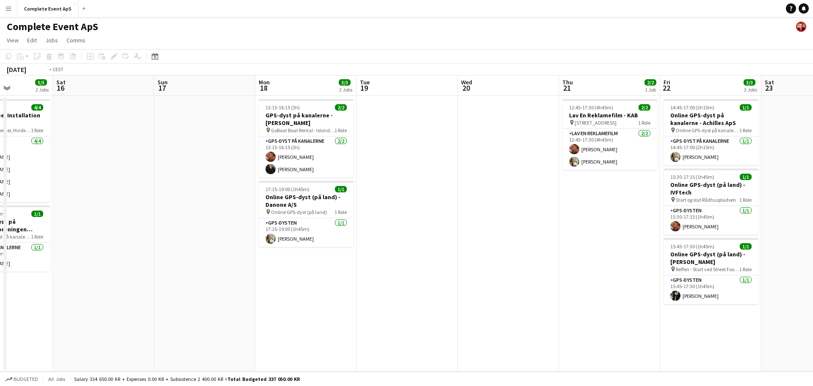
drag, startPoint x: 352, startPoint y: 233, endPoint x: 113, endPoint y: 214, distance: 239.1
click at [113, 214] on app-calendar-viewport "Wed 13 1/1 1 Job Thu 14 Fri 15 5/5 2 Jobs Sat 16 Sun 17 Mon 18 3/3 2 Jobs Tue 1…" at bounding box center [406, 223] width 813 height 296
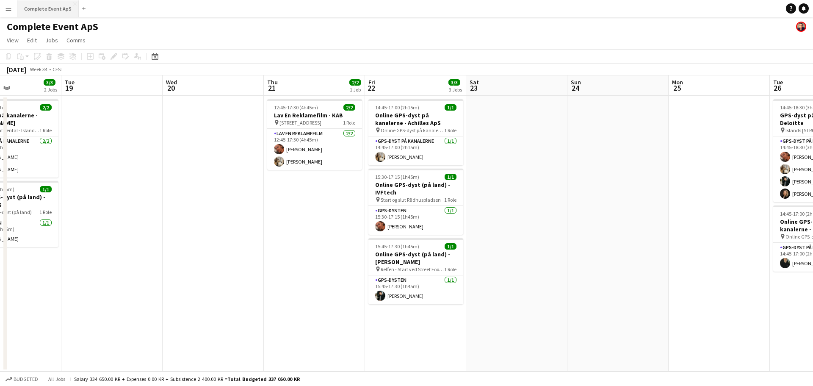
click at [48, 11] on button "Complete Event ApS Close" at bounding box center [47, 8] width 61 height 17
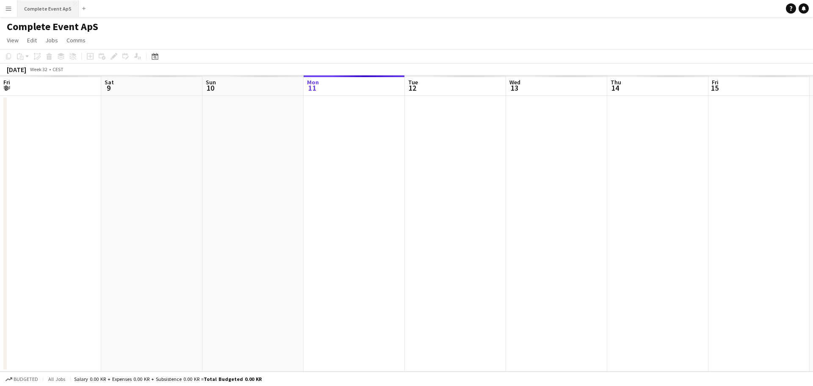
scroll to position [0, 202]
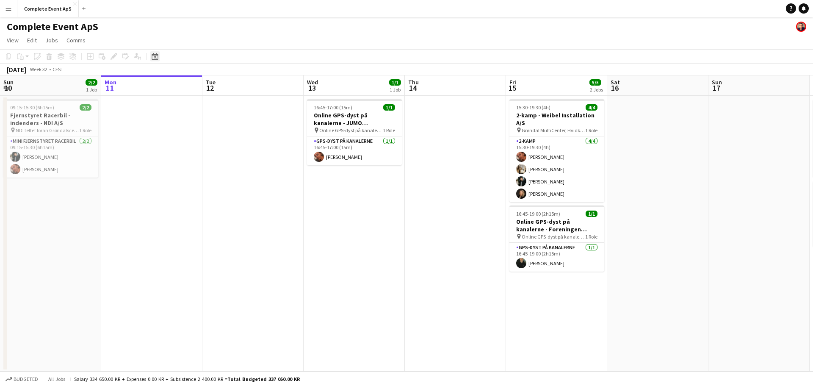
click at [154, 58] on icon "Date picker" at bounding box center [155, 56] width 7 height 7
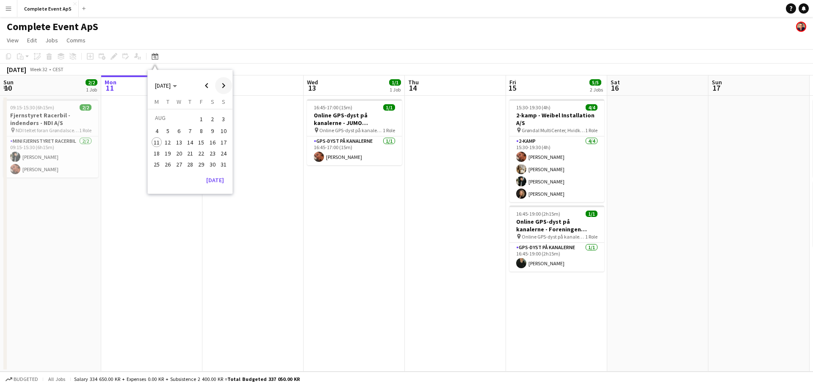
click at [219, 85] on span "Next month" at bounding box center [223, 85] width 17 height 17
click at [176, 141] on span "10" at bounding box center [179, 140] width 10 height 10
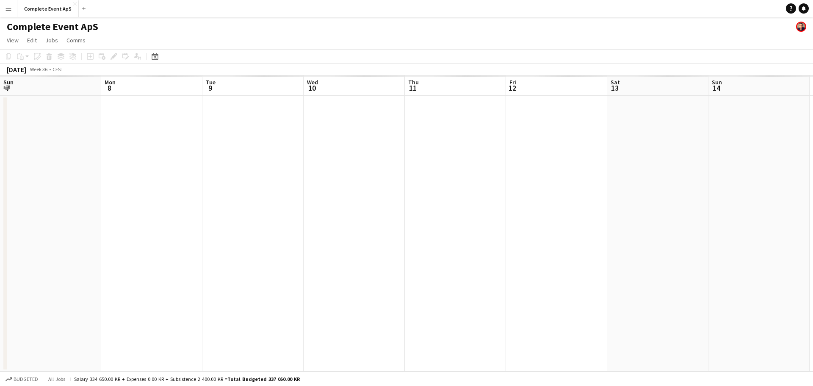
scroll to position [0, 291]
